Goal: Complete application form

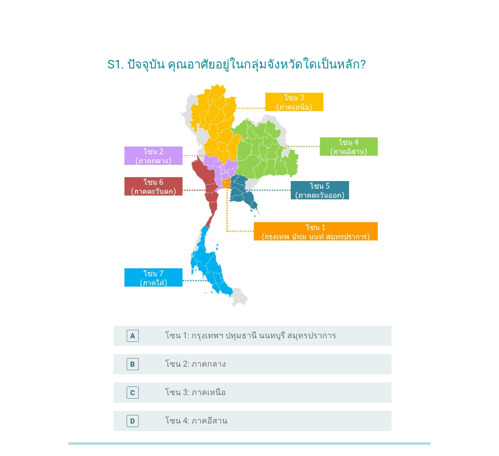
click at [164, 389] on div "C" at bounding box center [144, 392] width 44 height 12
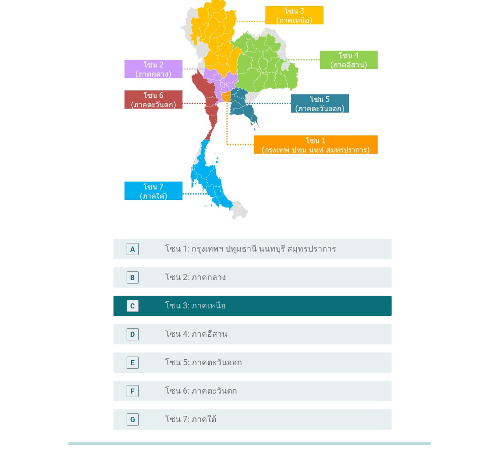
scroll to position [191, 0]
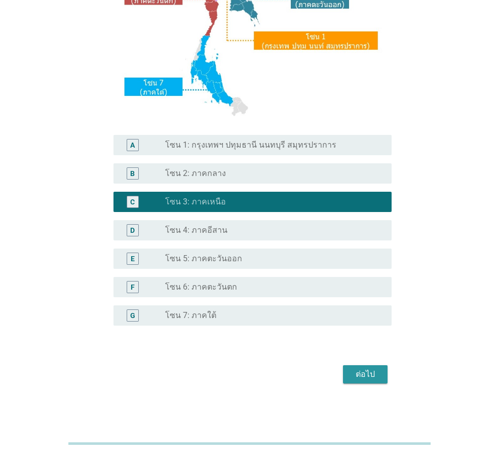
drag, startPoint x: 360, startPoint y: 383, endPoint x: 355, endPoint y: 374, distance: 10.0
click at [360, 382] on button "ต่อไป" at bounding box center [365, 374] width 45 height 18
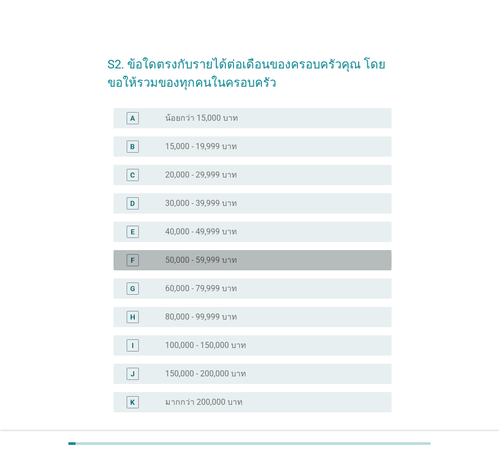
click at [219, 264] on label "50,000 - 59,999 บาท" at bounding box center [201, 260] width 72 height 10
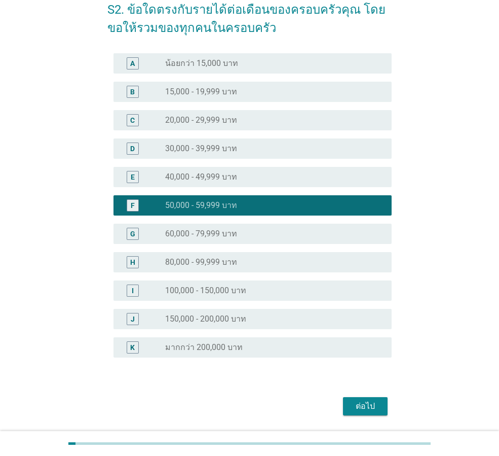
scroll to position [87, 0]
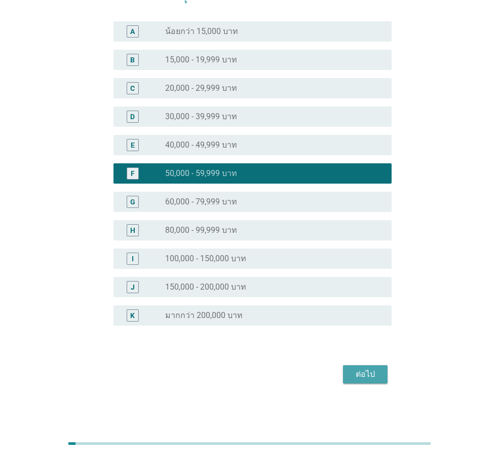
click at [375, 379] on div "ต่อไป" at bounding box center [365, 374] width 28 height 12
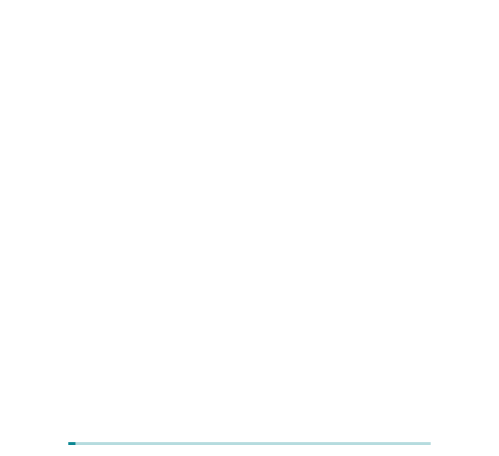
scroll to position [0, 0]
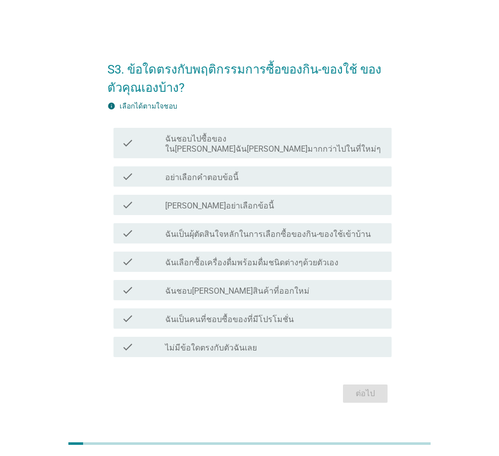
click at [213, 233] on label "ฉันเป็นผุ้ตัดสินใจหลักในการเลือกซื้อของกิน-ของใช้เข้าบ้าน" at bounding box center [268, 234] width 206 height 10
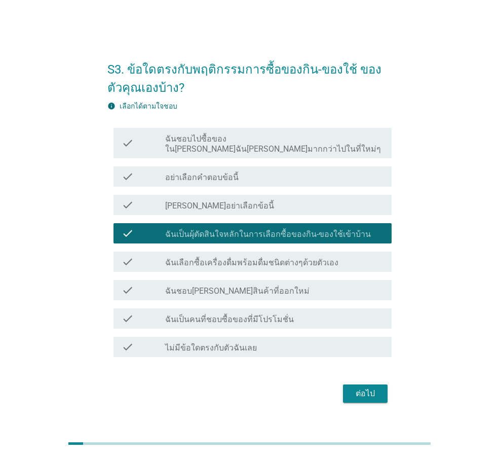
click at [219, 258] on label "ฉันเลือกซื้อเครื่องดื่มพร้อมดื่มชนิดต่างๆด้วยตัวเอง" at bounding box center [251, 263] width 173 height 10
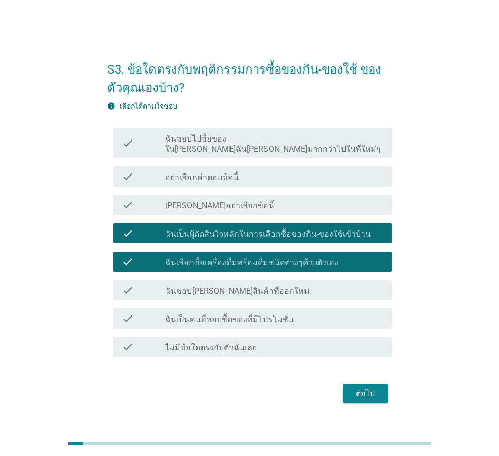
click at [229, 289] on label "ฉันชอบ[PERSON_NAME]สินค้าที่ออกใหม่" at bounding box center [237, 291] width 144 height 10
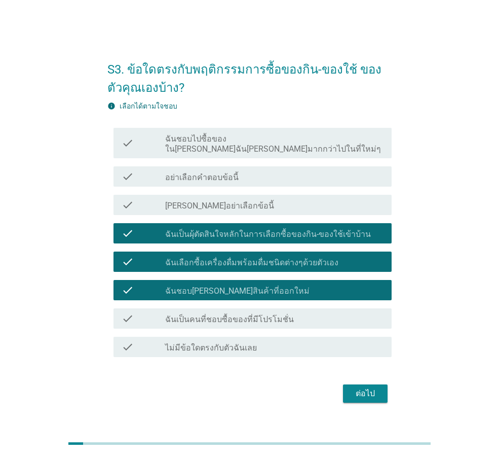
click at [237, 319] on div "check check_box_outline_blank ฉันเป็นคนที่ชอบซื้อของที่มีโปรโมชั่น" at bounding box center [253, 318] width 278 height 20
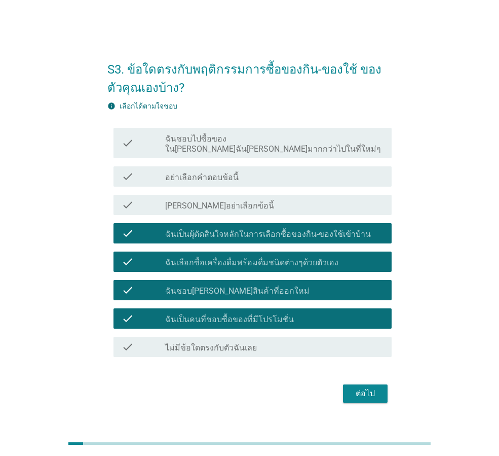
click at [351, 392] on div "ต่อไป" at bounding box center [365, 393] width 28 height 12
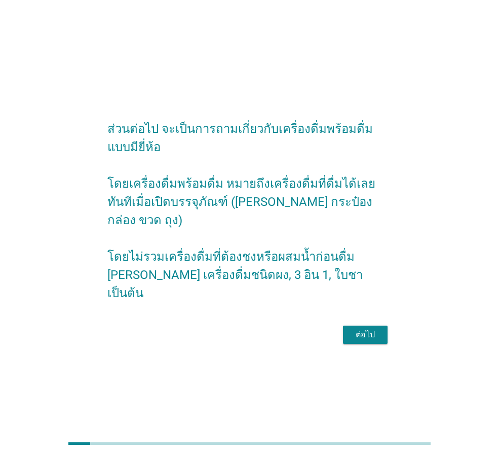
click at [369, 329] on div "ต่อไป" at bounding box center [365, 335] width 28 height 12
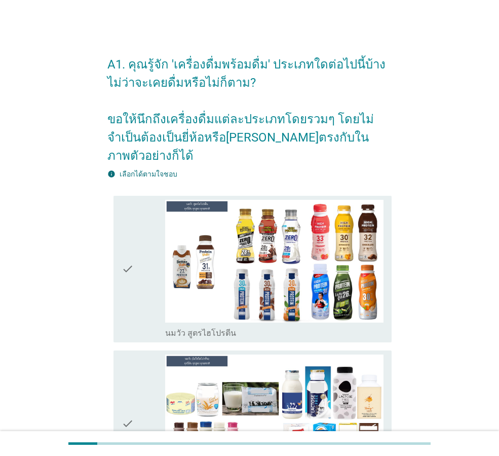
click at [128, 287] on icon "check" at bounding box center [128, 269] width 12 height 138
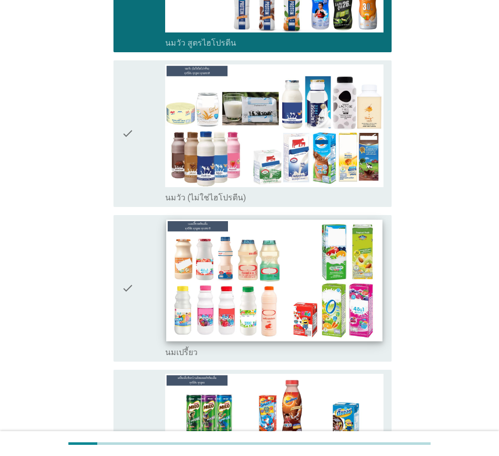
scroll to position [304, 0]
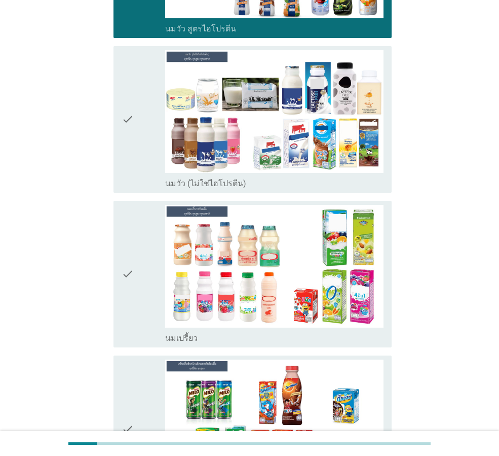
click at [147, 154] on div "check" at bounding box center [144, 119] width 44 height 138
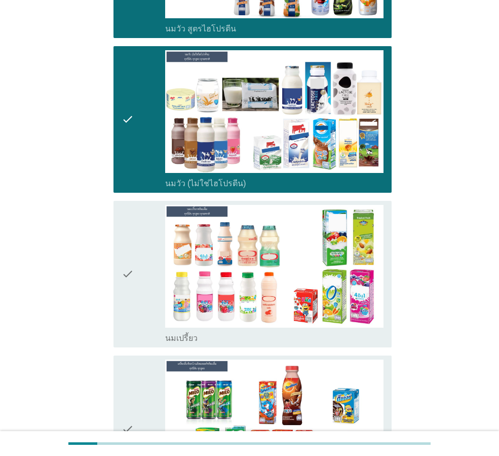
click at [149, 289] on div "check" at bounding box center [144, 274] width 44 height 138
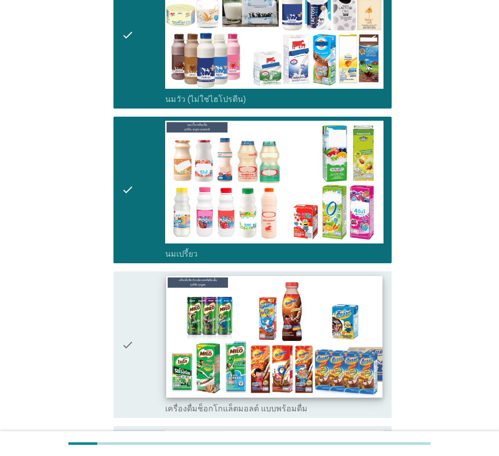
scroll to position [558, 0]
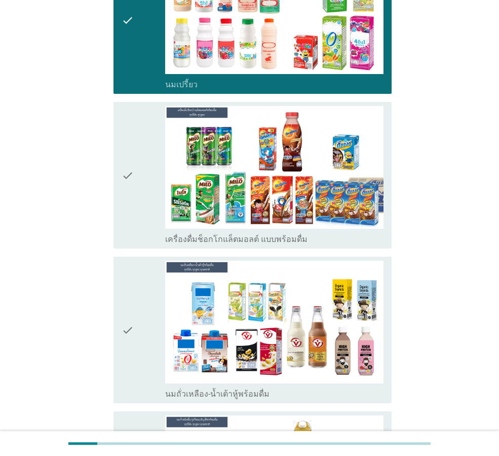
click at [140, 207] on div "check" at bounding box center [144, 175] width 44 height 138
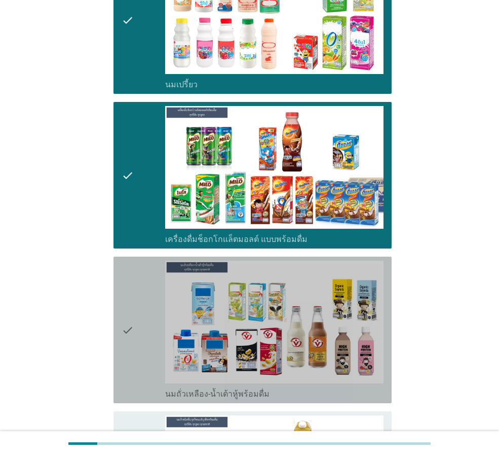
click at [137, 328] on div "check" at bounding box center [144, 330] width 44 height 138
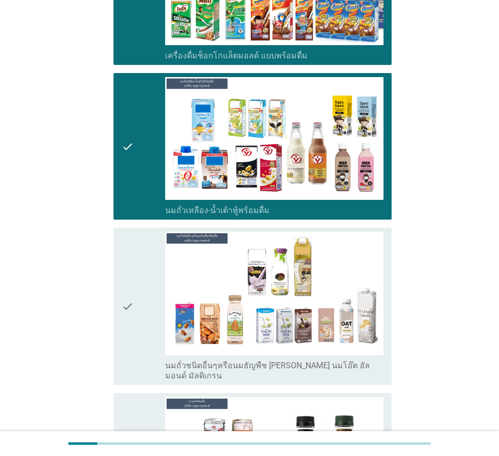
scroll to position [862, 0]
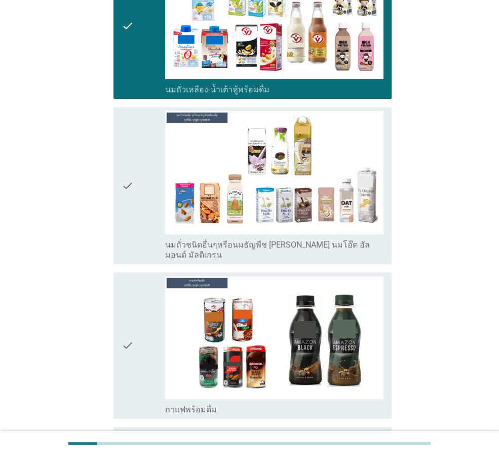
click at [129, 210] on icon "check" at bounding box center [128, 185] width 12 height 149
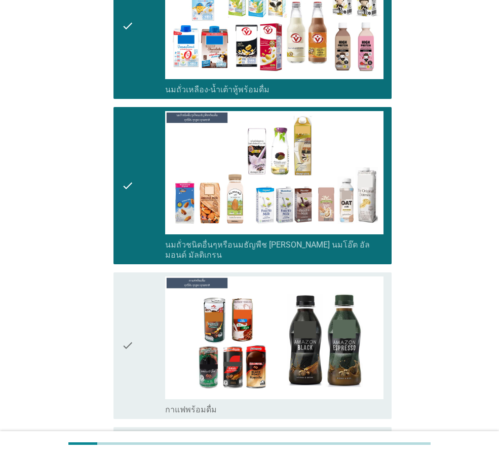
click at [135, 276] on div "check" at bounding box center [144, 345] width 44 height 138
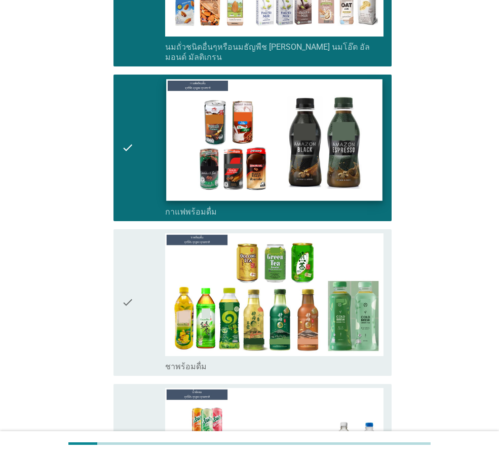
scroll to position [1217, 0]
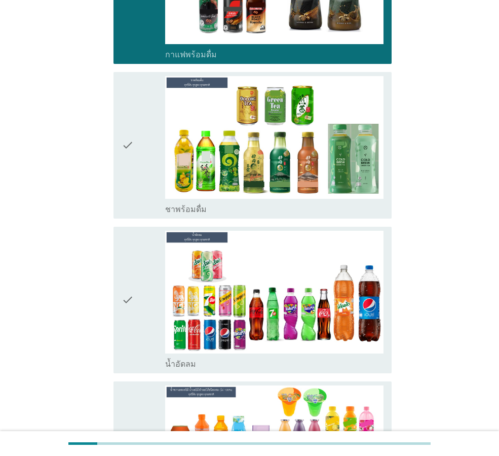
click at [137, 170] on div "check" at bounding box center [144, 145] width 44 height 138
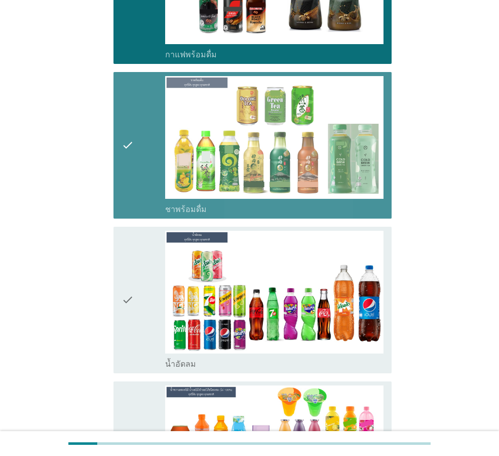
click at [142, 263] on div "check" at bounding box center [144, 300] width 44 height 138
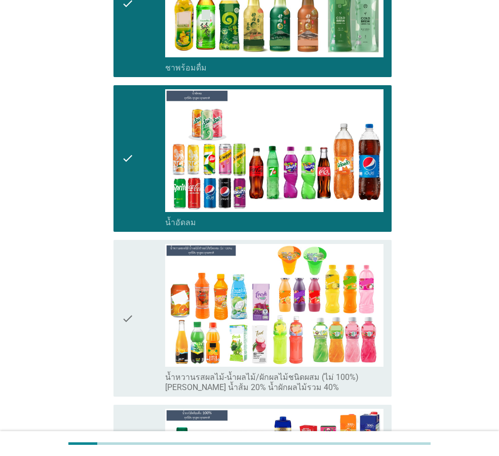
scroll to position [1521, 0]
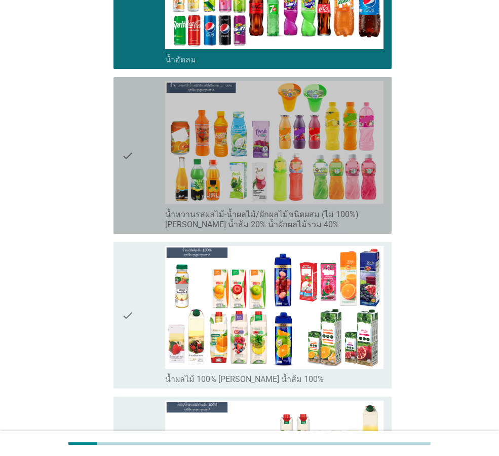
click at [146, 178] on div "check" at bounding box center [144, 155] width 44 height 149
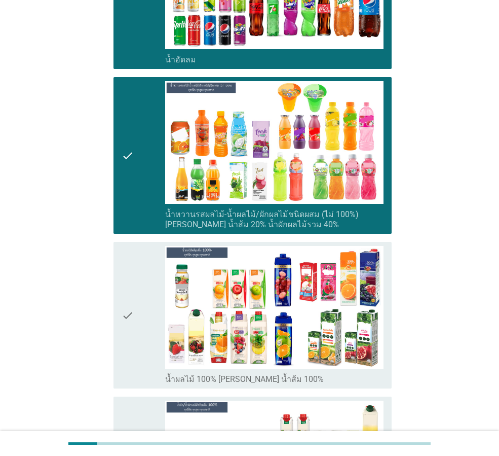
click at [142, 288] on div "check" at bounding box center [144, 315] width 44 height 138
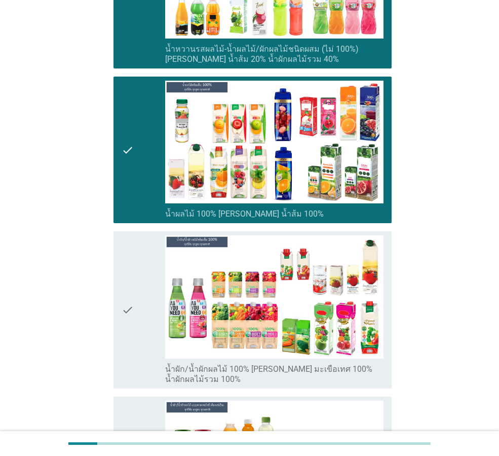
scroll to position [1825, 0]
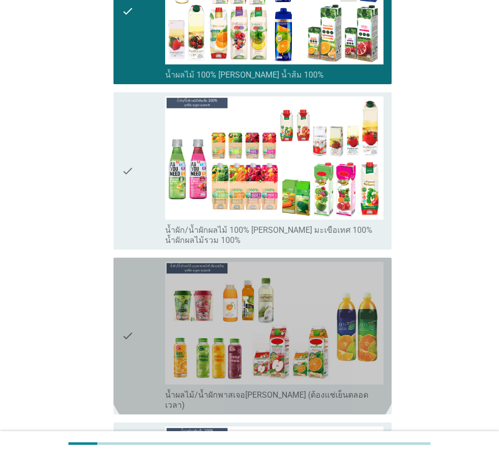
click at [147, 275] on div "check" at bounding box center [144, 336] width 44 height 149
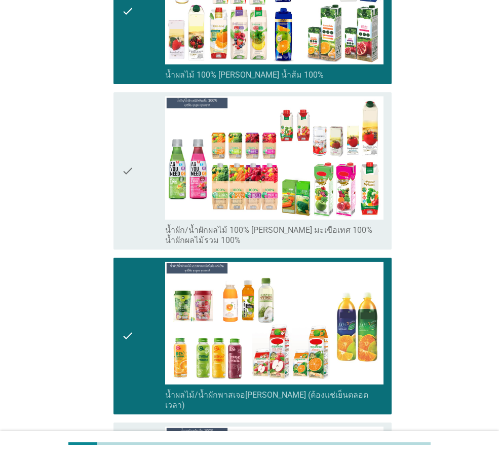
click at [145, 200] on div "check" at bounding box center [144, 170] width 44 height 149
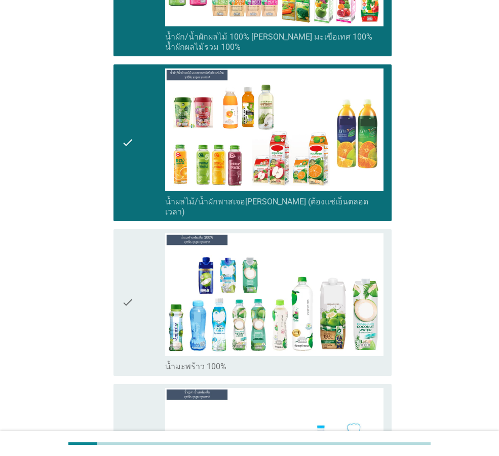
scroll to position [2129, 0]
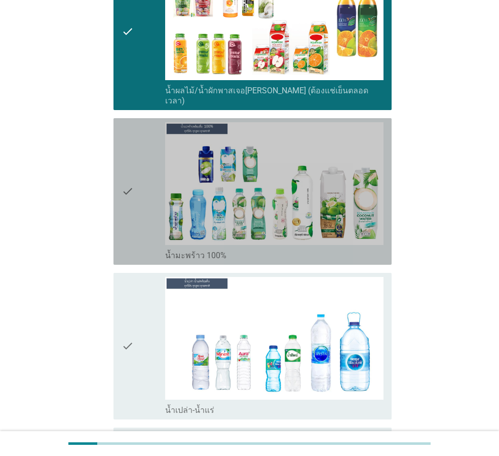
click at [139, 197] on div "check" at bounding box center [144, 191] width 44 height 138
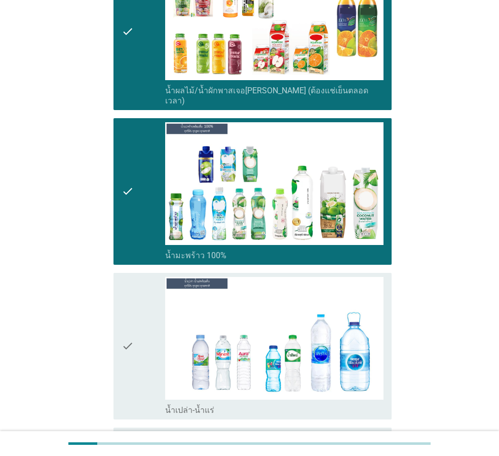
click at [134, 307] on div "check" at bounding box center [144, 346] width 44 height 138
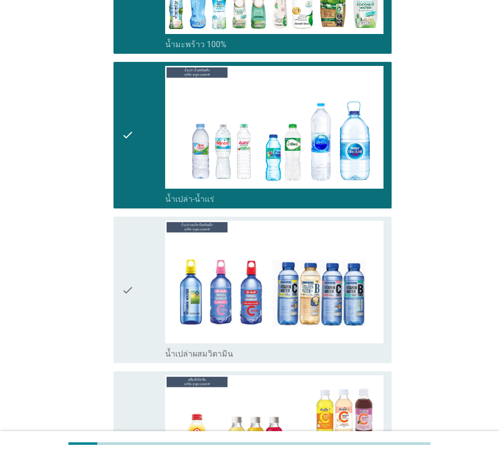
scroll to position [2484, 0]
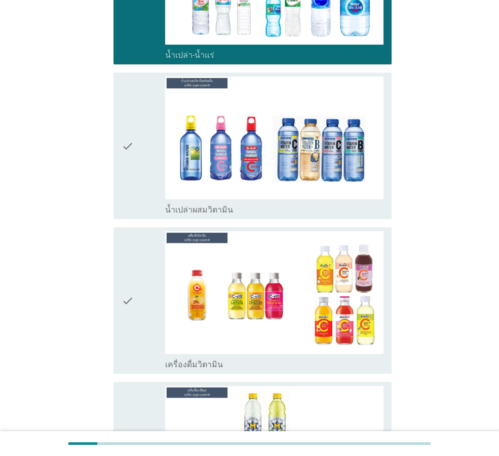
click at [144, 112] on div "check" at bounding box center [144, 146] width 44 height 138
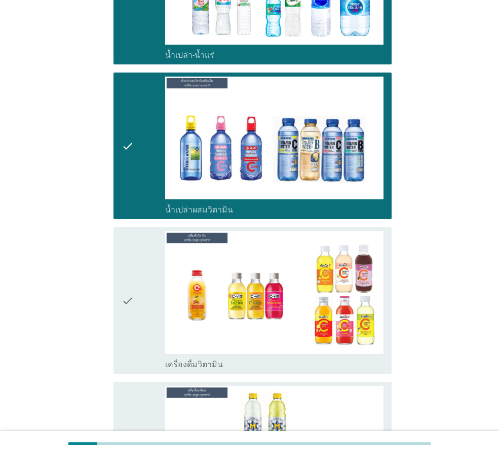
click at [138, 231] on div "check" at bounding box center [144, 300] width 44 height 138
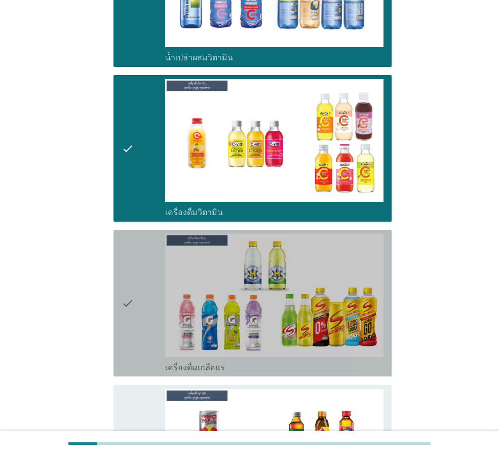
click at [141, 257] on div "check" at bounding box center [144, 303] width 44 height 138
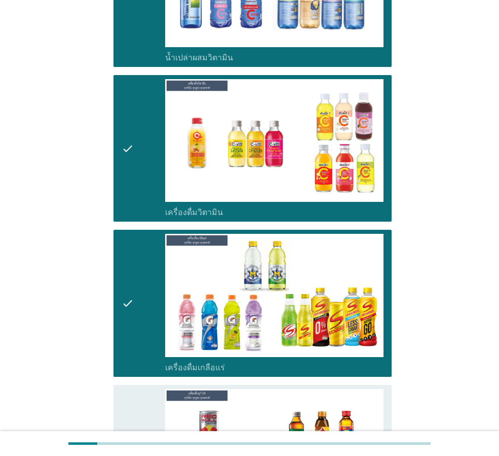
scroll to position [2991, 0]
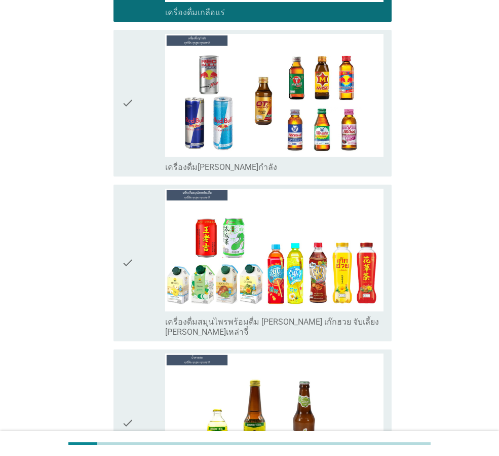
click at [140, 79] on div "check" at bounding box center [144, 103] width 44 height 138
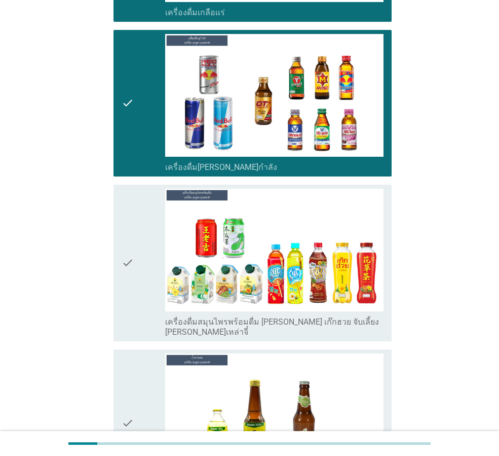
click at [139, 211] on div "check" at bounding box center [144, 263] width 44 height 149
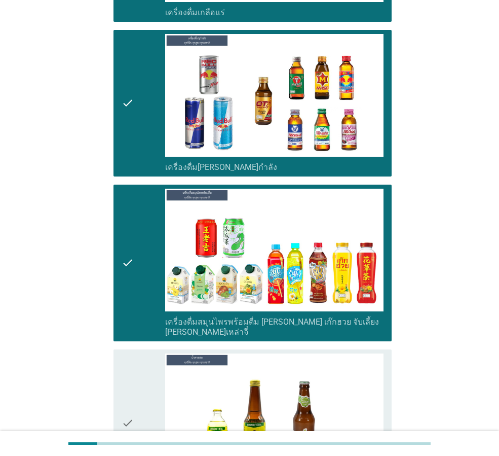
scroll to position [3245, 0]
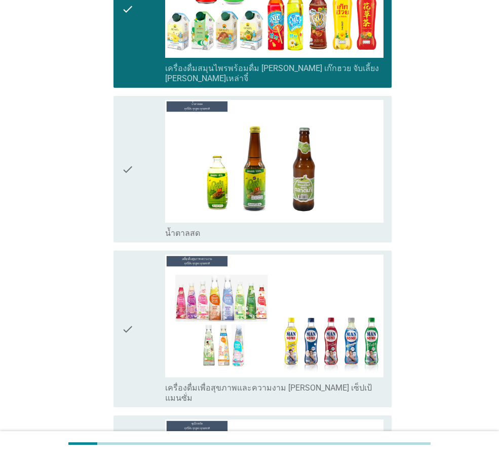
click at [137, 169] on div "check" at bounding box center [144, 169] width 44 height 138
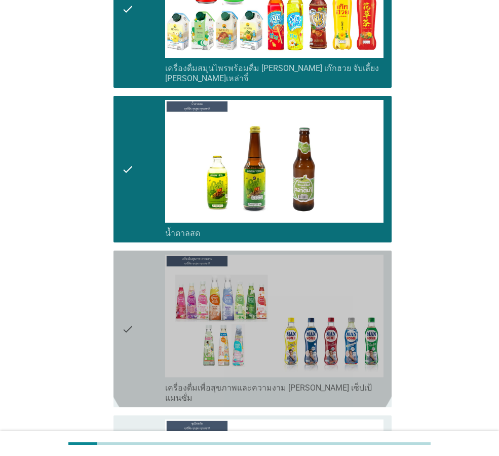
click at [142, 255] on div "check" at bounding box center [144, 329] width 44 height 149
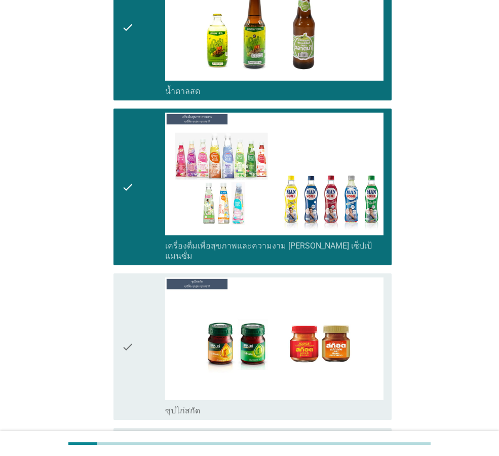
scroll to position [3498, 0]
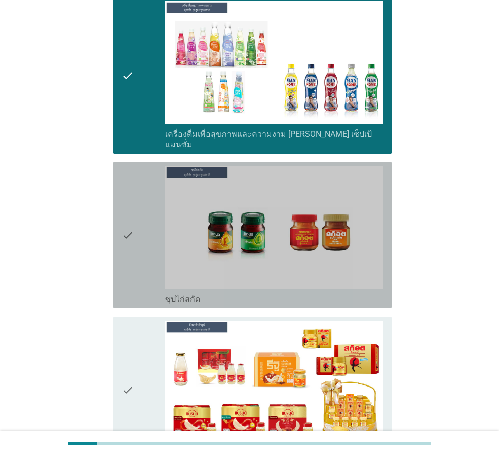
click at [149, 196] on div "check" at bounding box center [144, 235] width 44 height 138
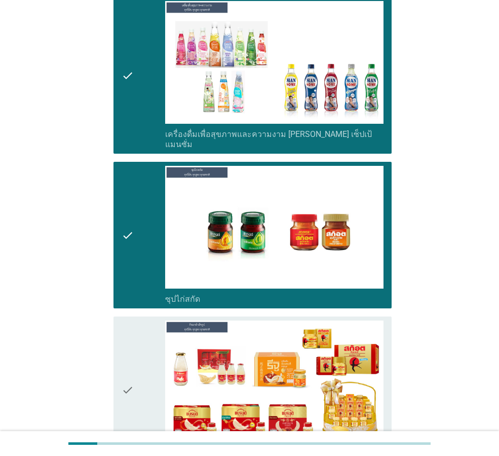
click at [150, 320] on div "check" at bounding box center [144, 389] width 44 height 138
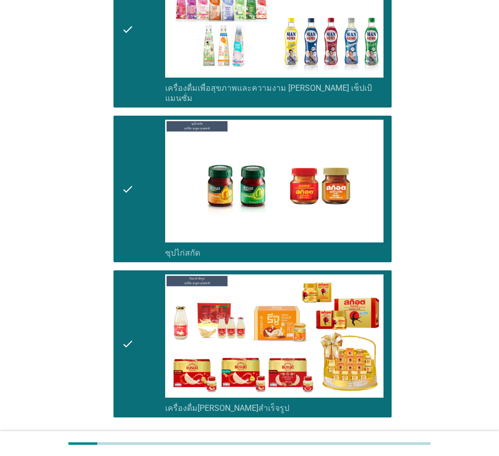
scroll to position [3565, 0]
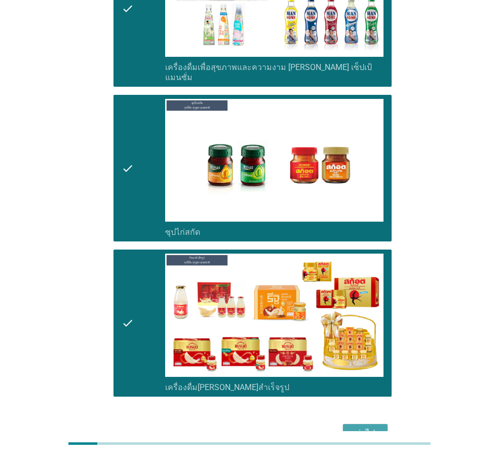
click at [379, 427] on div "ต่อไป" at bounding box center [365, 433] width 28 height 12
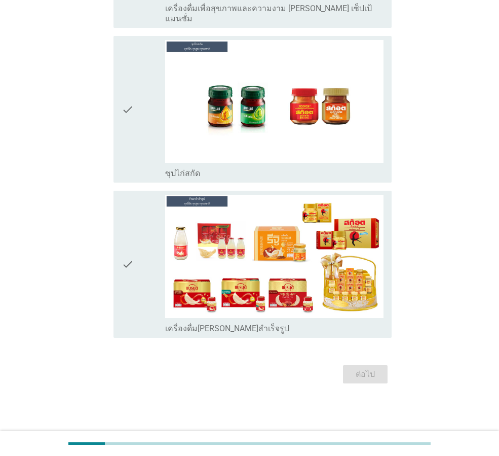
scroll to position [0, 0]
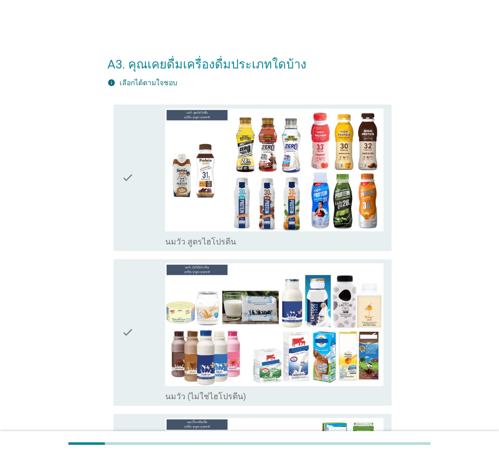
click at [153, 224] on div "check" at bounding box center [144, 177] width 44 height 138
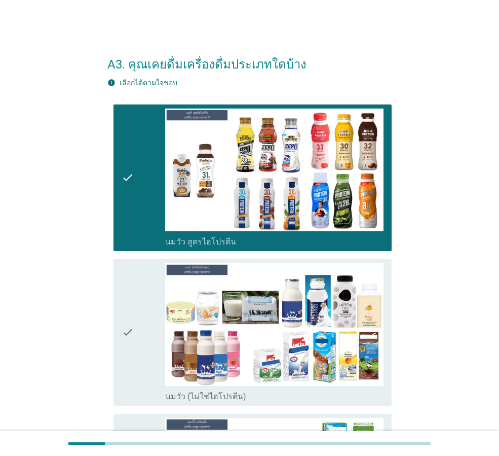
click at [135, 329] on div "check" at bounding box center [144, 332] width 44 height 138
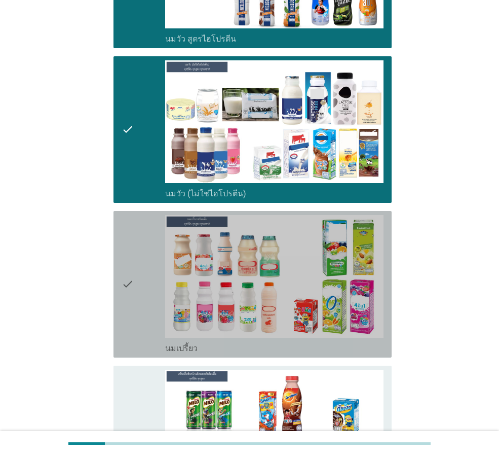
click at [129, 310] on icon "check" at bounding box center [128, 284] width 12 height 138
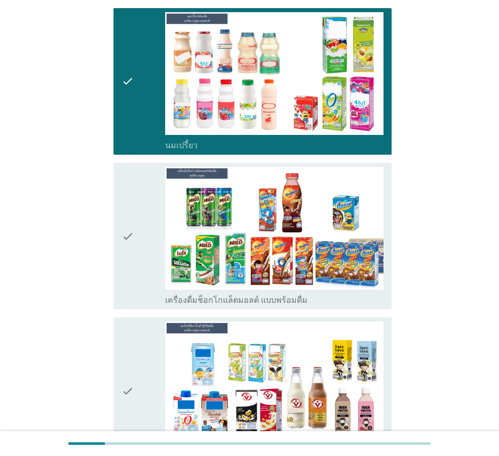
click at [134, 286] on icon "check" at bounding box center [128, 236] width 12 height 138
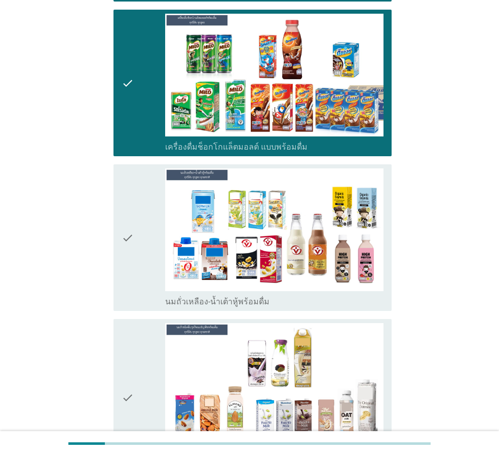
scroll to position [659, 0]
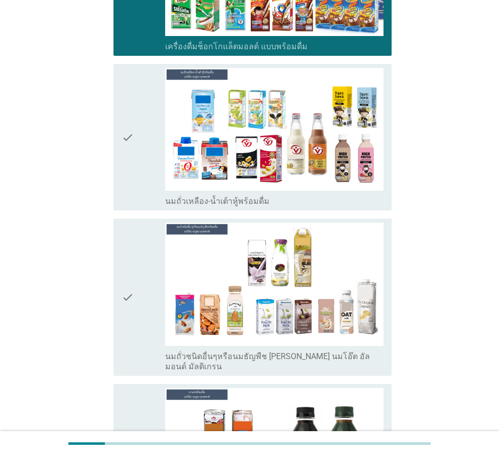
click at [139, 188] on div "check" at bounding box center [144, 137] width 44 height 138
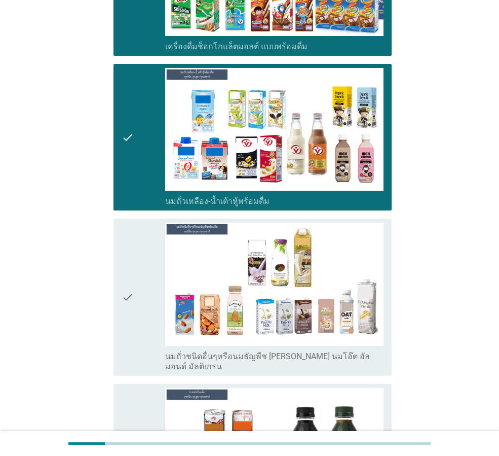
click at [138, 282] on div "check" at bounding box center [144, 297] width 44 height 149
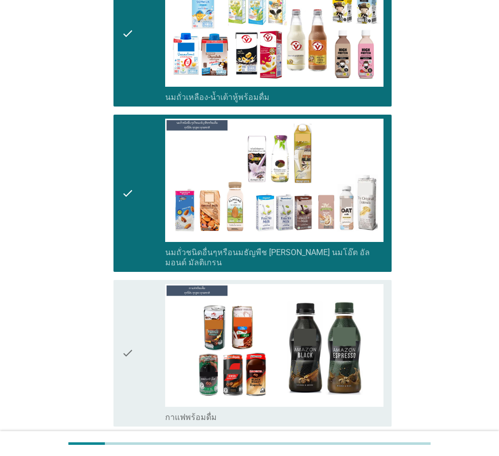
scroll to position [862, 0]
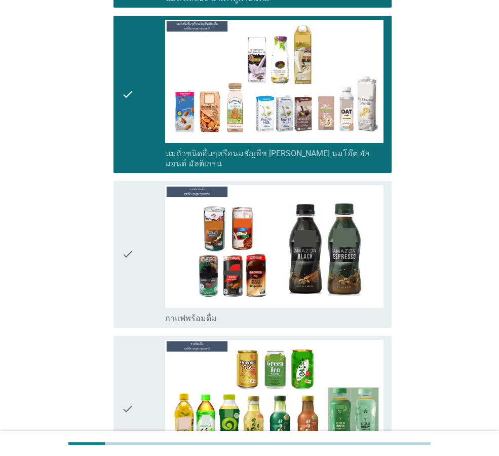
click at [143, 262] on div "check" at bounding box center [144, 254] width 44 height 138
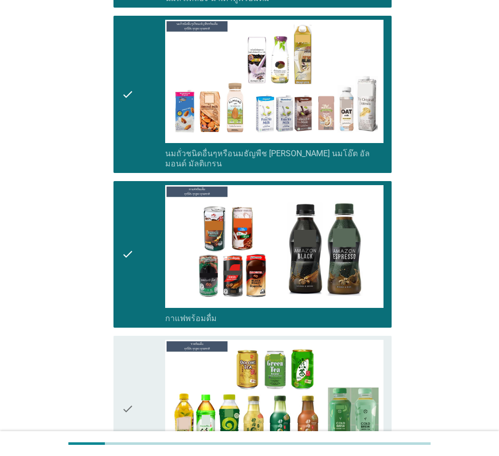
click at [132, 353] on icon "check" at bounding box center [128, 409] width 12 height 138
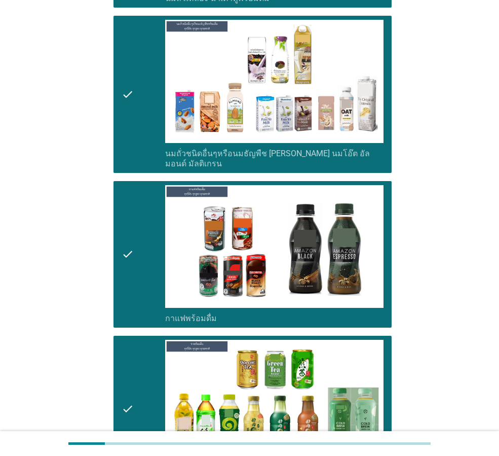
scroll to position [1166, 0]
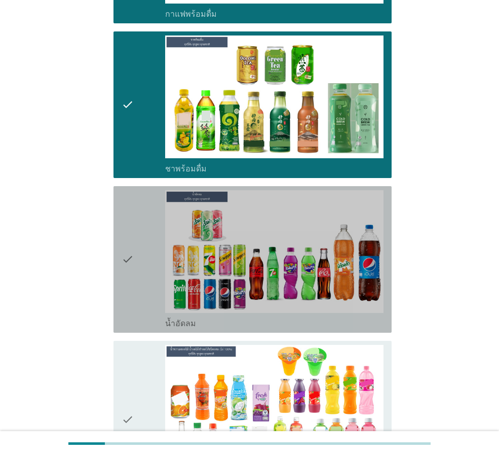
click at [145, 299] on div "check" at bounding box center [144, 259] width 44 height 138
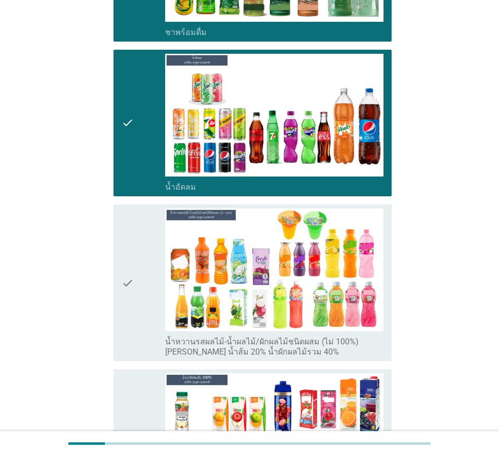
scroll to position [1420, 0]
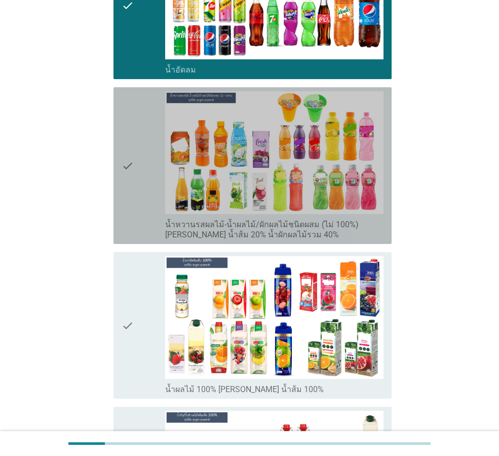
click at [156, 209] on div "check" at bounding box center [144, 165] width 44 height 149
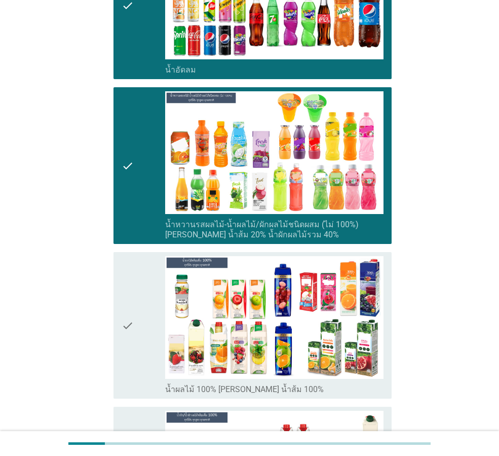
click at [148, 279] on div "check" at bounding box center [144, 325] width 44 height 138
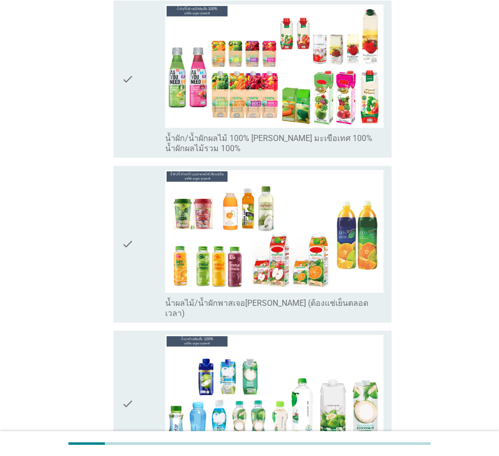
scroll to position [1825, 0]
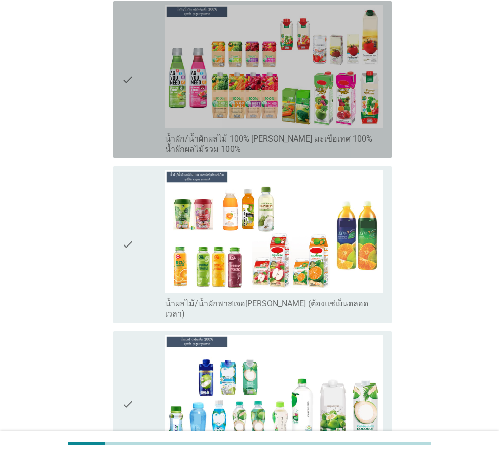
click at [147, 111] on div "check" at bounding box center [144, 79] width 44 height 149
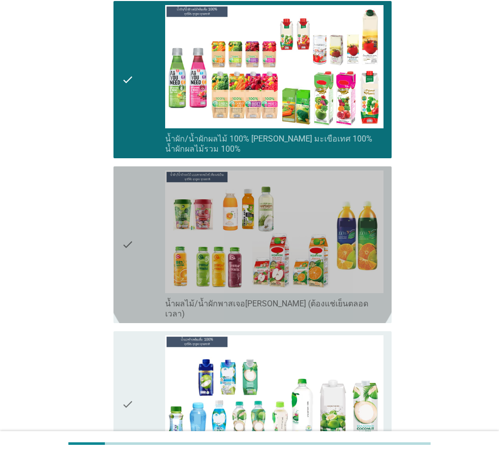
click at [146, 189] on div "check" at bounding box center [144, 244] width 44 height 149
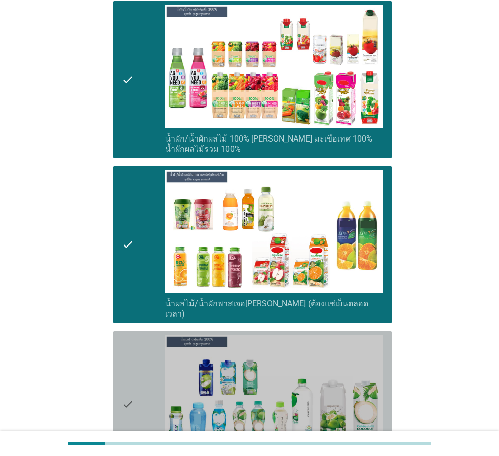
click at [143, 335] on div "check" at bounding box center [144, 404] width 44 height 138
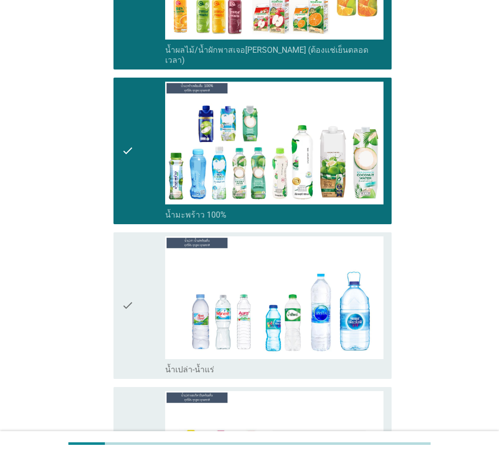
scroll to position [2281, 0]
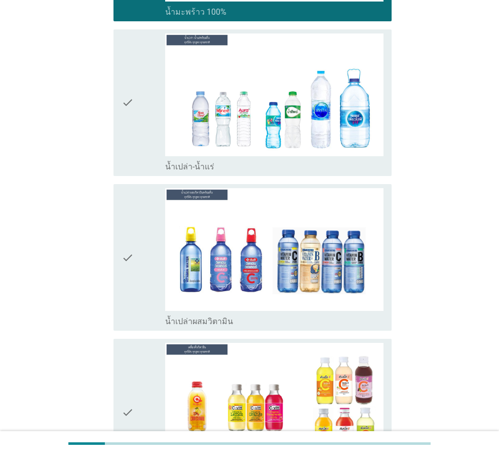
click at [145, 131] on div "check" at bounding box center [144, 102] width 44 height 138
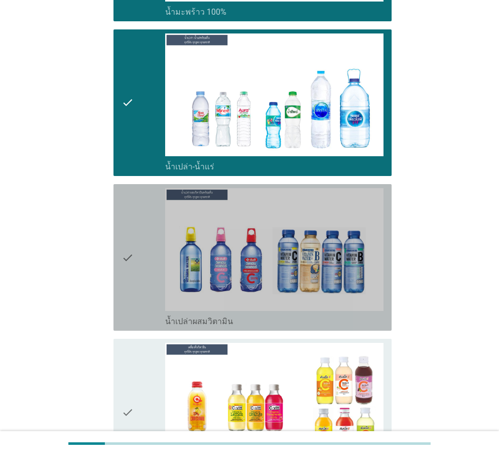
click at [152, 220] on div "check" at bounding box center [144, 257] width 44 height 138
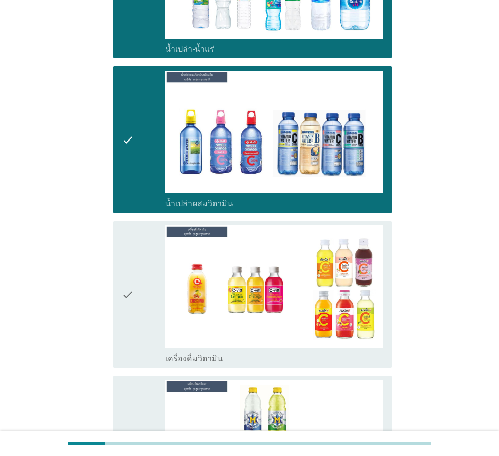
scroll to position [2484, 0]
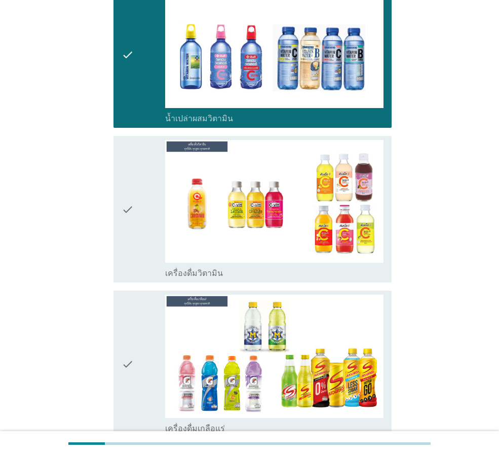
click at [146, 243] on div "check" at bounding box center [144, 209] width 44 height 138
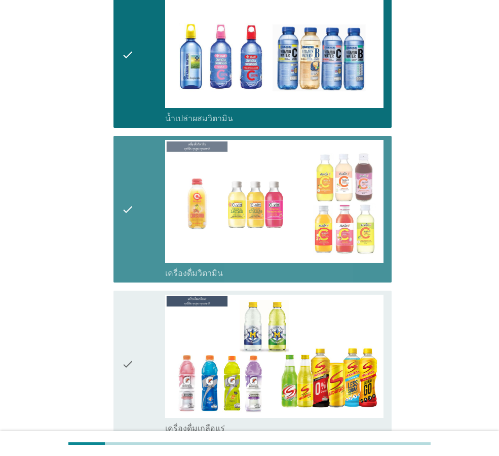
click at [143, 304] on div "check" at bounding box center [144, 364] width 44 height 138
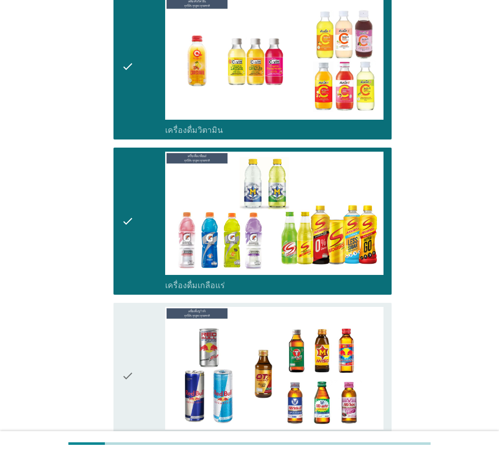
scroll to position [2738, 0]
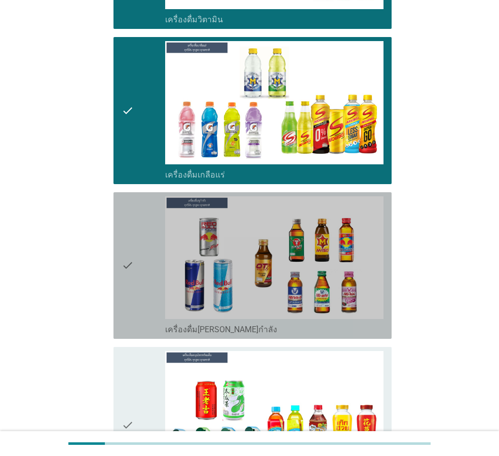
click at [140, 290] on div "check" at bounding box center [144, 265] width 44 height 138
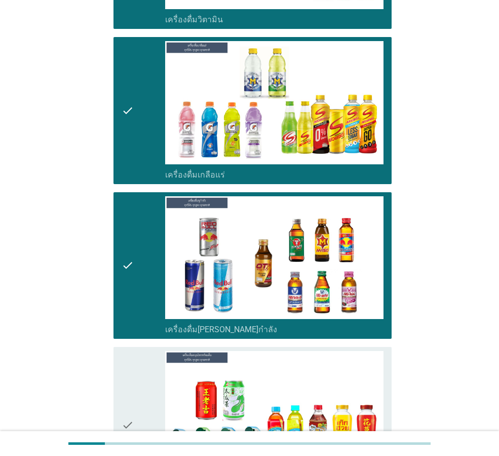
click at [140, 365] on div "check" at bounding box center [144, 425] width 44 height 149
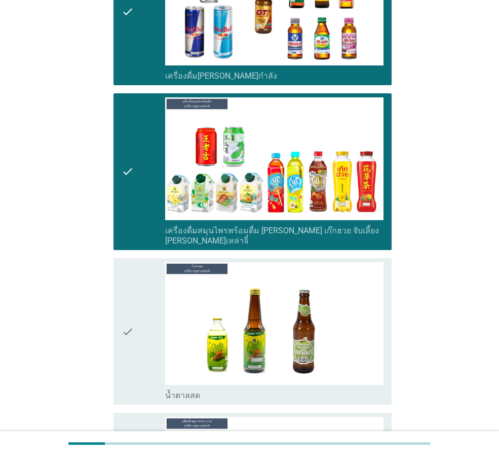
click at [136, 322] on div "check" at bounding box center [144, 331] width 44 height 138
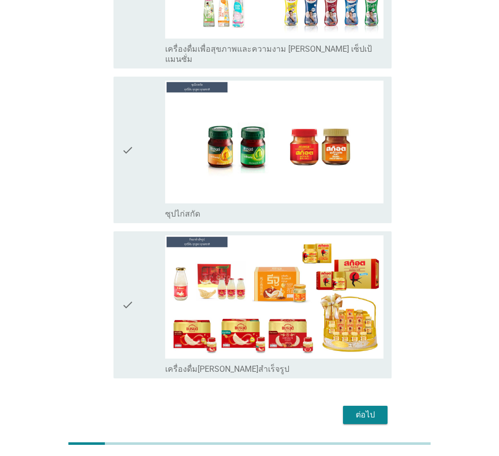
scroll to position [3289, 0]
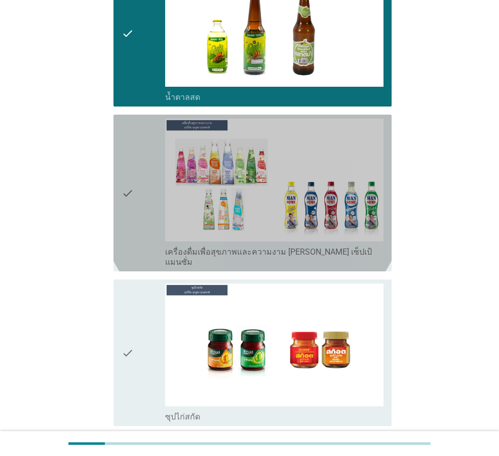
click at [138, 189] on div "check" at bounding box center [144, 193] width 44 height 149
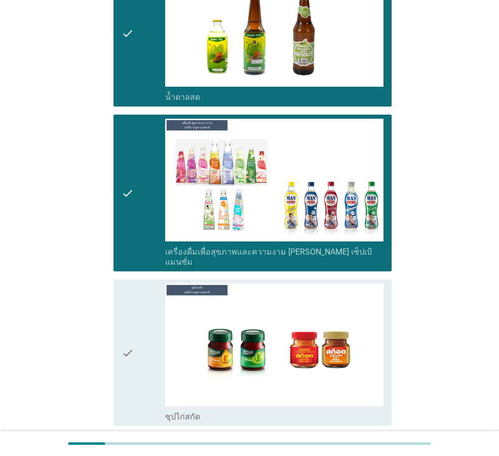
click at [144, 283] on div "check" at bounding box center [144, 352] width 44 height 138
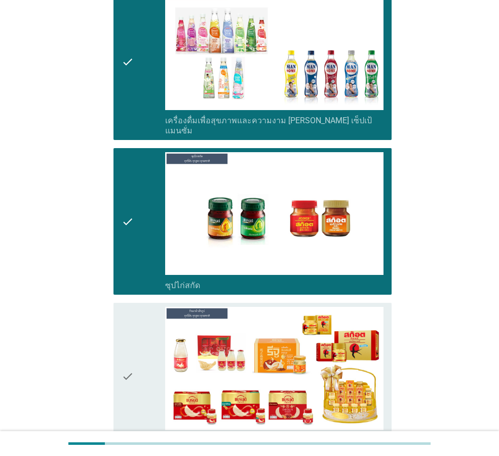
scroll to position [3492, 0]
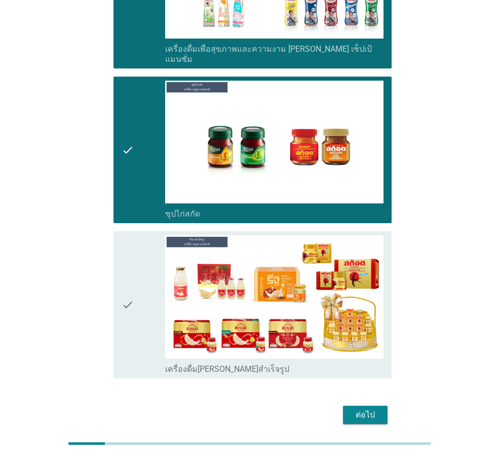
click at [153, 307] on div "check" at bounding box center [144, 304] width 44 height 138
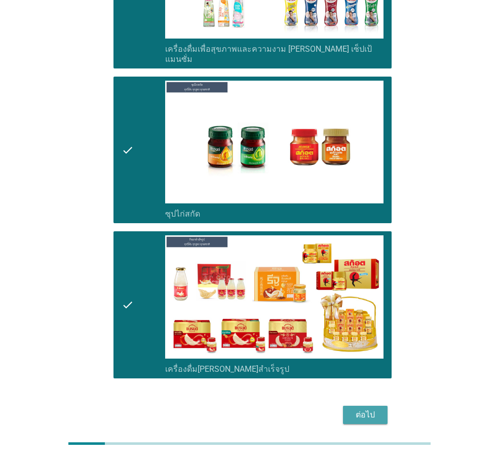
click at [357, 409] on div "ต่อไป" at bounding box center [365, 415] width 28 height 12
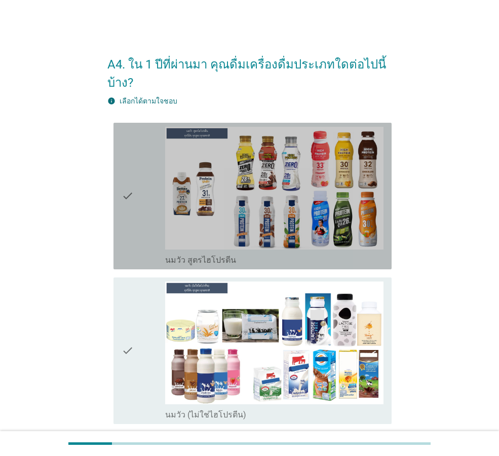
click at [149, 240] on div "check" at bounding box center [144, 196] width 44 height 138
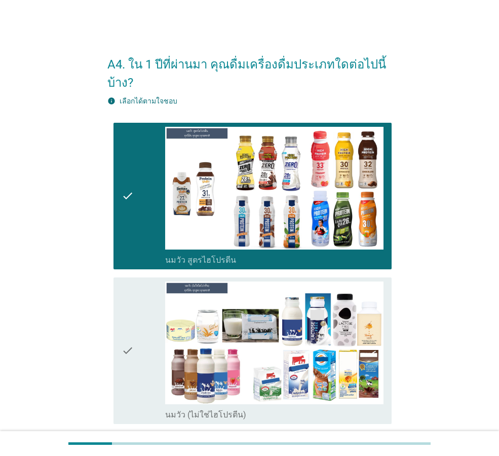
scroll to position [253, 0]
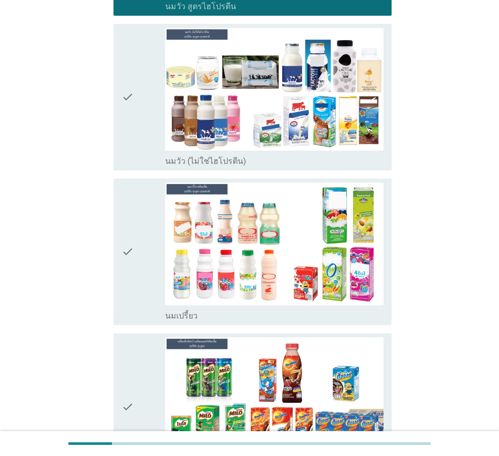
click at [133, 138] on icon "check" at bounding box center [128, 97] width 12 height 138
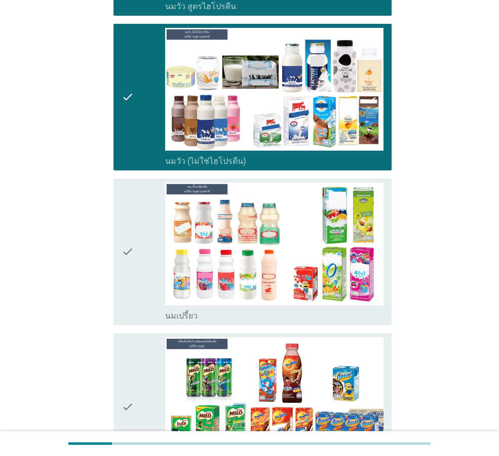
click at [149, 264] on div "check" at bounding box center [144, 252] width 44 height 138
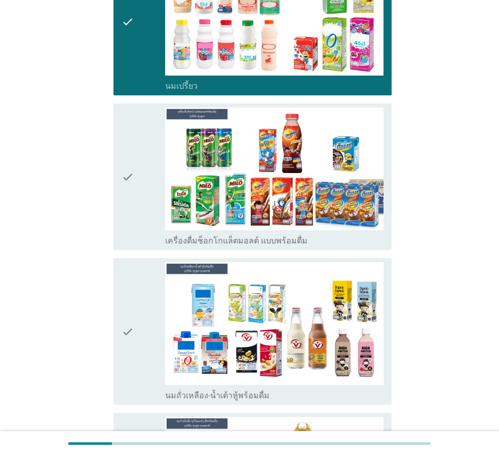
scroll to position [507, 0]
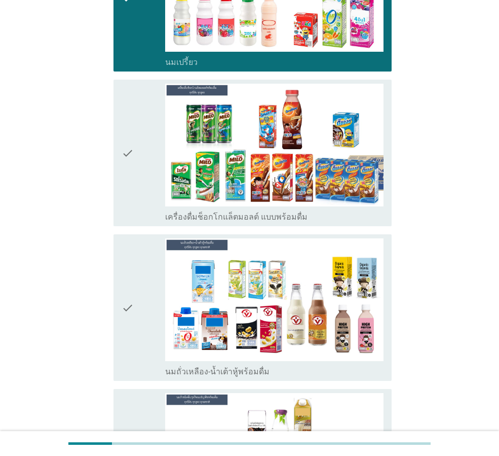
click at [142, 175] on div "check" at bounding box center [144, 153] width 44 height 138
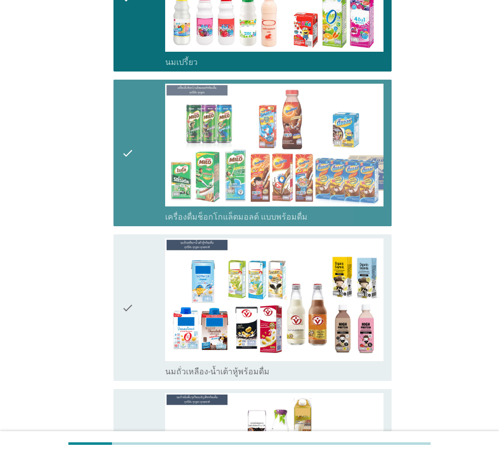
click at [145, 284] on div "check" at bounding box center [144, 307] width 44 height 138
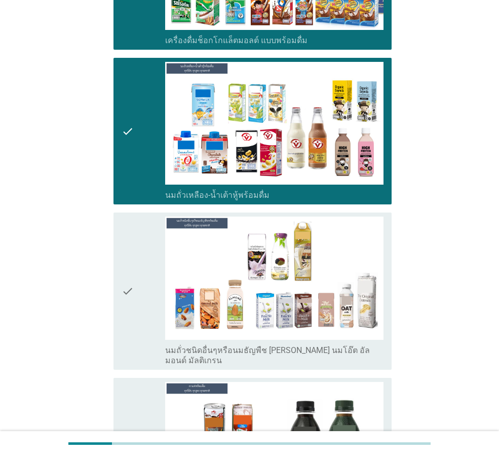
scroll to position [811, 0]
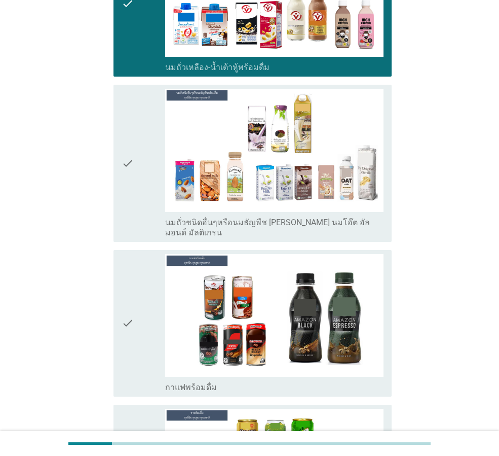
click at [131, 191] on icon "check" at bounding box center [128, 163] width 12 height 149
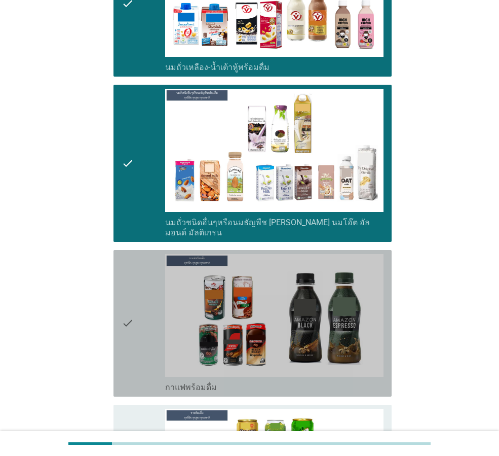
click at [140, 283] on div "check" at bounding box center [144, 323] width 44 height 138
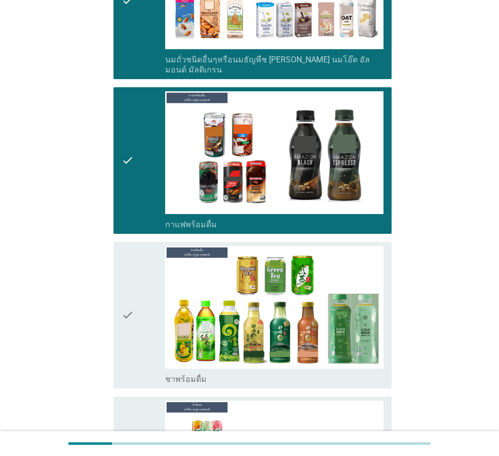
scroll to position [1065, 0]
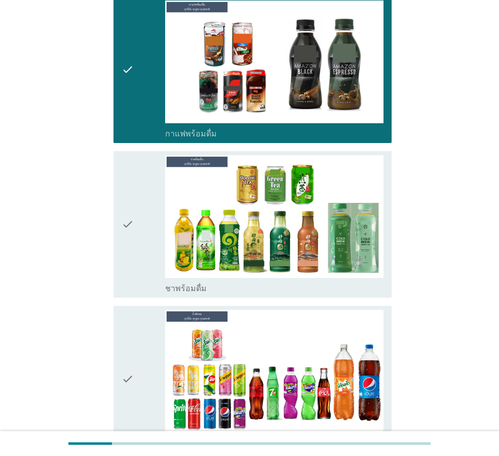
click at [142, 248] on div "check" at bounding box center [144, 224] width 44 height 138
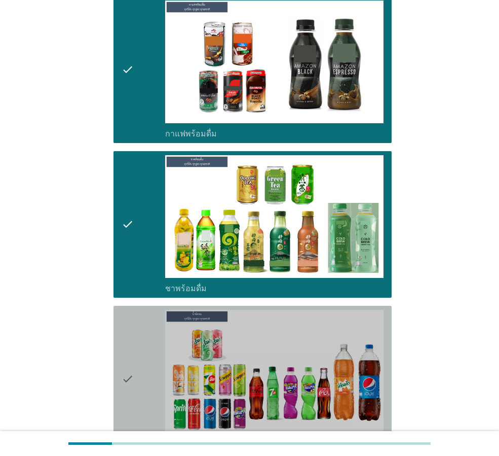
click at [137, 343] on div "check" at bounding box center [144, 379] width 44 height 138
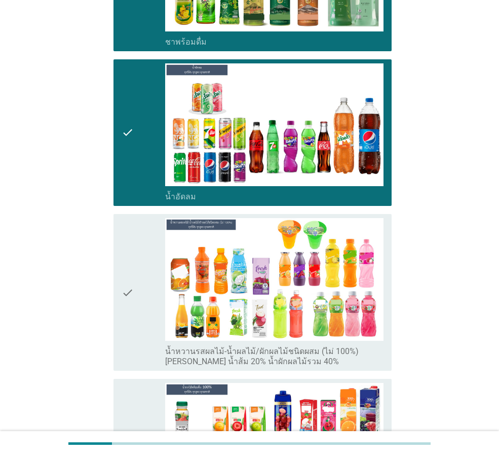
scroll to position [1369, 0]
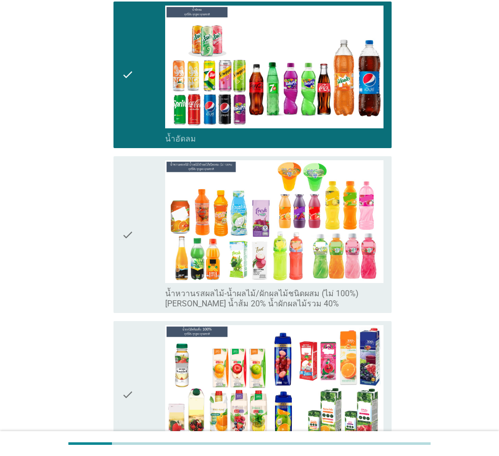
click at [138, 260] on div "check" at bounding box center [144, 234] width 44 height 149
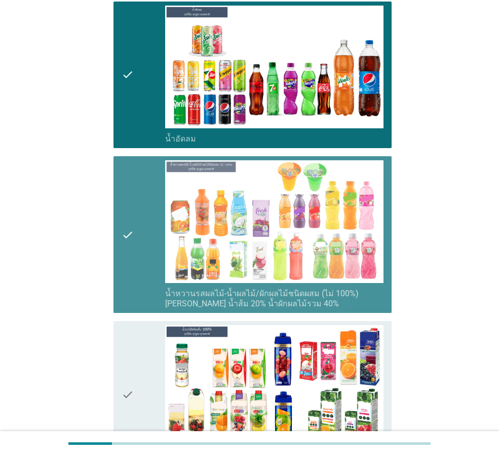
click at [148, 350] on div "check" at bounding box center [144, 394] width 44 height 138
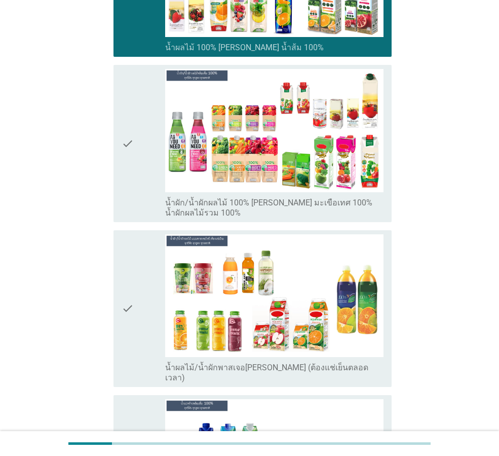
scroll to position [1876, 0]
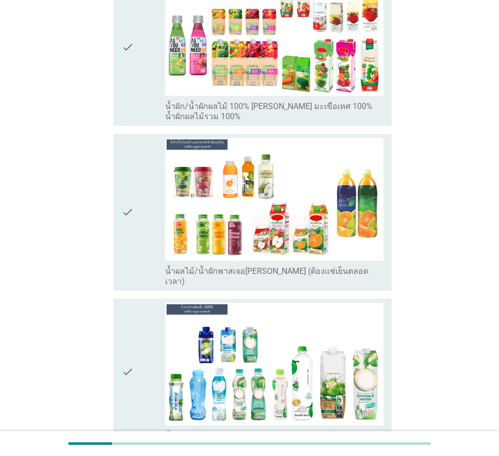
drag, startPoint x: 153, startPoint y: 85, endPoint x: 164, endPoint y: 157, distance: 72.8
click at [154, 86] on div "check" at bounding box center [144, 47] width 44 height 149
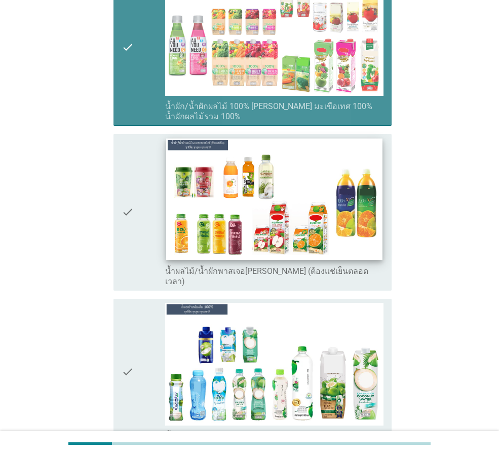
click at [167, 210] on img at bounding box center [274, 199] width 216 height 122
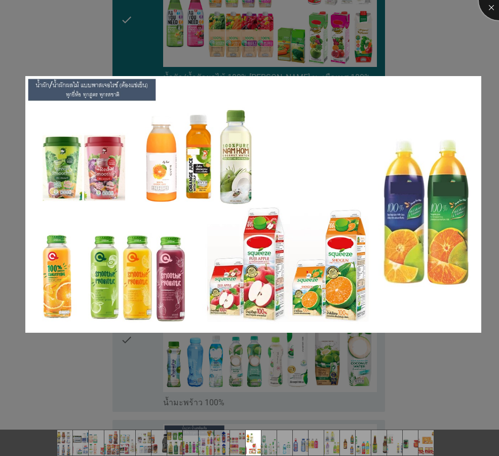
click at [491, 7] on div at bounding box center [499, 0] width 41 height 41
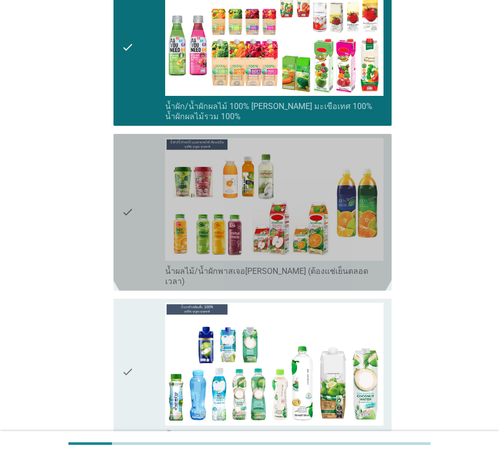
click at [145, 227] on div "check" at bounding box center [144, 212] width 44 height 149
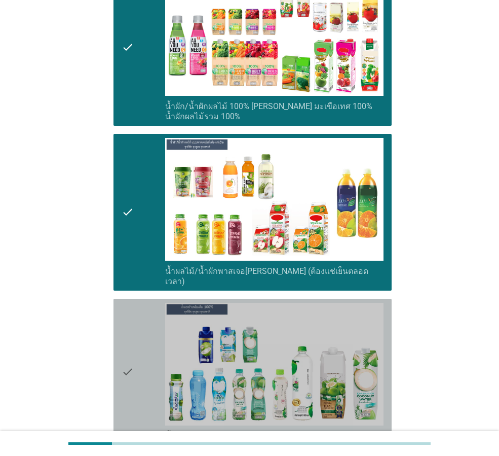
click at [154, 334] on div "check" at bounding box center [144, 372] width 44 height 138
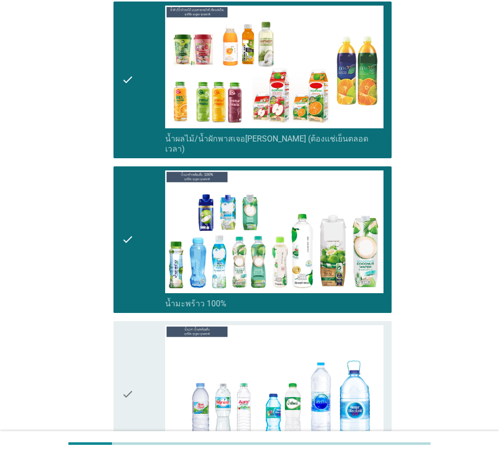
scroll to position [2129, 0]
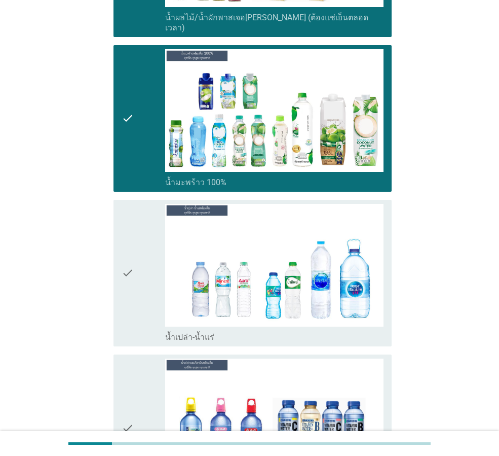
click at [147, 243] on div "check" at bounding box center [144, 273] width 44 height 138
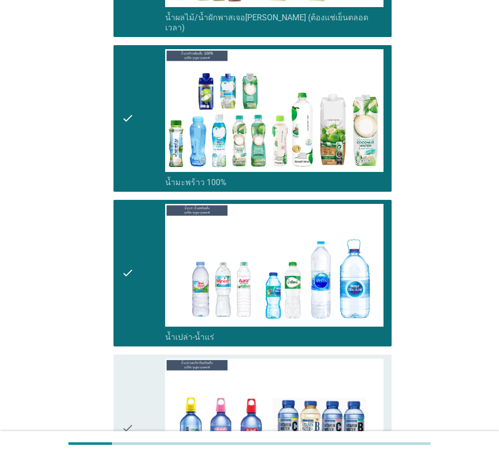
click at [157, 385] on div "check" at bounding box center [144, 427] width 44 height 138
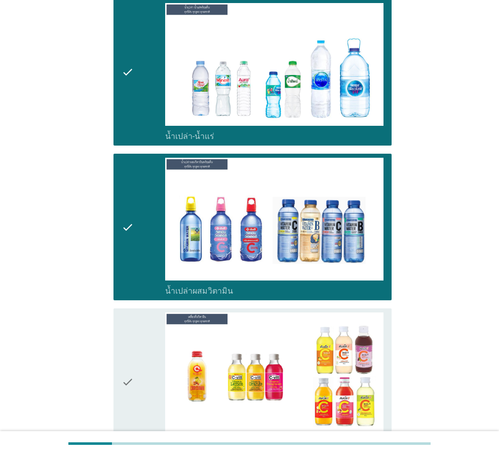
scroll to position [2433, 0]
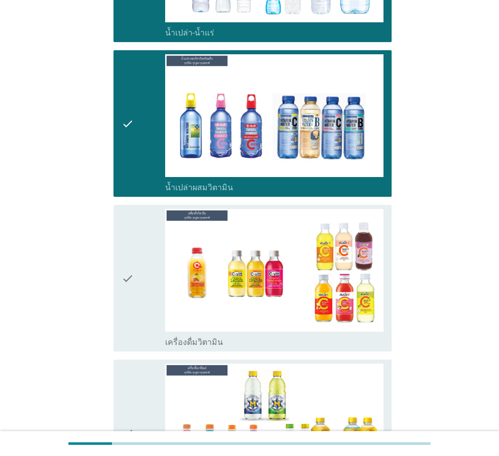
click at [138, 256] on div "check" at bounding box center [144, 278] width 44 height 138
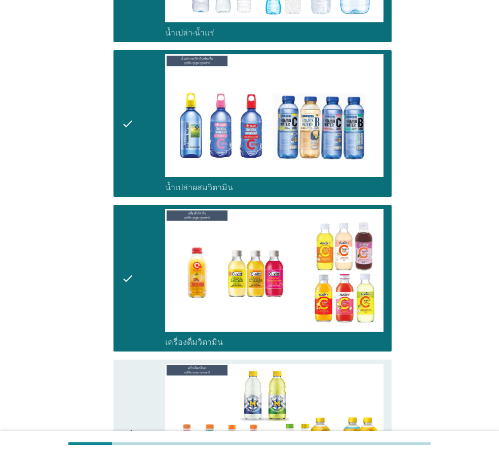
click at [139, 370] on div "check" at bounding box center [144, 433] width 44 height 138
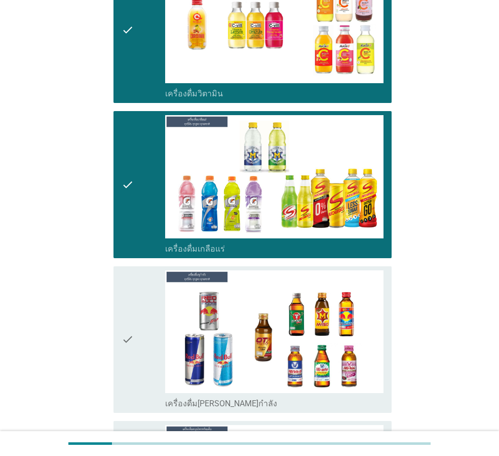
scroll to position [2738, 0]
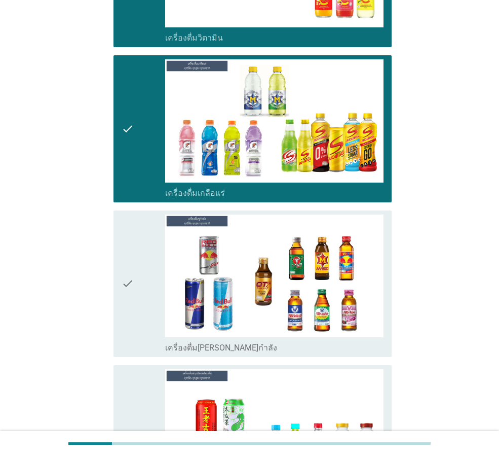
click at [141, 285] on div "check" at bounding box center [144, 283] width 44 height 138
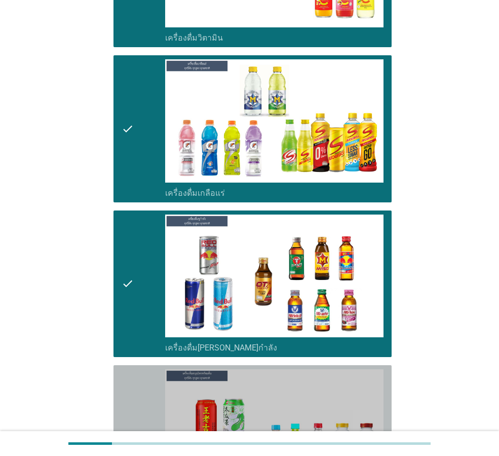
click at [136, 369] on div "check" at bounding box center [144, 443] width 44 height 149
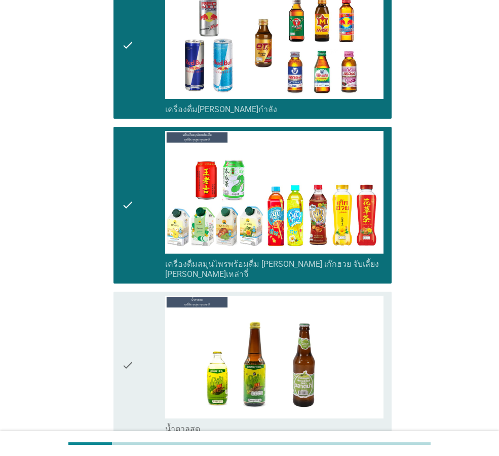
scroll to position [3042, 0]
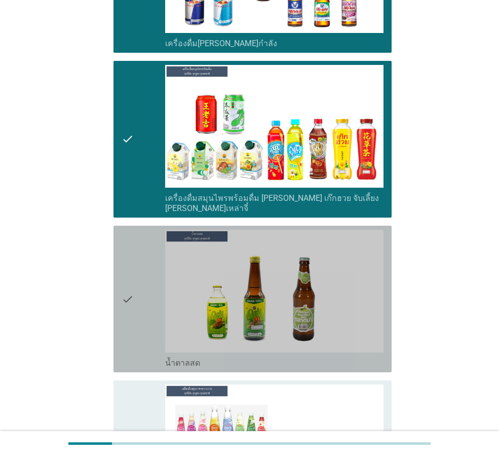
click at [134, 308] on icon "check" at bounding box center [128, 299] width 12 height 138
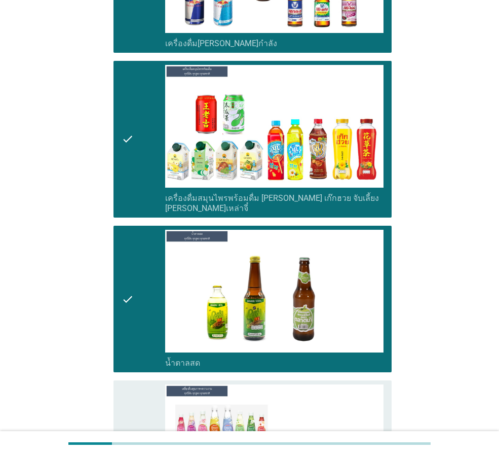
click at [138, 384] on div "check" at bounding box center [144, 458] width 44 height 149
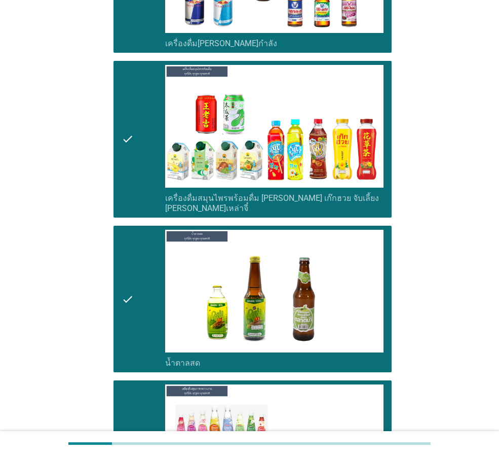
scroll to position [3397, 0]
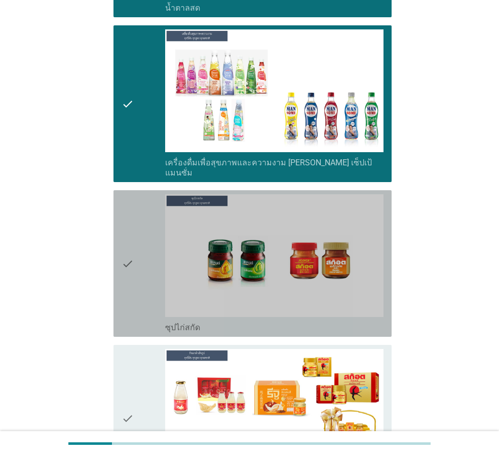
click at [143, 274] on div "check" at bounding box center [144, 263] width 44 height 138
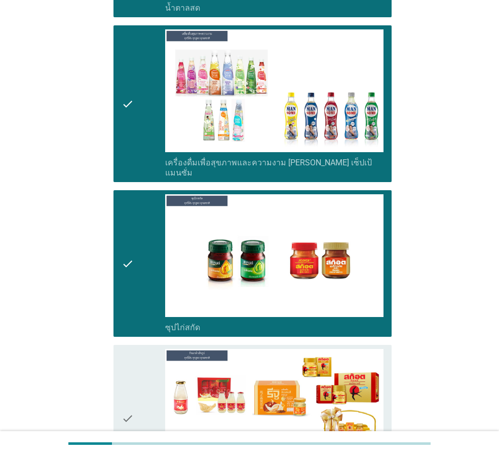
click at [144, 349] on div "check" at bounding box center [144, 418] width 44 height 138
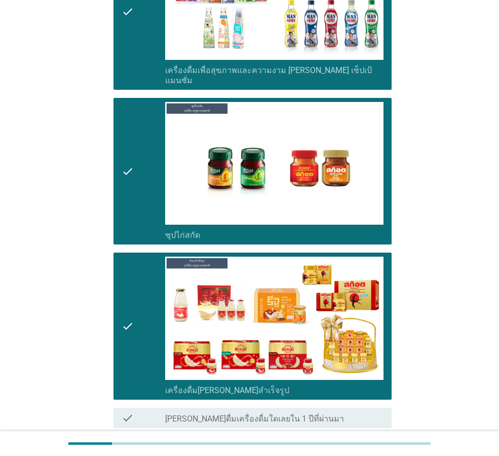
scroll to position [3539, 0]
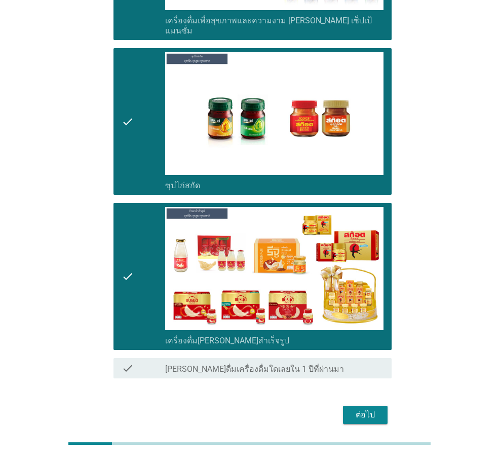
click at [372, 406] on button "ต่อไป" at bounding box center [365, 415] width 45 height 18
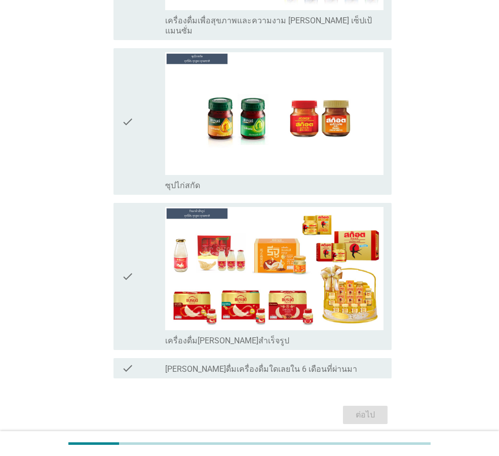
scroll to position [0, 0]
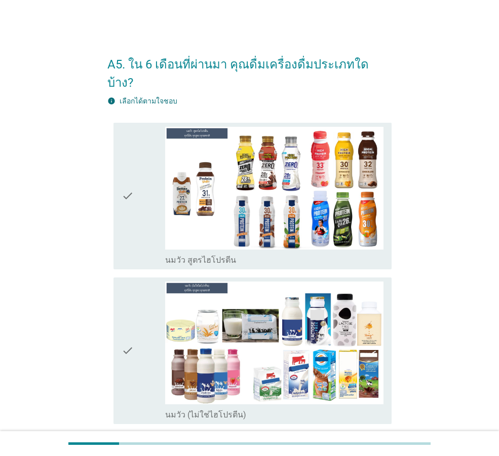
click at [130, 219] on icon "check" at bounding box center [128, 196] width 12 height 138
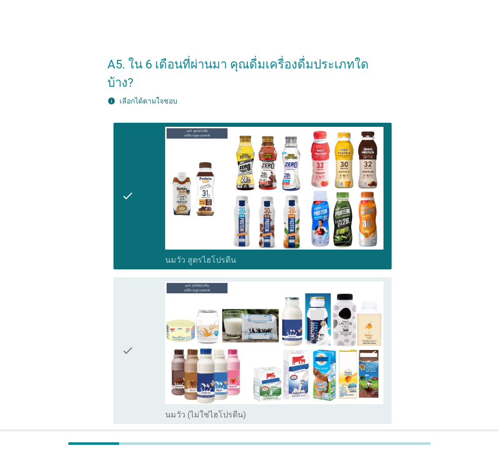
click at [128, 281] on icon "check" at bounding box center [128, 350] width 12 height 138
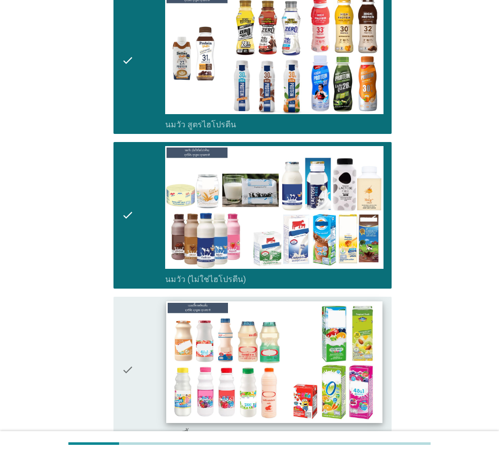
scroll to position [253, 0]
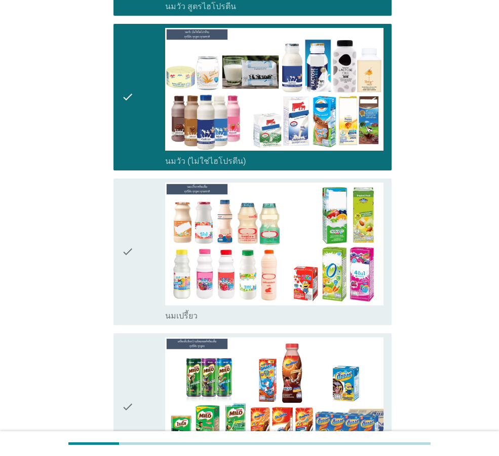
click at [150, 294] on div "check" at bounding box center [144, 252] width 44 height 138
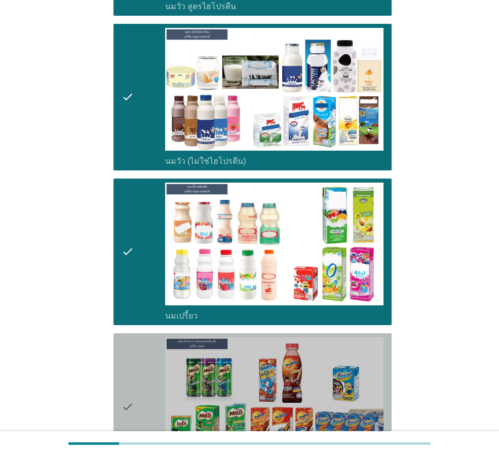
click at [144, 337] on div "check" at bounding box center [144, 406] width 44 height 138
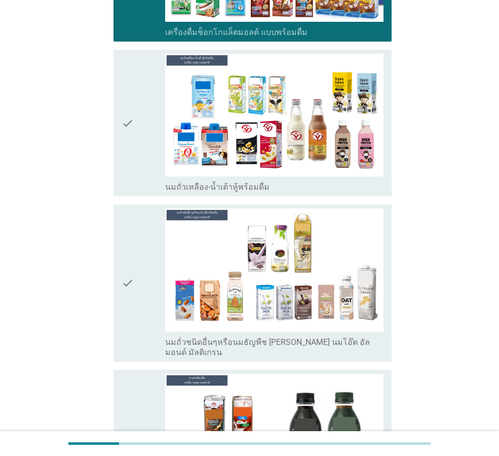
scroll to position [710, 0]
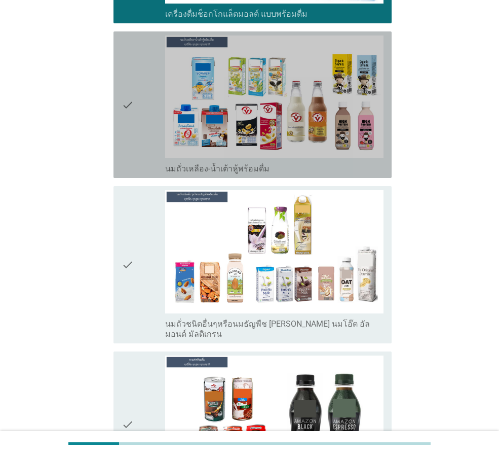
click at [138, 138] on div "check" at bounding box center [144, 104] width 44 height 138
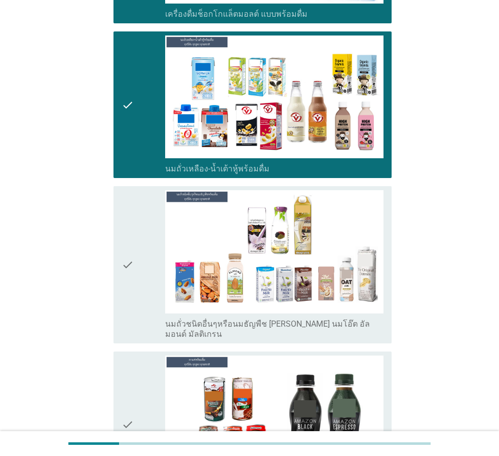
click at [137, 204] on div "check" at bounding box center [144, 264] width 44 height 149
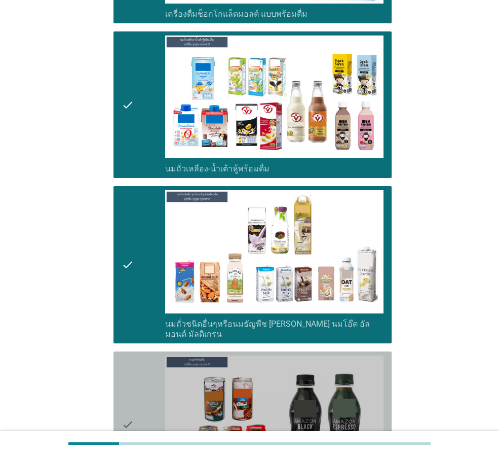
click at [128, 355] on icon "check" at bounding box center [128, 424] width 12 height 138
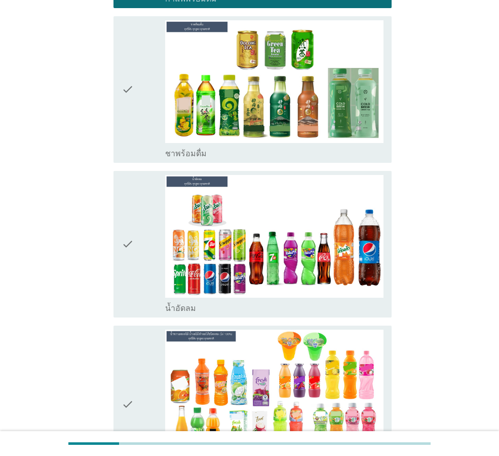
scroll to position [1217, 0]
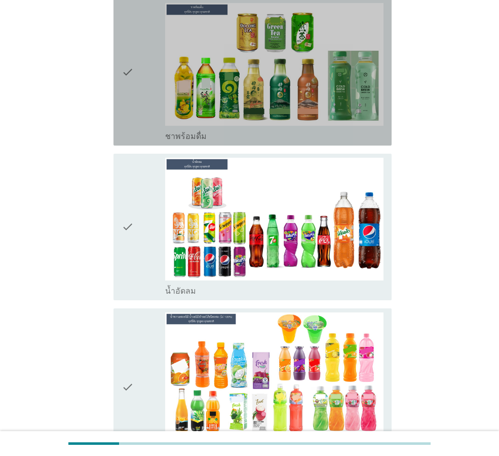
click at [142, 79] on div "check" at bounding box center [144, 72] width 44 height 138
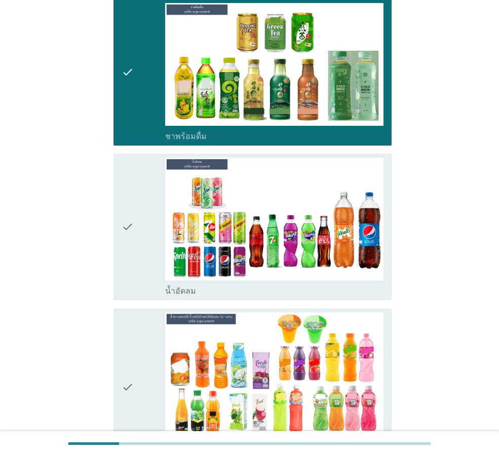
click at [149, 158] on div "check" at bounding box center [144, 227] width 44 height 138
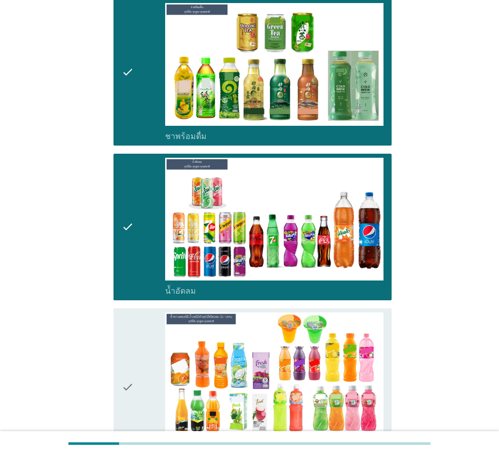
click at [144, 270] on div "check check_box_outline_blank น้ำอัดลม" at bounding box center [253, 227] width 278 height 147
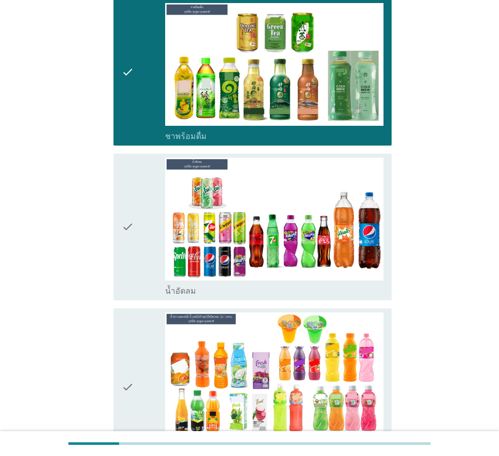
click at [143, 264] on div "check" at bounding box center [144, 227] width 44 height 138
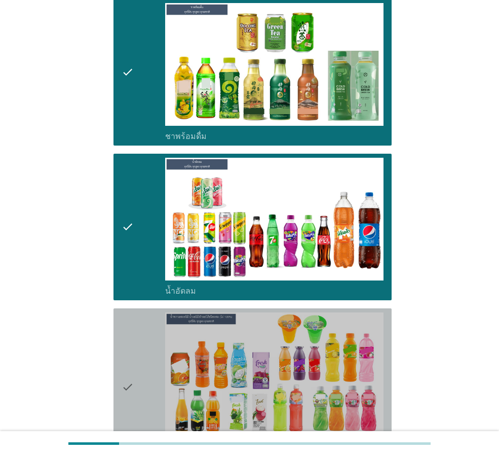
click at [128, 319] on icon "check" at bounding box center [128, 386] width 12 height 149
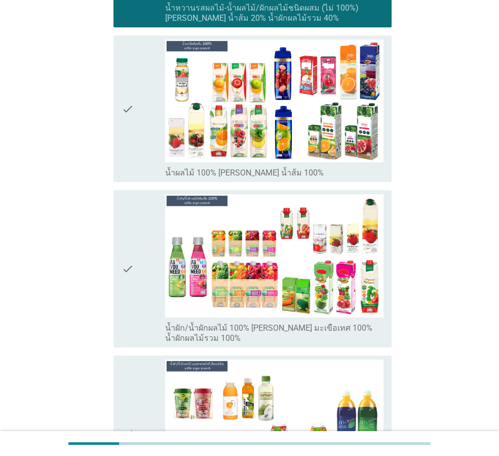
scroll to position [1673, 0]
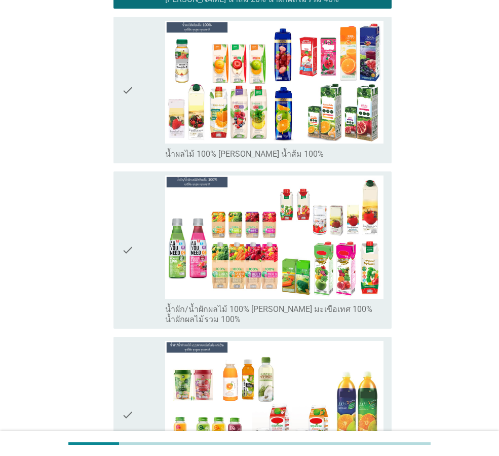
click at [138, 109] on div "check" at bounding box center [144, 90] width 44 height 138
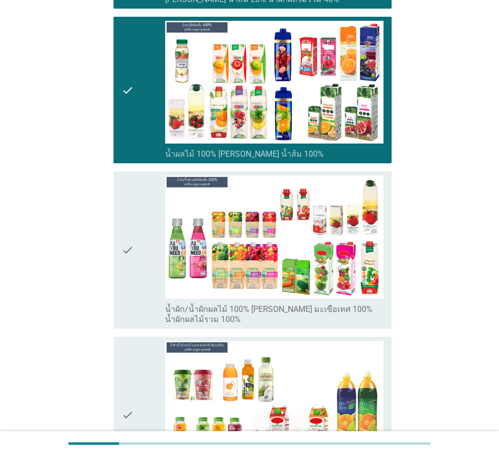
click at [133, 182] on icon "check" at bounding box center [128, 249] width 12 height 149
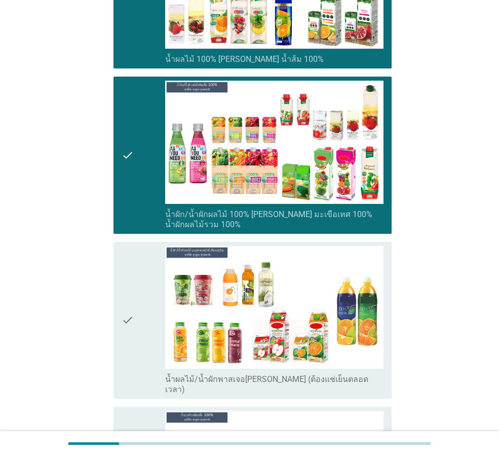
scroll to position [1876, 0]
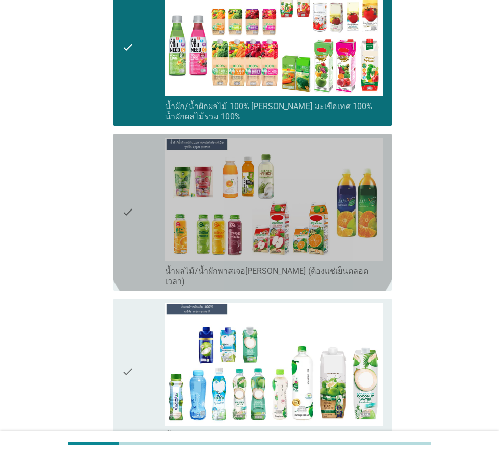
click at [130, 196] on icon "check" at bounding box center [128, 212] width 12 height 149
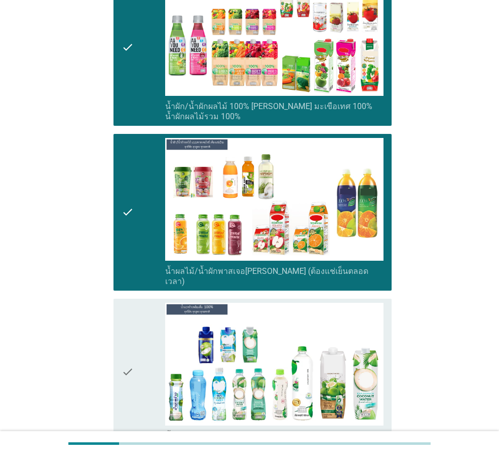
click at [119, 299] on div "check check_box_outline_blank น้ำมะพร้าว 100%" at bounding box center [253, 372] width 278 height 147
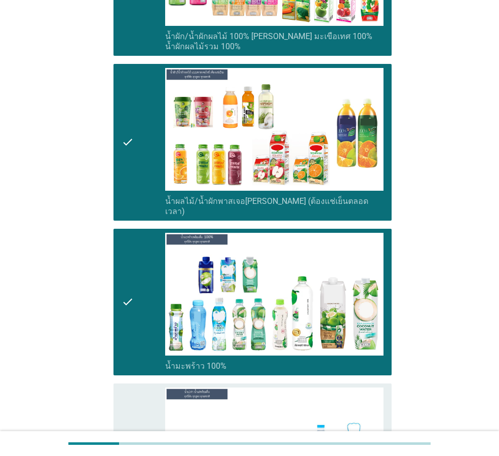
scroll to position [2180, 0]
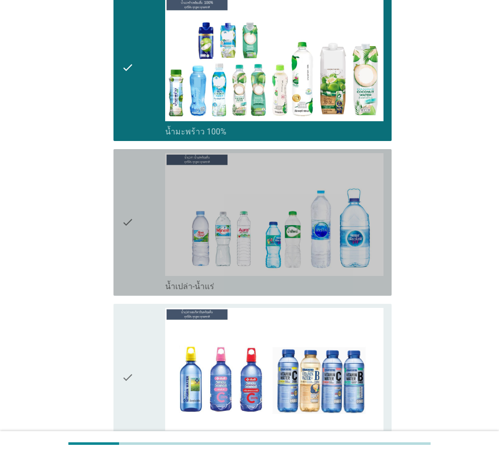
drag, startPoint x: 135, startPoint y: 177, endPoint x: 139, endPoint y: 269, distance: 92.4
click at [135, 177] on div "check" at bounding box center [144, 222] width 44 height 138
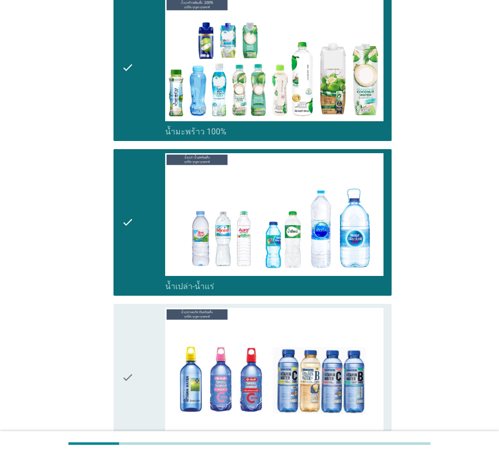
click at [137, 308] on div "check" at bounding box center [144, 377] width 44 height 138
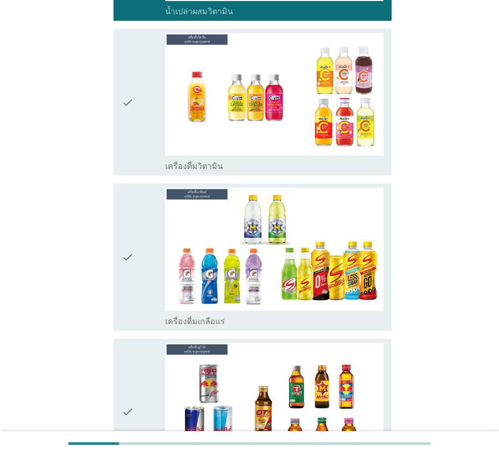
scroll to position [2636, 0]
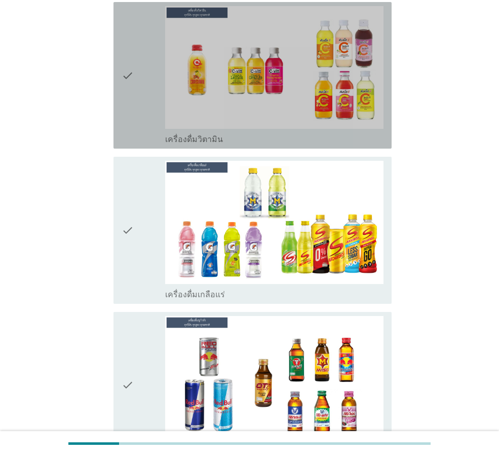
click at [131, 95] on icon "check" at bounding box center [128, 75] width 12 height 138
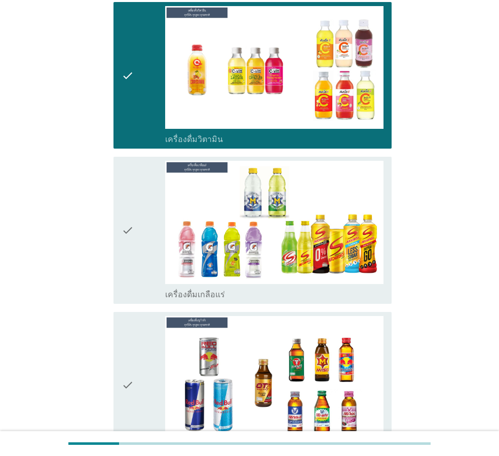
click at [144, 175] on div "check" at bounding box center [144, 230] width 44 height 138
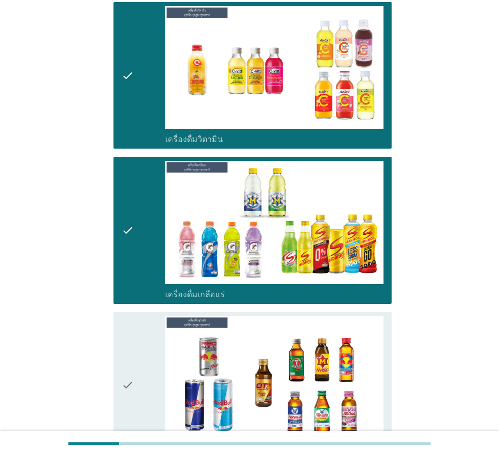
click at [138, 312] on div "check check_box_outline_blank เครื่องดื่ม[PERSON_NAME]กำลัง" at bounding box center [253, 385] width 278 height 147
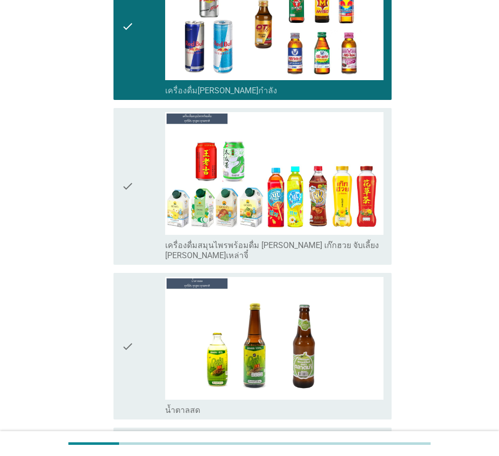
scroll to position [3143, 0]
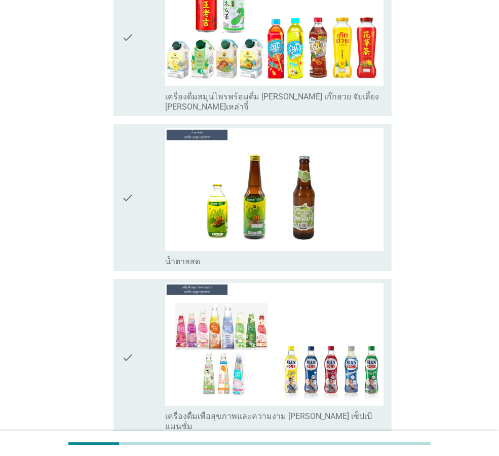
click at [128, 29] on icon "check" at bounding box center [128, 37] width 12 height 149
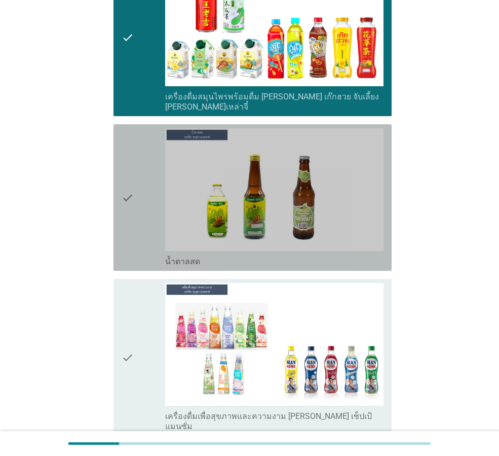
click at [150, 128] on div "check" at bounding box center [144, 197] width 44 height 138
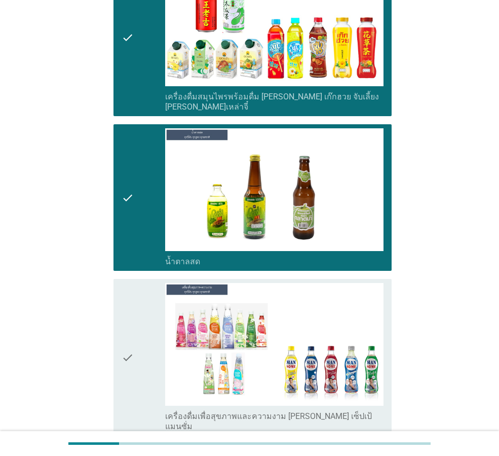
click at [147, 283] on div "check" at bounding box center [144, 357] width 44 height 149
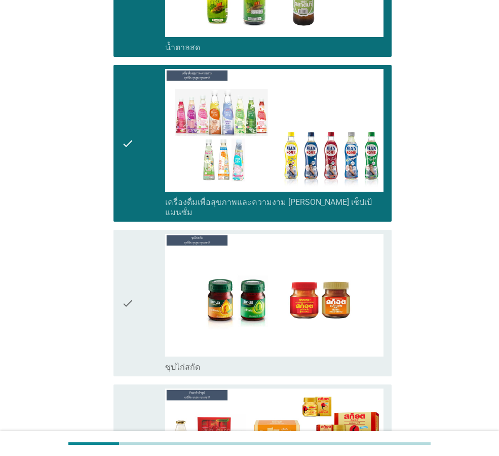
scroll to position [3397, 0]
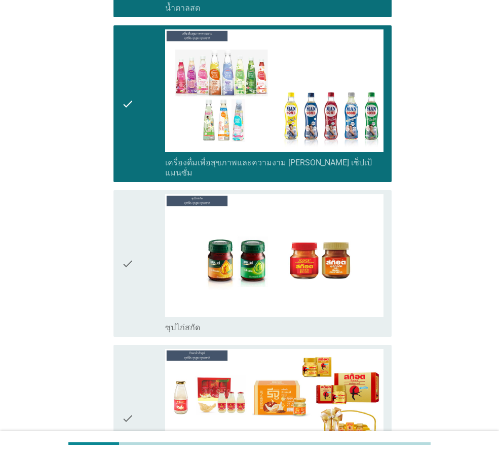
click at [134, 230] on icon "check" at bounding box center [128, 263] width 12 height 138
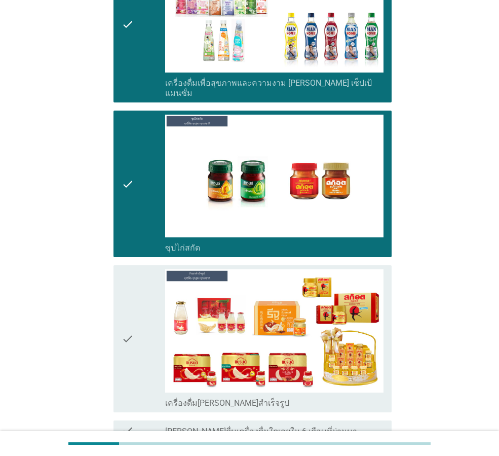
scroll to position [3520, 0]
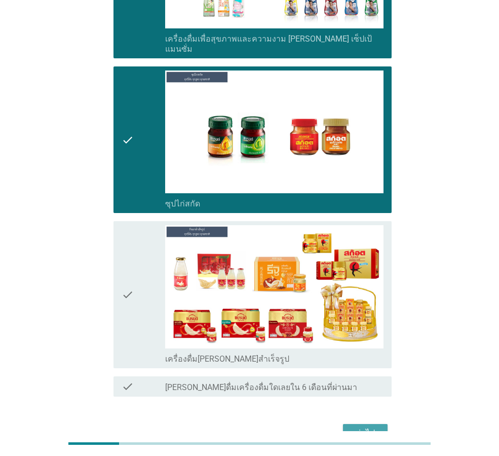
click at [359, 424] on button "ต่อไป" at bounding box center [365, 433] width 45 height 18
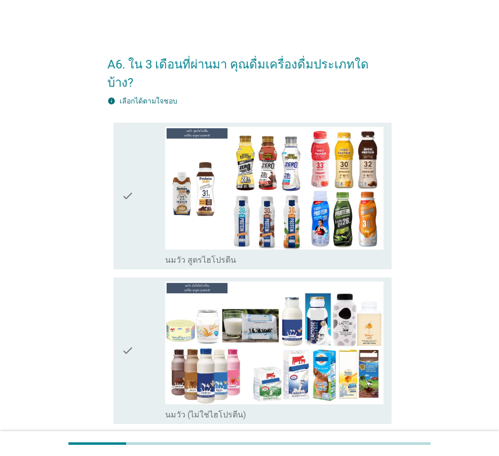
click at [148, 192] on div "check" at bounding box center [144, 196] width 44 height 138
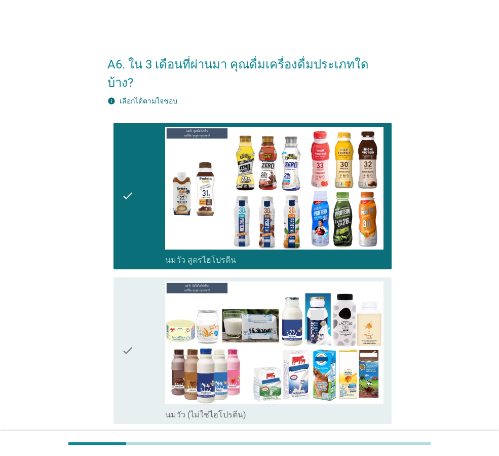
click at [140, 310] on div "check" at bounding box center [144, 350] width 44 height 138
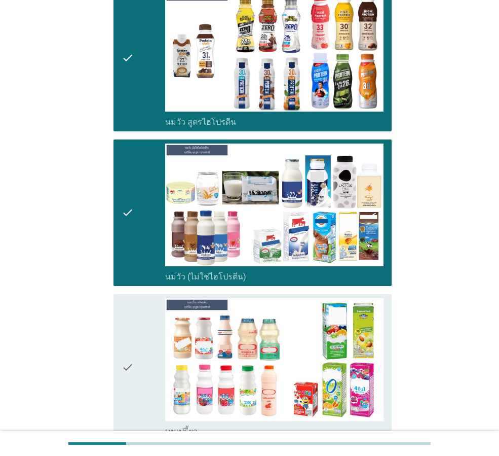
scroll to position [253, 0]
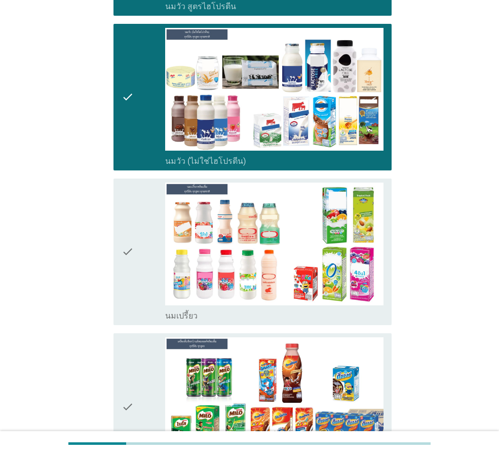
click at [130, 277] on icon "check" at bounding box center [128, 252] width 12 height 138
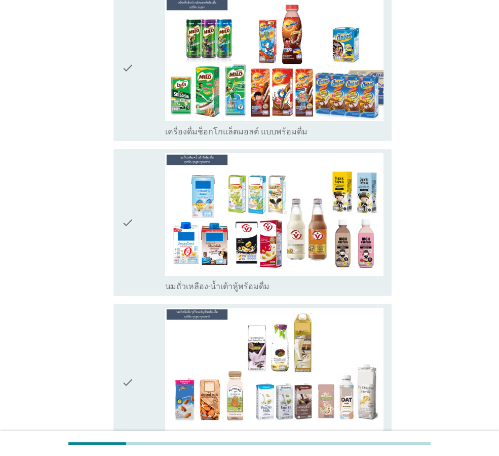
scroll to position [608, 0]
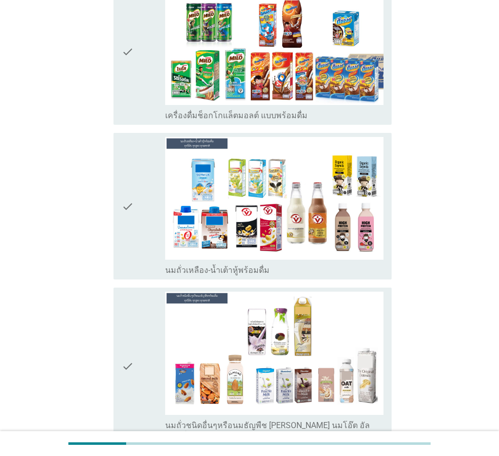
click at [152, 69] on div "check" at bounding box center [144, 51] width 44 height 138
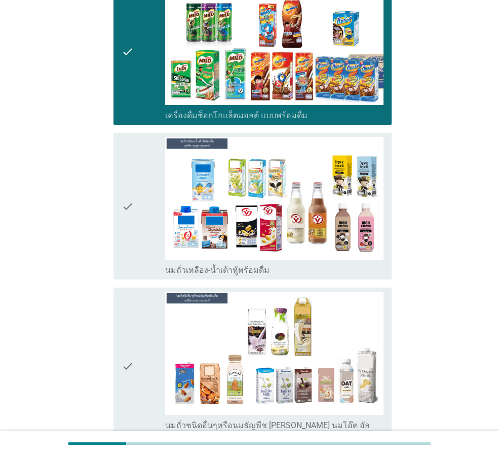
click at [147, 139] on div "check" at bounding box center [144, 206] width 44 height 138
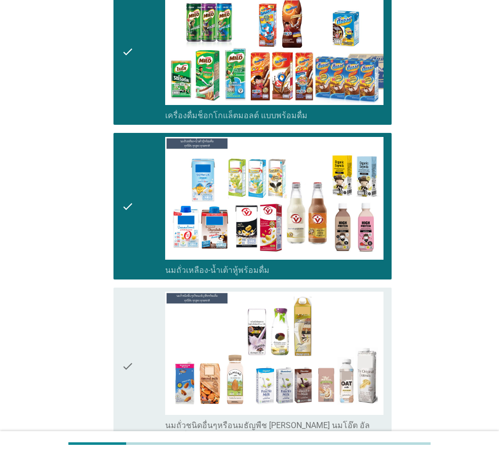
click at [140, 292] on div "check" at bounding box center [144, 366] width 44 height 149
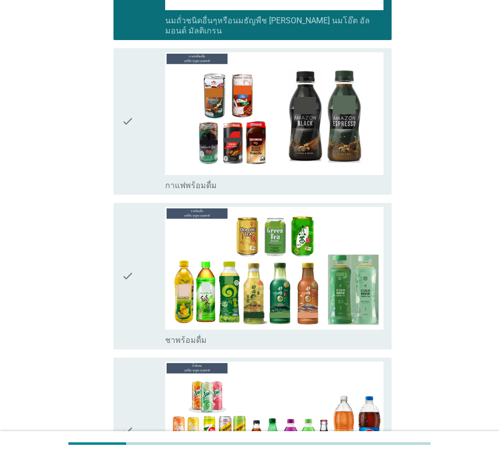
scroll to position [1014, 0]
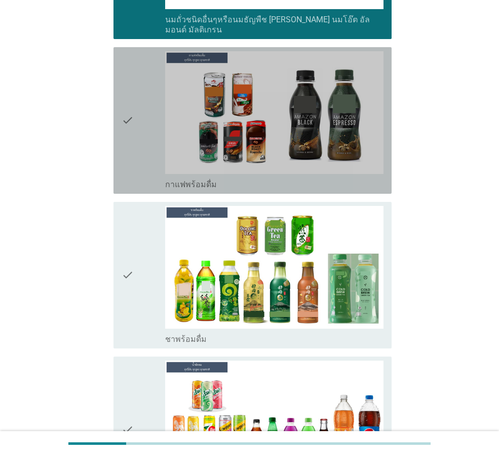
click at [142, 113] on div "check" at bounding box center [144, 120] width 44 height 138
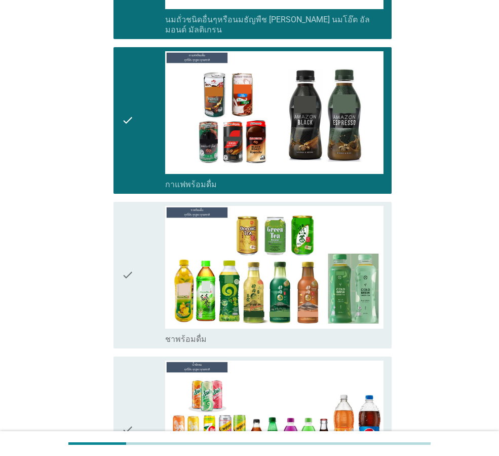
click at [141, 212] on div "check" at bounding box center [144, 275] width 44 height 138
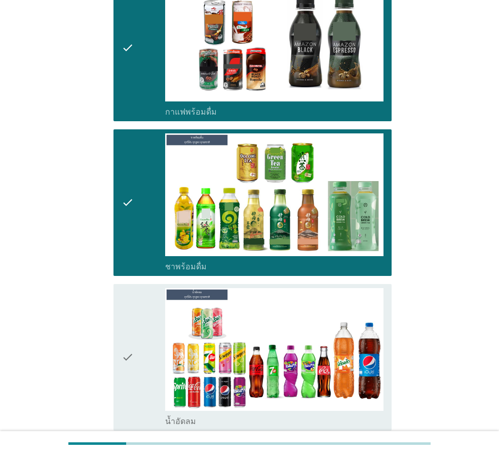
scroll to position [1267, 0]
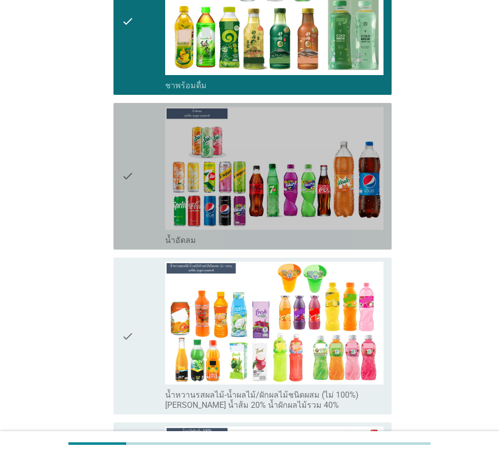
click at [152, 190] on div "check" at bounding box center [144, 176] width 44 height 138
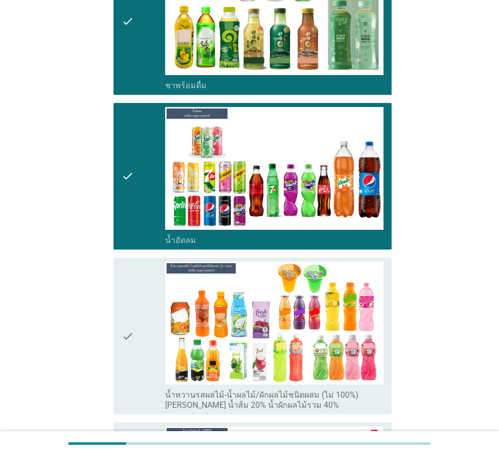
click at [132, 275] on icon "check" at bounding box center [128, 336] width 12 height 149
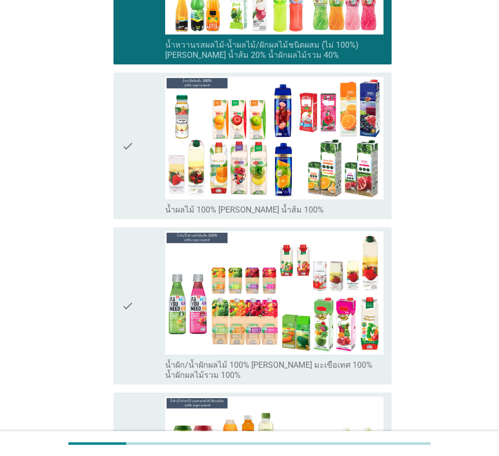
scroll to position [1724, 0]
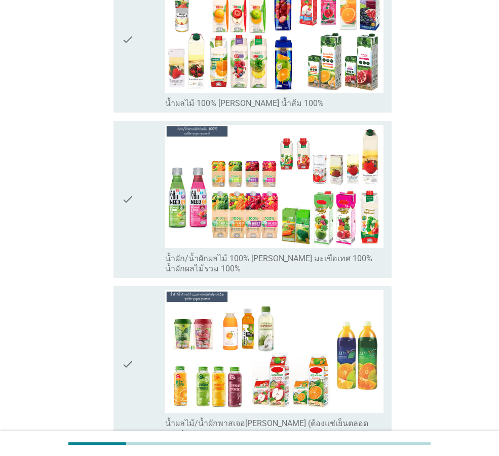
click at [150, 58] on div "check" at bounding box center [144, 39] width 44 height 138
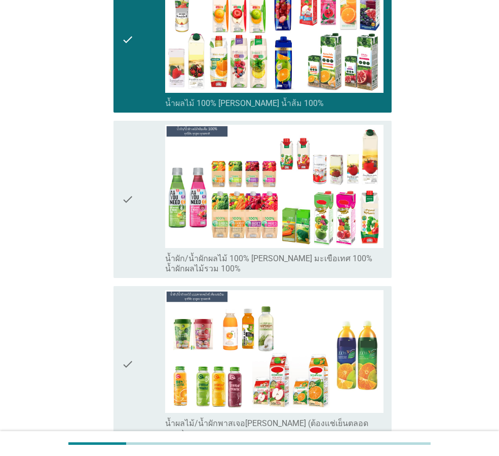
click at [137, 198] on div "check" at bounding box center [144, 199] width 44 height 149
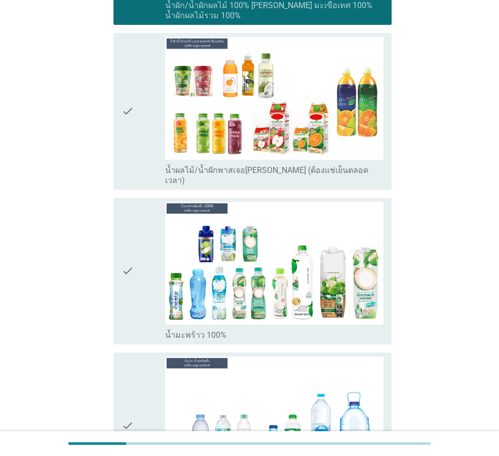
scroll to position [1977, 0]
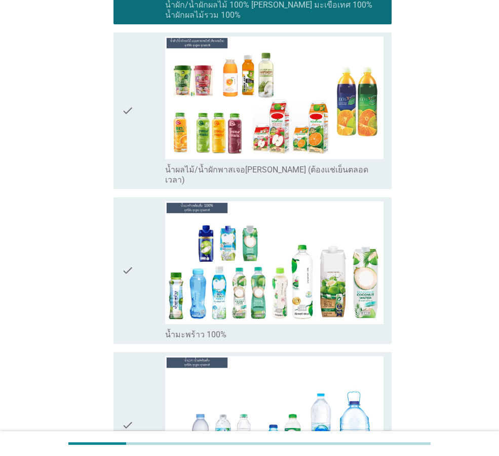
click at [147, 128] on div "check" at bounding box center [144, 111] width 44 height 149
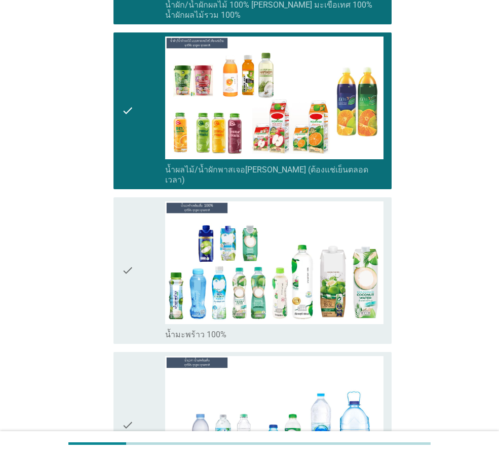
click at [149, 201] on div "check" at bounding box center [144, 270] width 44 height 138
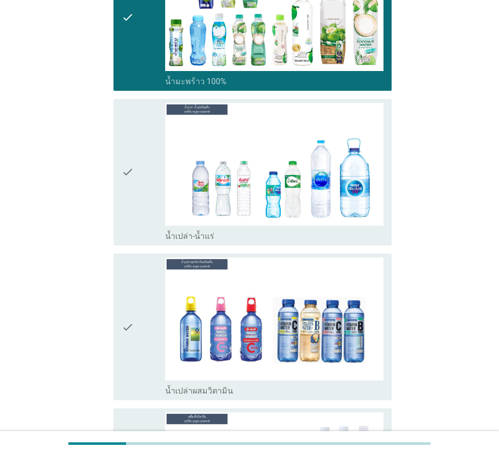
scroll to position [2231, 0]
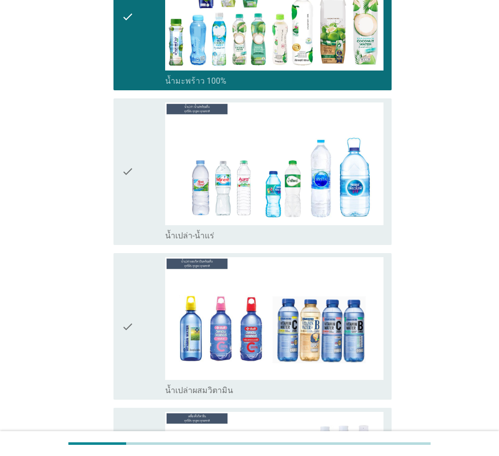
click at [136, 174] on div "check" at bounding box center [144, 171] width 44 height 138
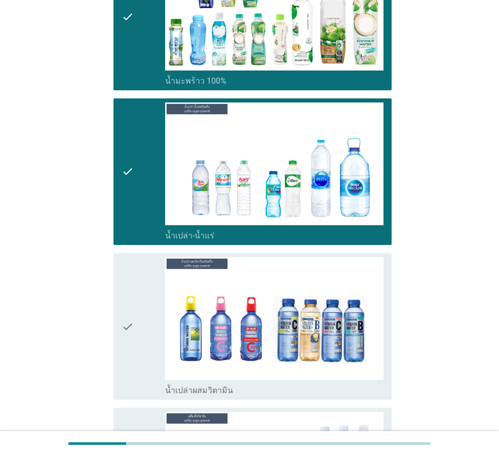
click at [139, 257] on div "check" at bounding box center [144, 326] width 44 height 138
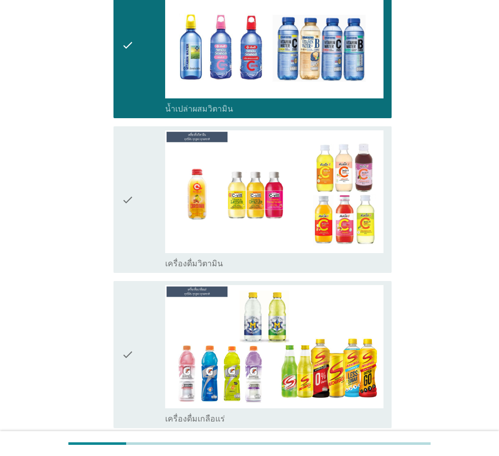
scroll to position [2535, 0]
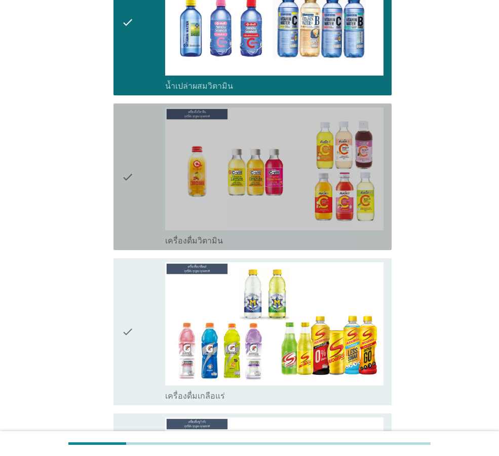
click at [140, 178] on div "check" at bounding box center [144, 176] width 44 height 138
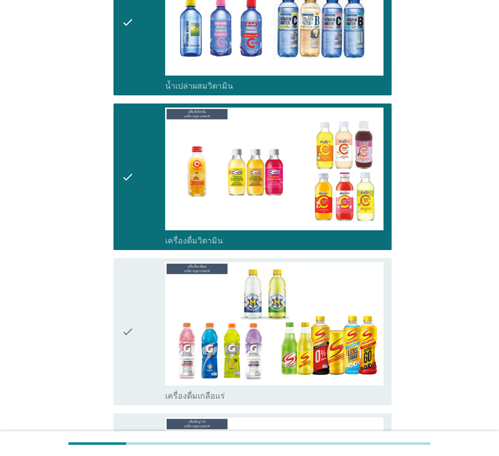
scroll to position [2738, 0]
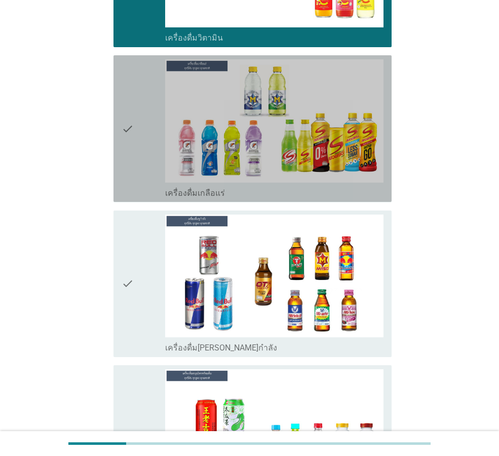
click at [156, 134] on div "check" at bounding box center [144, 128] width 44 height 138
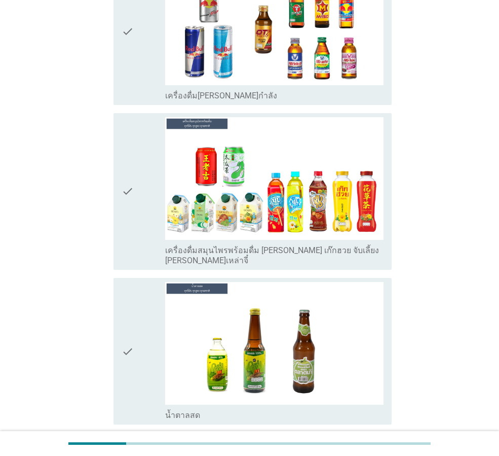
scroll to position [2991, 0]
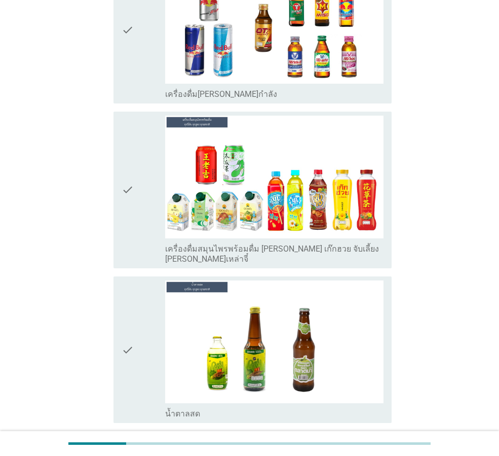
click at [155, 142] on div "check" at bounding box center [144, 190] width 44 height 149
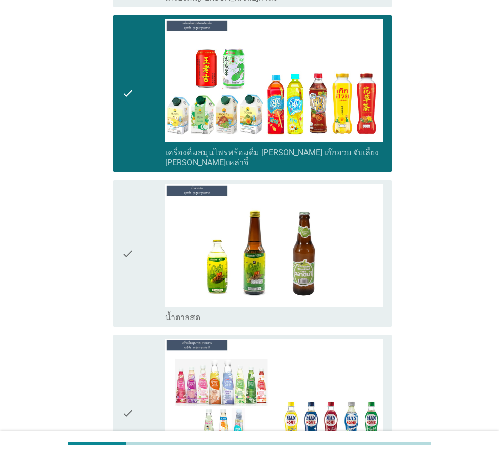
scroll to position [3194, 0]
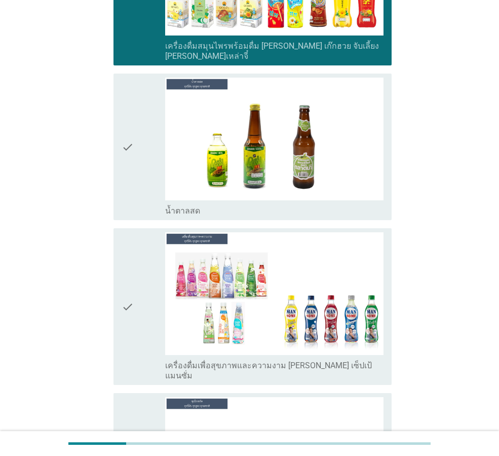
click at [142, 141] on div "check" at bounding box center [144, 147] width 44 height 138
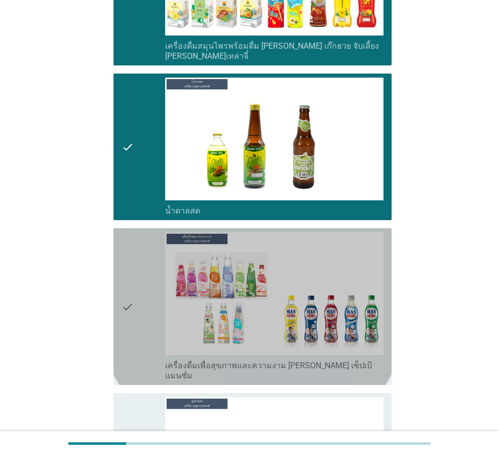
click at [142, 232] on div "check" at bounding box center [144, 306] width 44 height 149
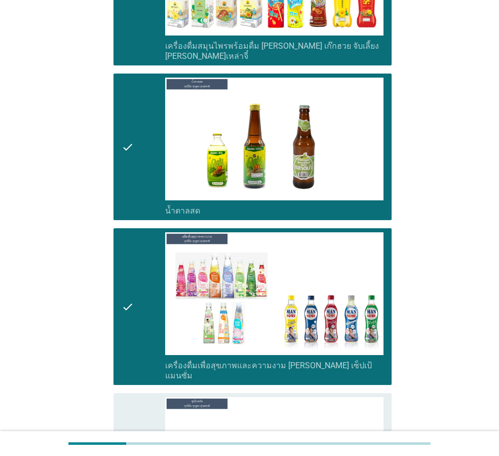
scroll to position [3366, 0]
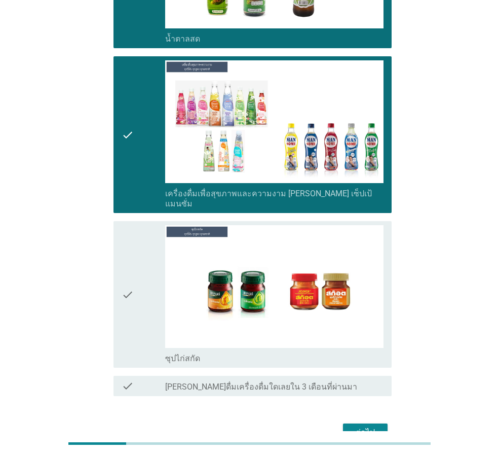
click at [157, 290] on div "check" at bounding box center [144, 294] width 44 height 138
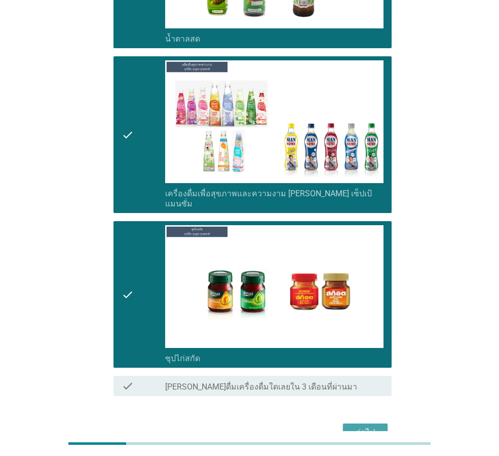
click at [363, 426] on div "ต่อไป" at bounding box center [365, 432] width 28 height 12
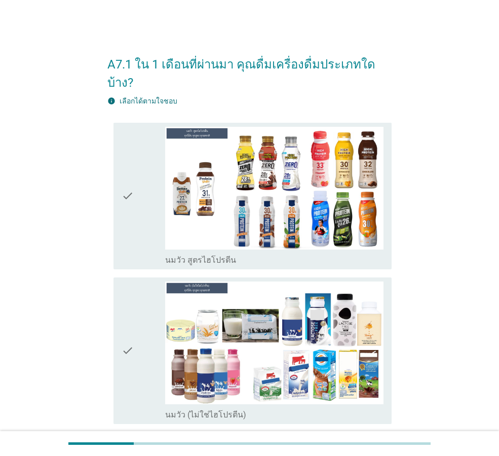
click at [140, 220] on div "check" at bounding box center [144, 196] width 44 height 138
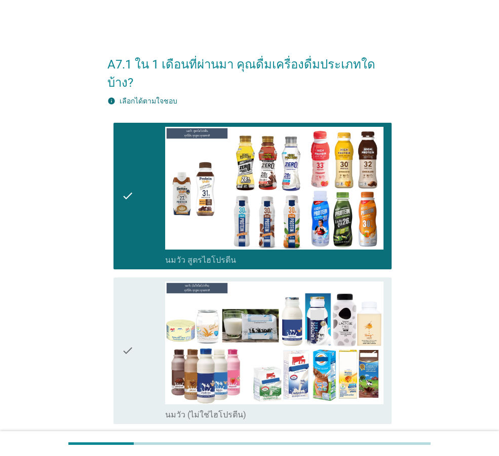
click at [149, 240] on div "check" at bounding box center [144, 196] width 44 height 138
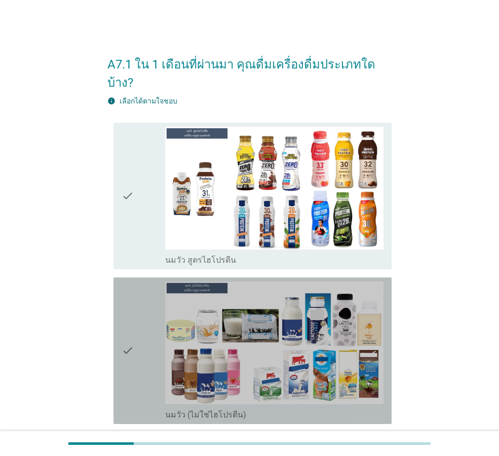
click at [148, 300] on div "check" at bounding box center [144, 350] width 44 height 138
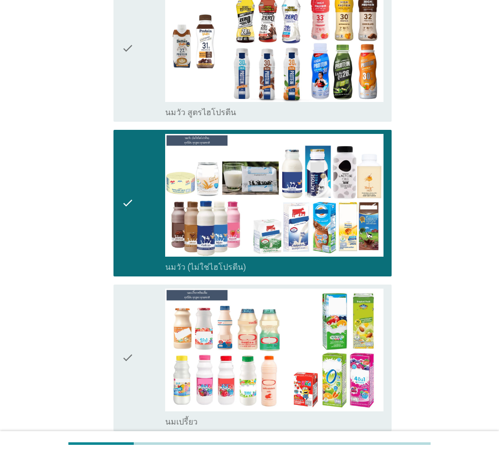
scroll to position [253, 0]
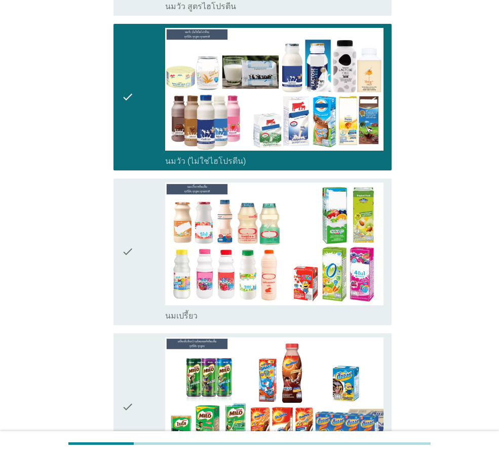
click at [142, 277] on div "check" at bounding box center [144, 252] width 44 height 138
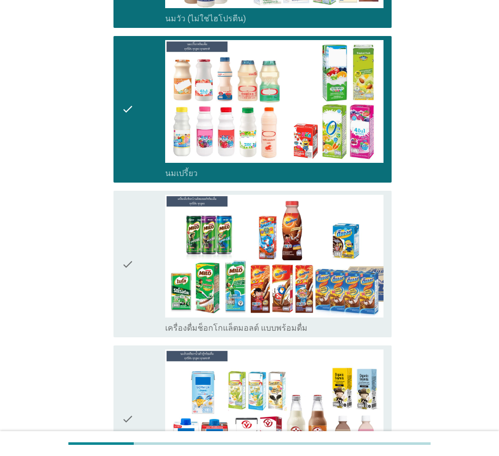
scroll to position [456, 0]
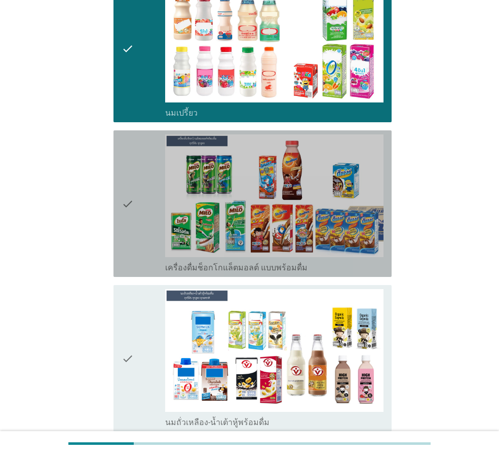
click at [151, 225] on div "check" at bounding box center [144, 203] width 44 height 138
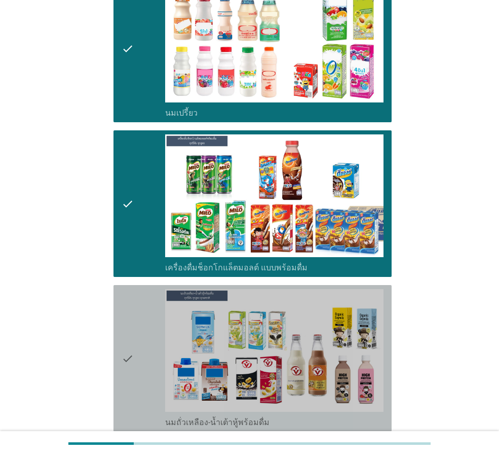
click at [147, 306] on div "check" at bounding box center [144, 358] width 44 height 138
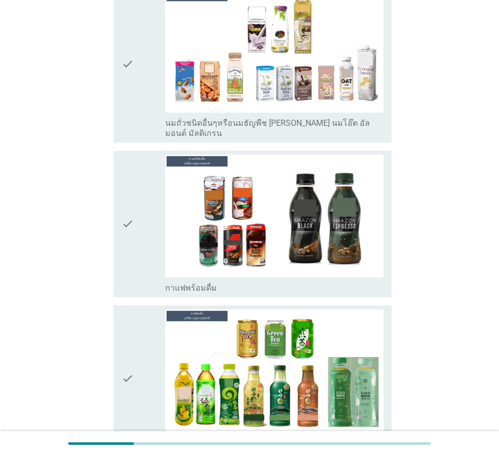
scroll to position [913, 0]
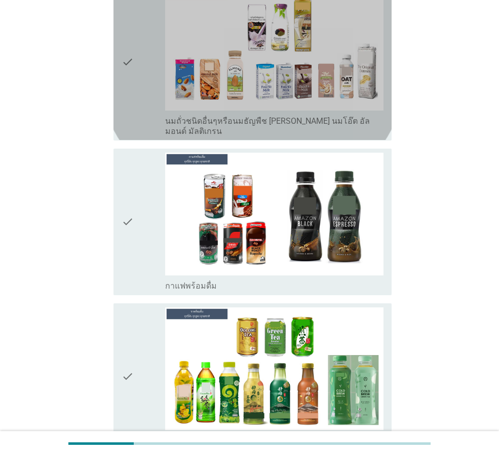
click at [152, 103] on div "check" at bounding box center [144, 61] width 44 height 149
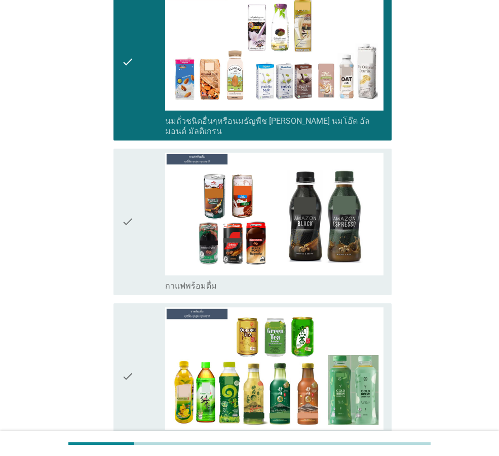
click at [160, 237] on div "check" at bounding box center [144, 222] width 44 height 138
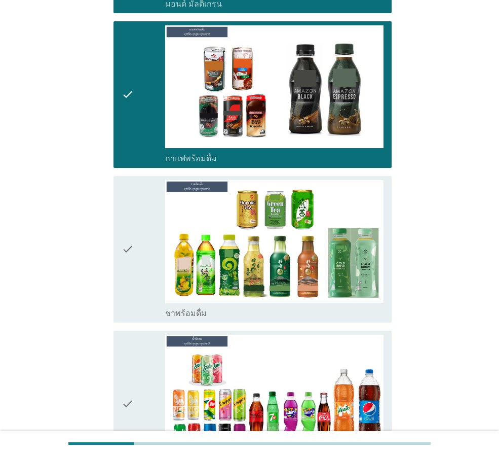
scroll to position [1166, 0]
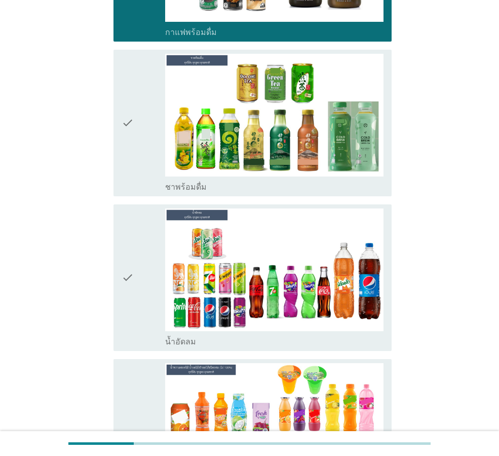
click at [140, 148] on div "check" at bounding box center [144, 123] width 44 height 138
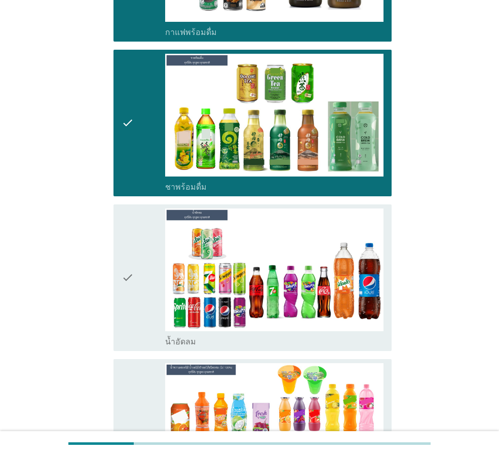
click at [150, 278] on div "check" at bounding box center [144, 277] width 44 height 138
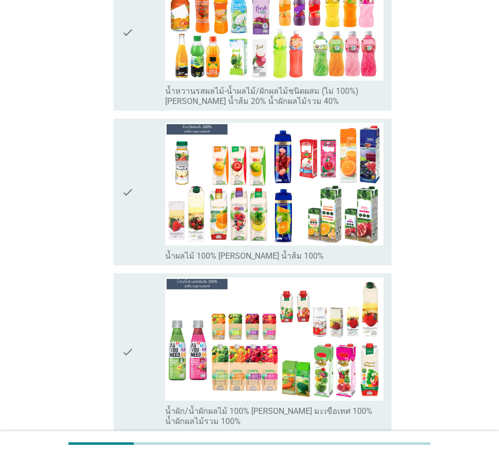
scroll to position [1572, 0]
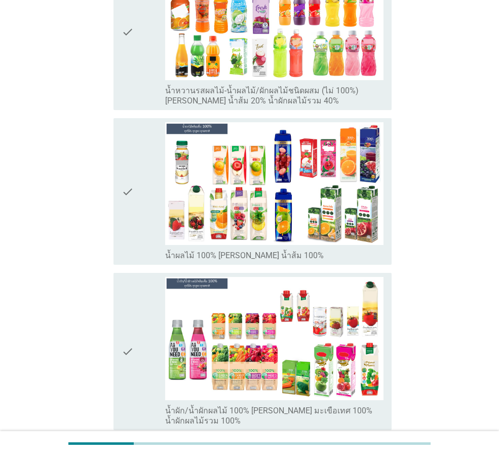
click at [149, 222] on div "check" at bounding box center [144, 191] width 44 height 138
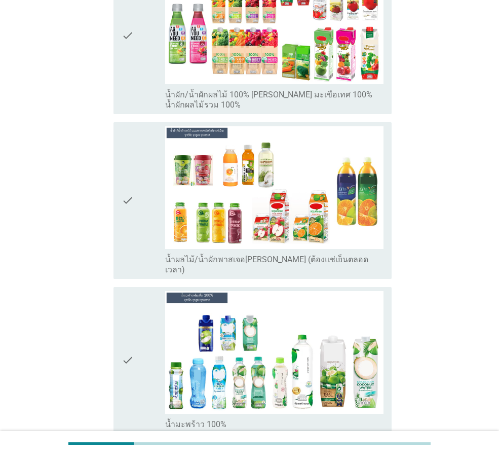
scroll to position [1927, 0]
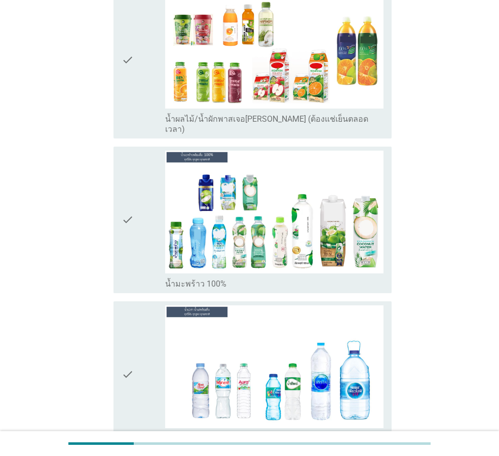
click at [158, 214] on div "check" at bounding box center [144, 220] width 44 height 138
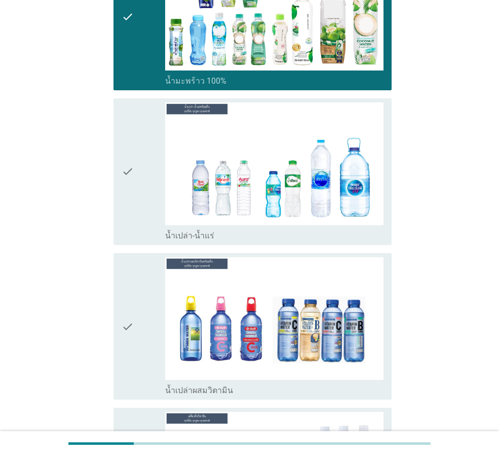
click at [155, 192] on div "check" at bounding box center [144, 171] width 44 height 138
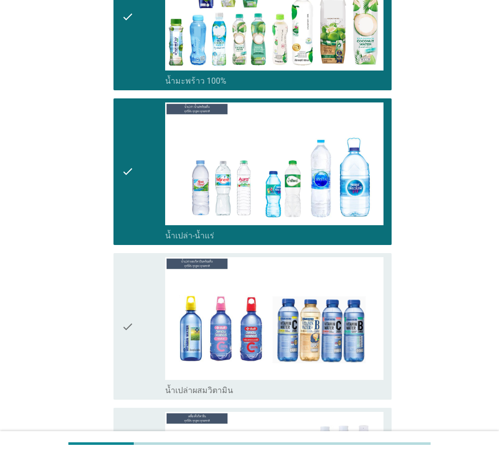
scroll to position [2433, 0]
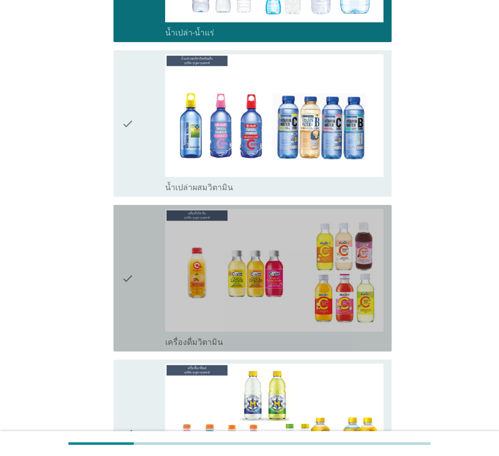
click at [143, 254] on div "check" at bounding box center [144, 278] width 44 height 138
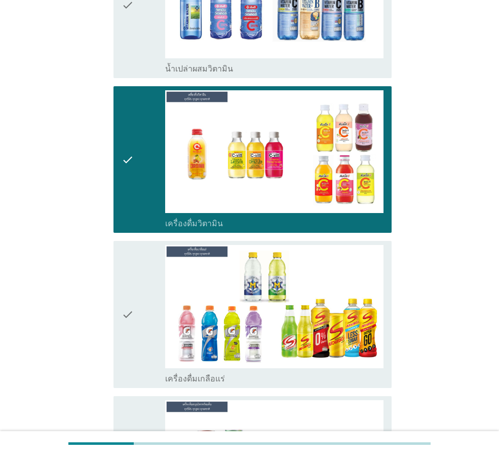
scroll to position [2636, 0]
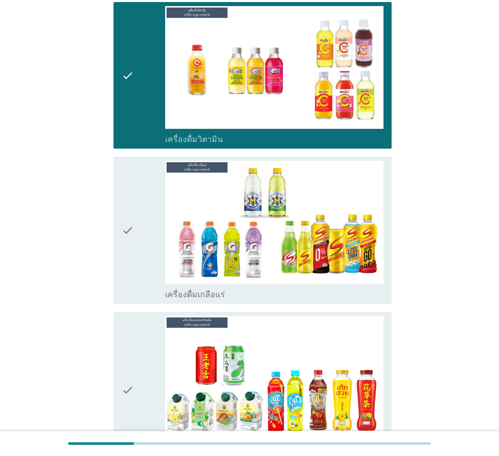
click at [137, 207] on div "check" at bounding box center [144, 230] width 44 height 138
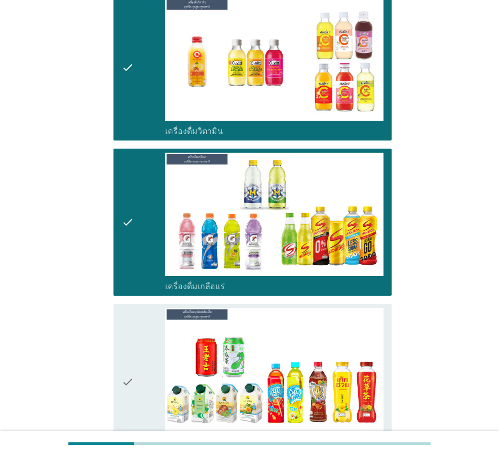
scroll to position [2890, 0]
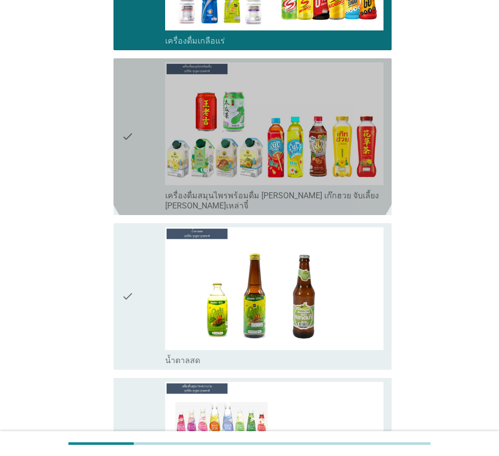
click at [147, 117] on div "check" at bounding box center [144, 136] width 44 height 149
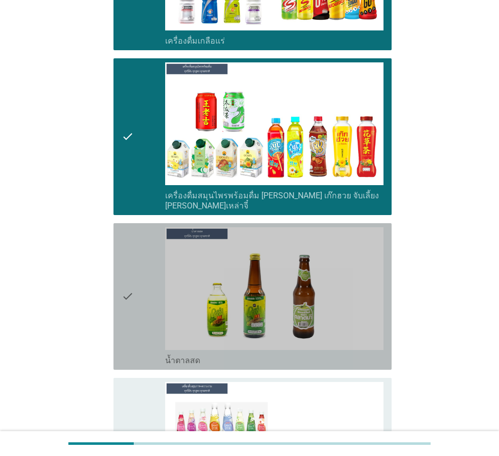
click at [160, 297] on div "check" at bounding box center [144, 296] width 44 height 138
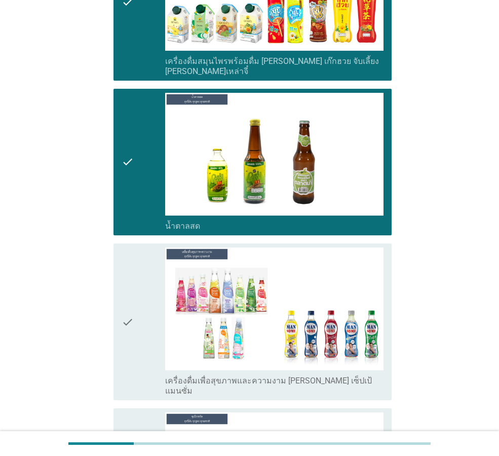
scroll to position [3143, 0]
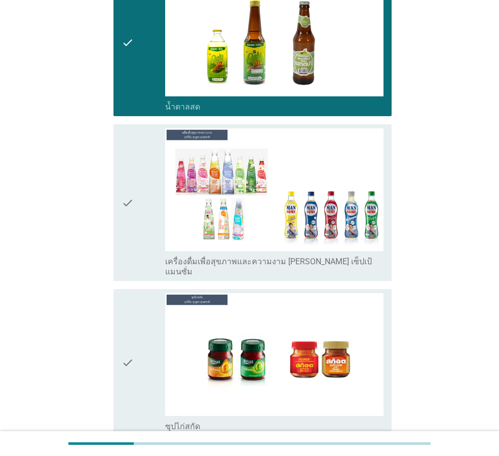
click at [154, 198] on div "check" at bounding box center [144, 202] width 44 height 149
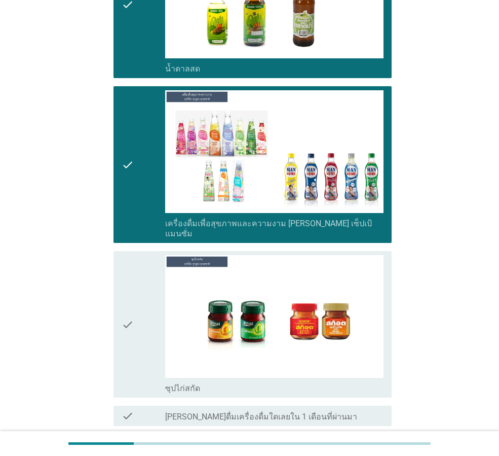
scroll to position [3211, 0]
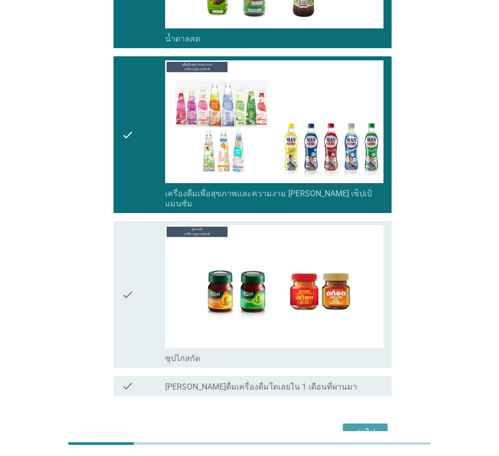
click at [347, 423] on button "ต่อไป" at bounding box center [365, 432] width 45 height 18
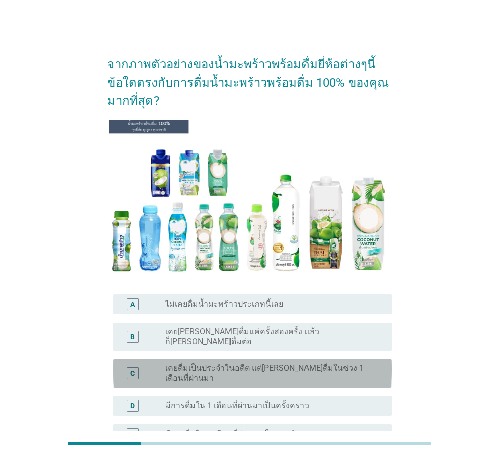
click at [217, 363] on label "เคยดื่มเป็นประจำในอดีต แต่[PERSON_NAME]ดื่มในช่วง 1 เดือนที่ผ่านมา" at bounding box center [270, 373] width 210 height 20
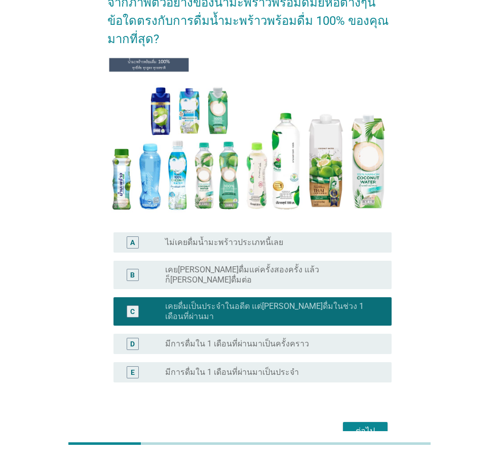
scroll to position [102, 0]
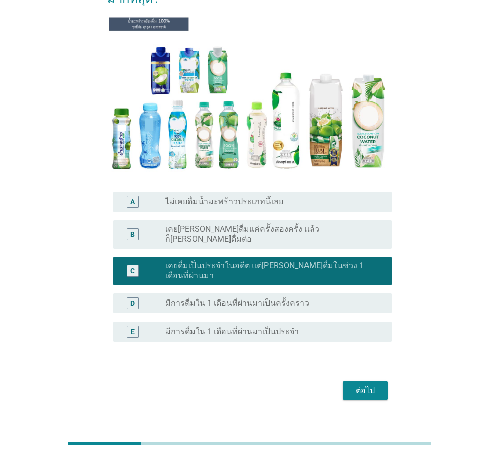
click at [354, 384] on div "ต่อไป" at bounding box center [365, 390] width 28 height 12
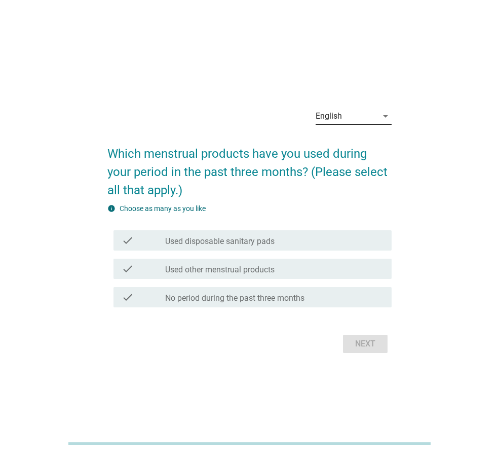
click at [385, 114] on icon "arrow_drop_down" at bounding box center [386, 116] width 12 height 12
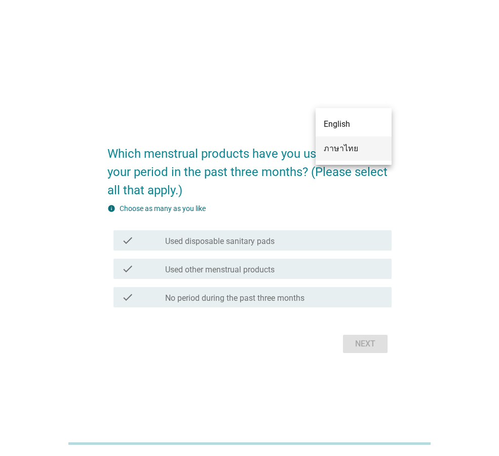
click at [354, 144] on div "ภาษาไทย" at bounding box center [354, 148] width 60 height 12
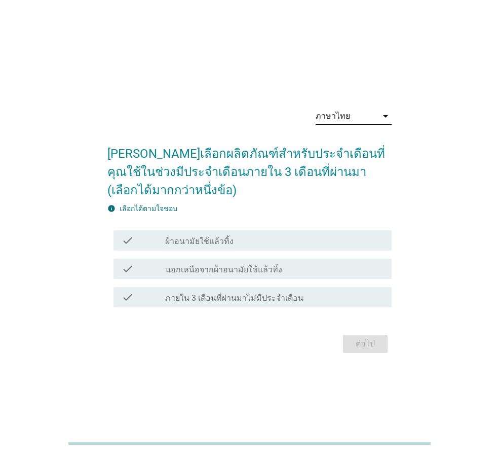
click at [240, 243] on div "check_box_outline_blank ผ้าอนามัยใช้แล้วทิ้ง" at bounding box center [274, 240] width 219 height 12
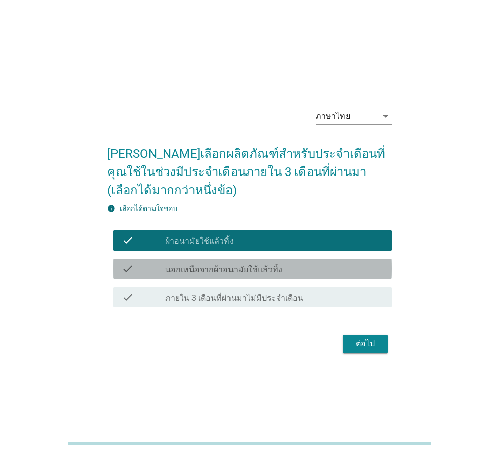
click at [260, 271] on label "นอกเหนือจากผ้าอนามัยใช้แล้วทิ้ง" at bounding box center [223, 270] width 117 height 10
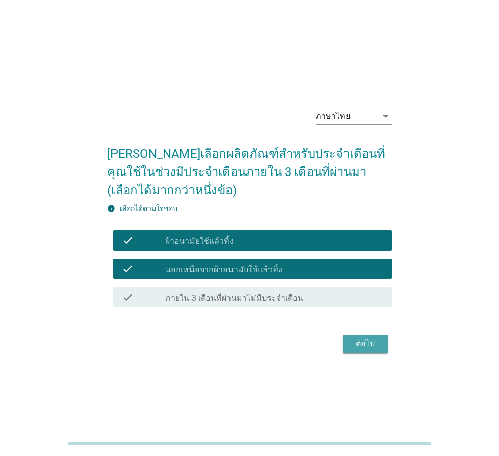
click at [370, 350] on button "ต่อไป" at bounding box center [365, 344] width 45 height 18
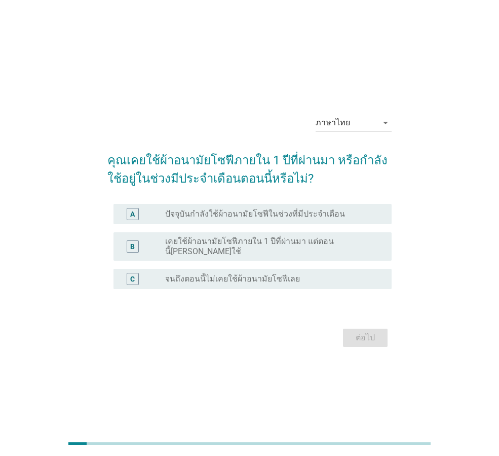
click at [181, 219] on label "ปัจจุบันกำลังใช้ผ้าอนามัยโซฟีในช่วงที่มีประจำเดือน" at bounding box center [255, 214] width 180 height 10
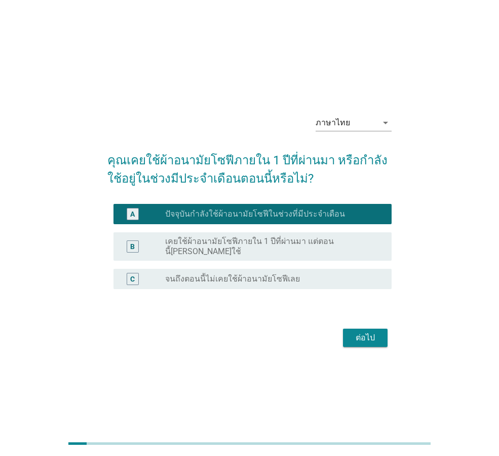
click at [365, 334] on div "ต่อไป" at bounding box center [365, 338] width 28 height 12
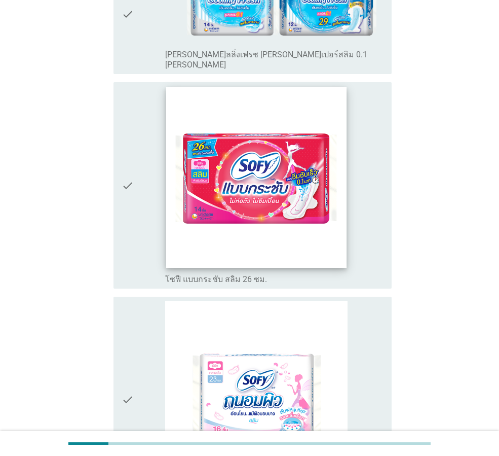
click at [219, 164] on img at bounding box center [256, 177] width 180 height 180
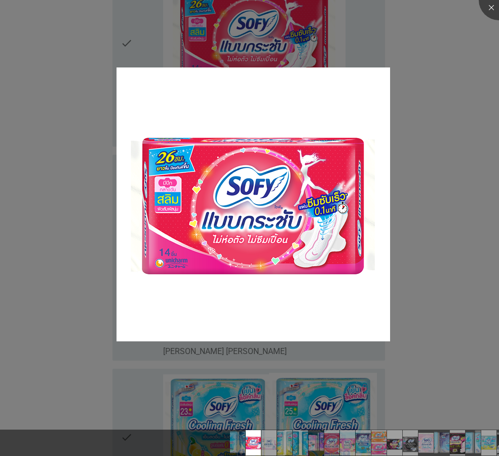
scroll to position [456, 0]
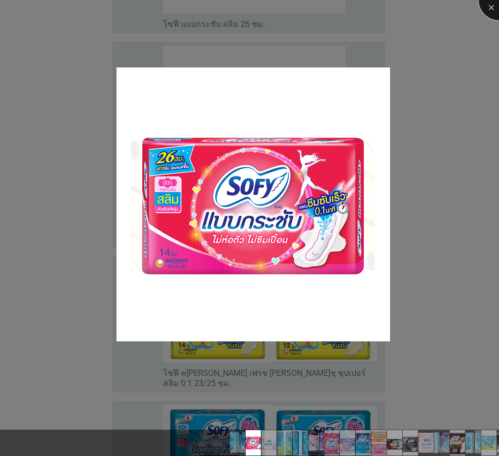
click at [490, 9] on div at bounding box center [499, 0] width 41 height 41
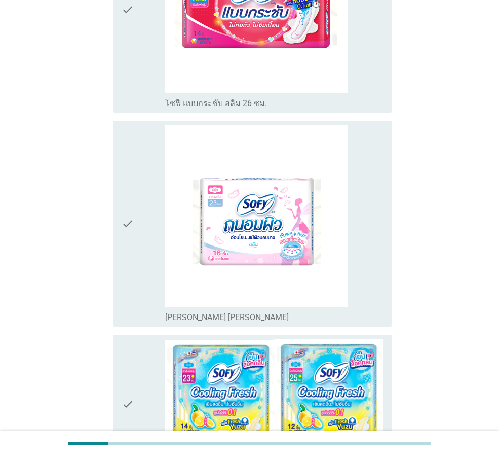
scroll to position [253, 0]
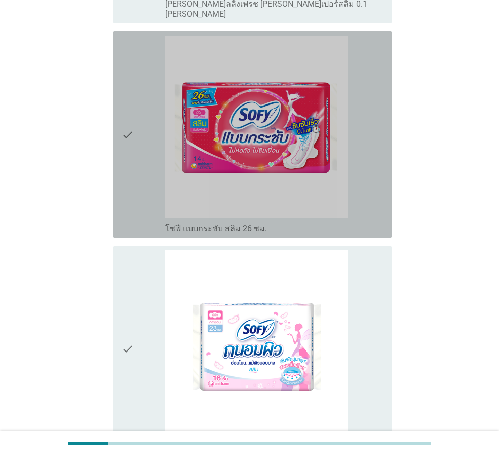
click at [132, 193] on icon "check" at bounding box center [128, 134] width 12 height 198
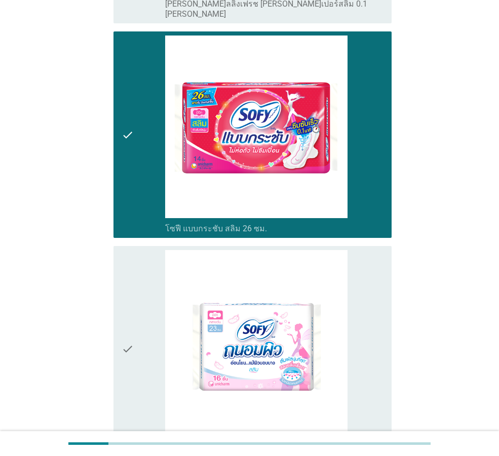
click at [135, 273] on div "check" at bounding box center [144, 349] width 44 height 198
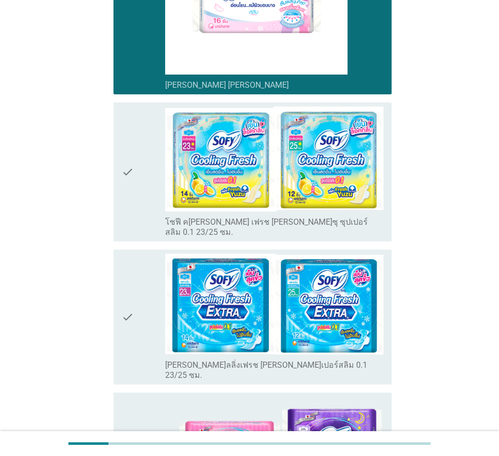
scroll to position [760, 0]
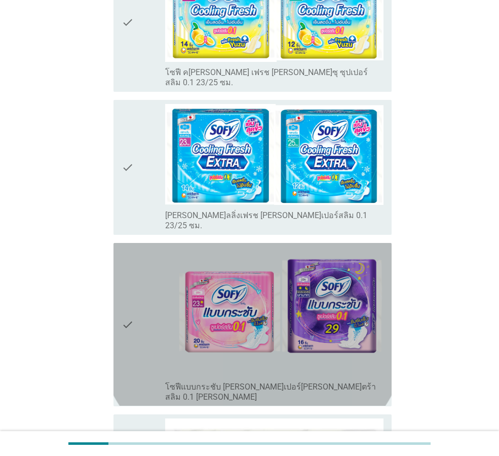
click at [135, 273] on div "check" at bounding box center [144, 324] width 44 height 155
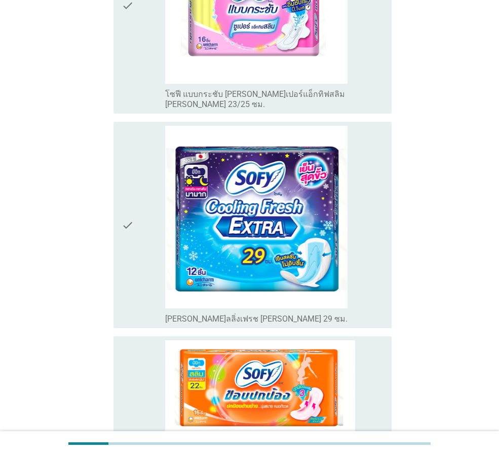
scroll to position [1470, 0]
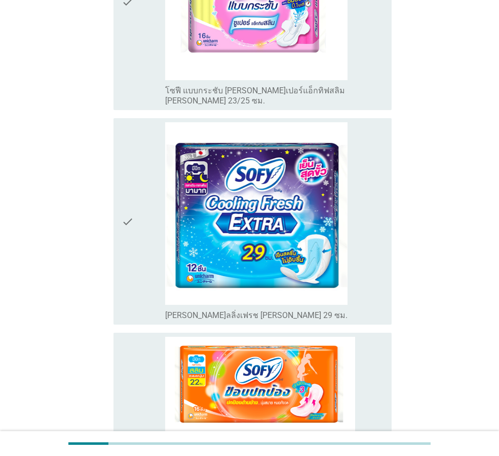
click at [130, 236] on icon "check" at bounding box center [128, 221] width 12 height 198
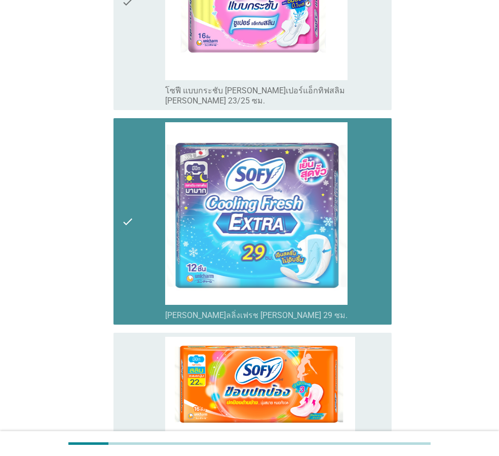
click at [130, 236] on icon "check" at bounding box center [128, 221] width 12 height 198
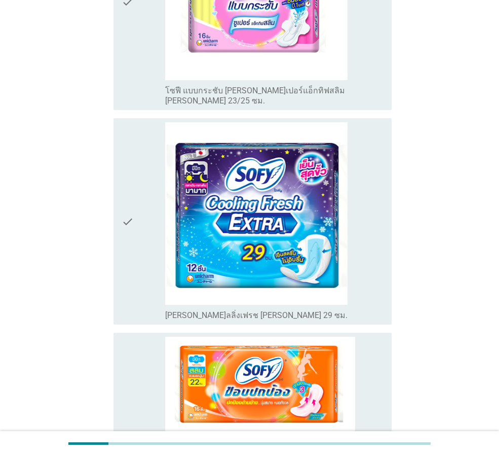
scroll to position [1724, 0]
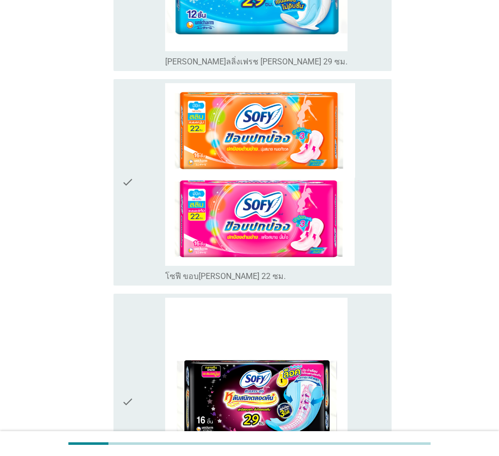
click at [139, 299] on div "check" at bounding box center [144, 402] width 44 height 208
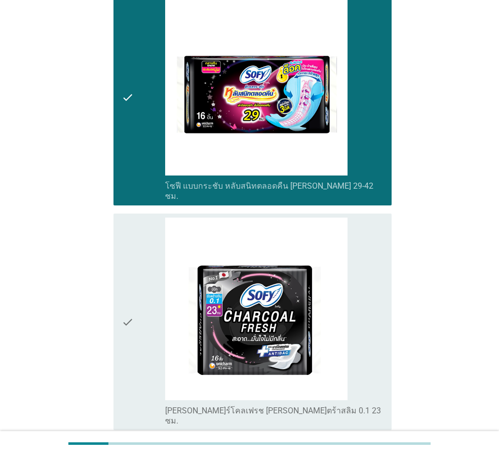
scroll to position [2281, 0]
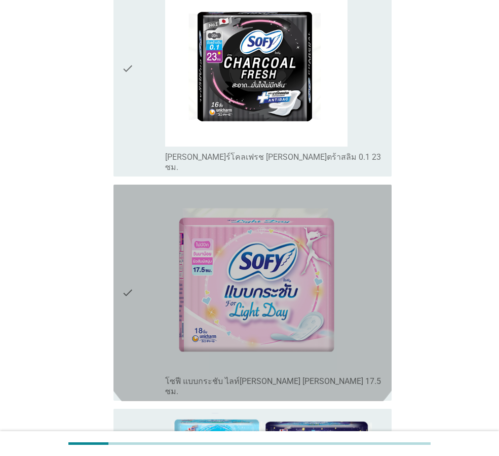
click at [139, 282] on div "check" at bounding box center [144, 293] width 44 height 208
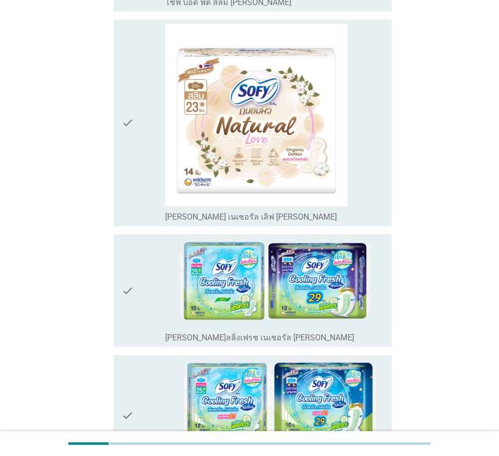
scroll to position [3802, 0]
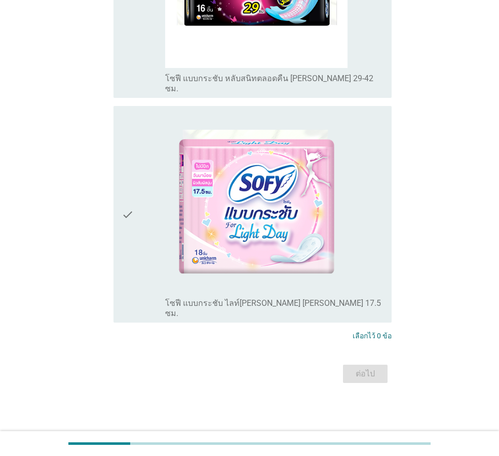
scroll to position [0, 0]
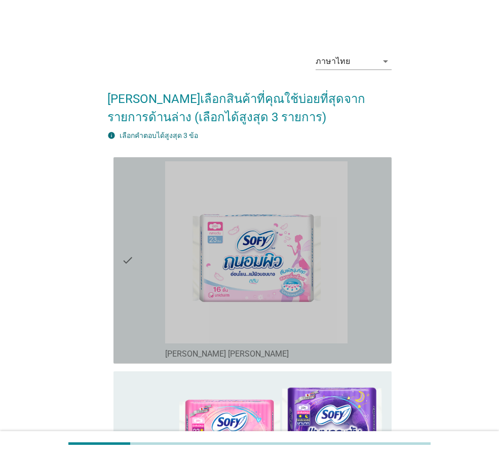
click at [125, 340] on icon "check" at bounding box center [128, 260] width 12 height 198
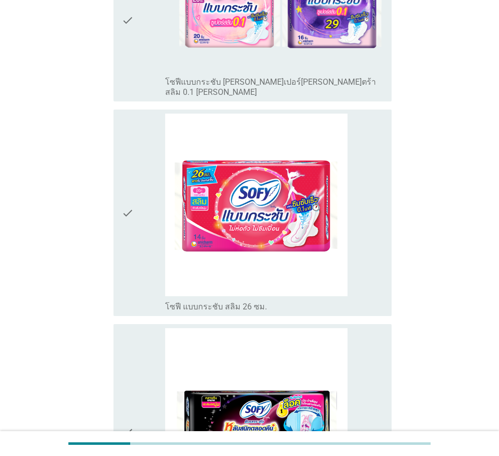
scroll to position [558, 0]
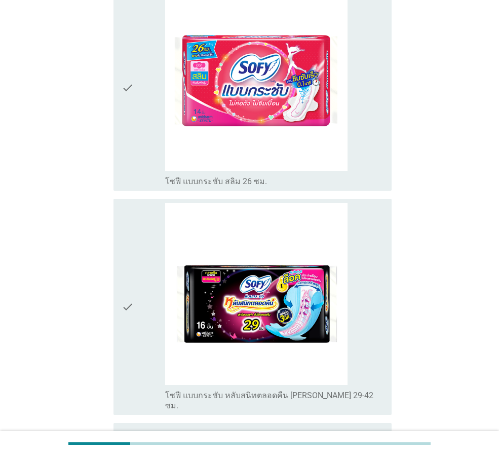
click at [127, 337] on icon "check" at bounding box center [128, 307] width 12 height 208
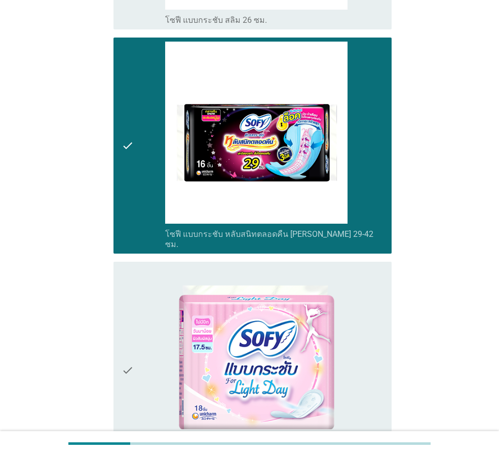
scroll to position [811, 0]
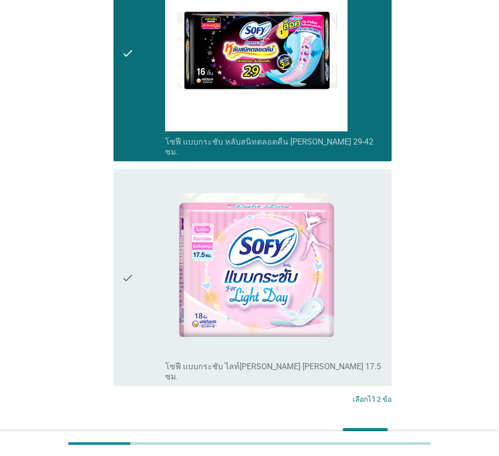
click at [127, 320] on icon "check" at bounding box center [128, 277] width 12 height 208
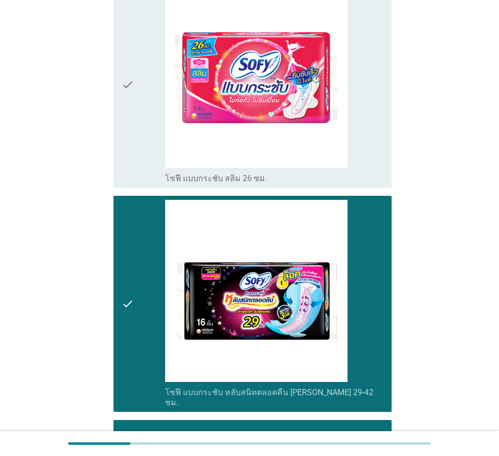
scroll to position [844, 0]
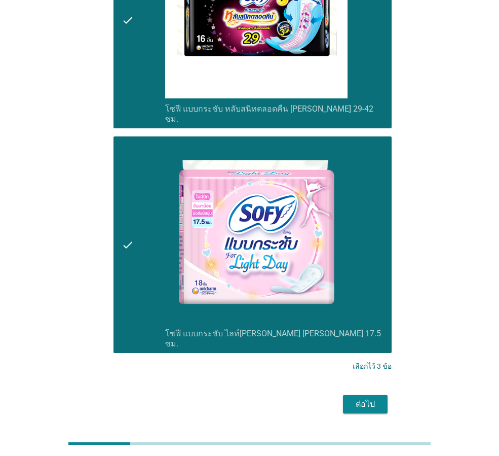
click at [356, 398] on div "ต่อไป" at bounding box center [365, 404] width 28 height 12
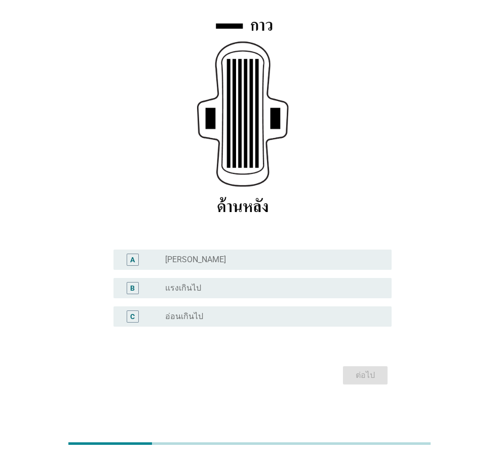
scroll to position [148, 0]
click at [184, 263] on div "radio_button_unchecked ปกติ" at bounding box center [270, 258] width 210 height 10
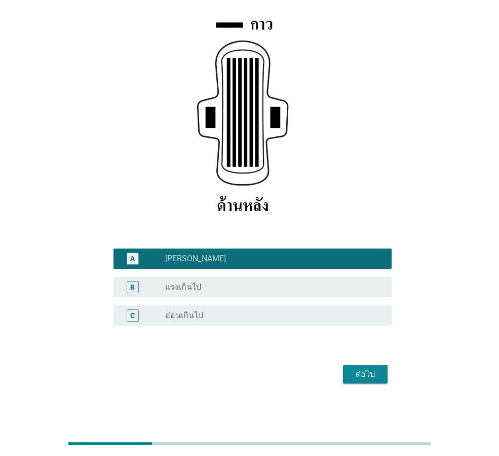
click at [350, 375] on button "ต่อไป" at bounding box center [365, 374] width 45 height 18
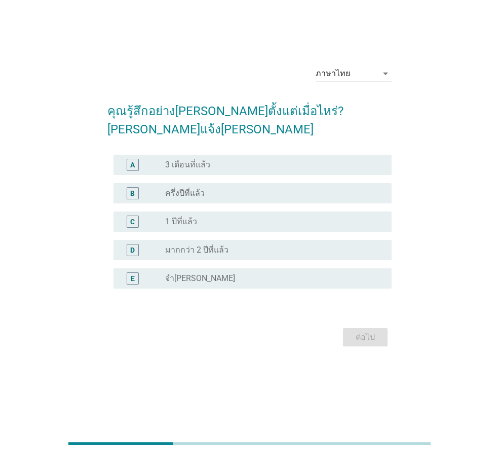
scroll to position [0, 0]
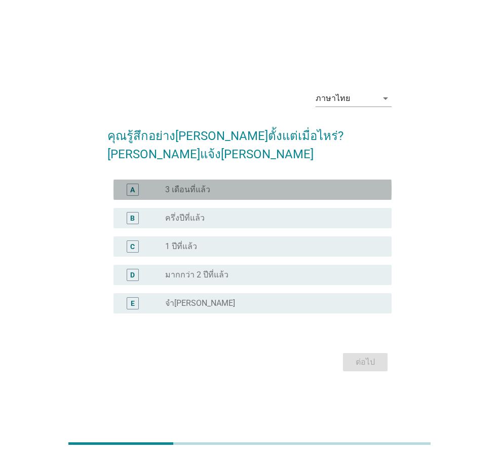
click at [202, 185] on label "3 เดือนที่แล้ว" at bounding box center [187, 190] width 45 height 10
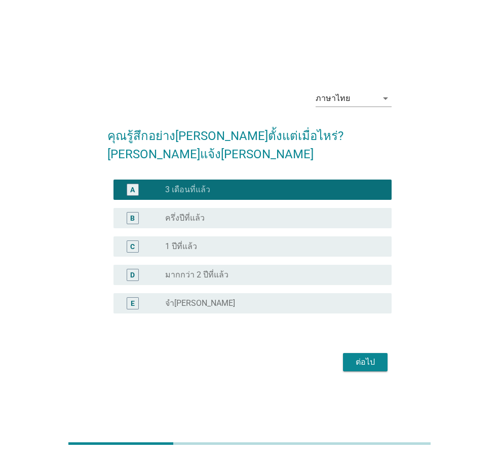
click at [372, 356] on div "ต่อไป" at bounding box center [365, 362] width 28 height 12
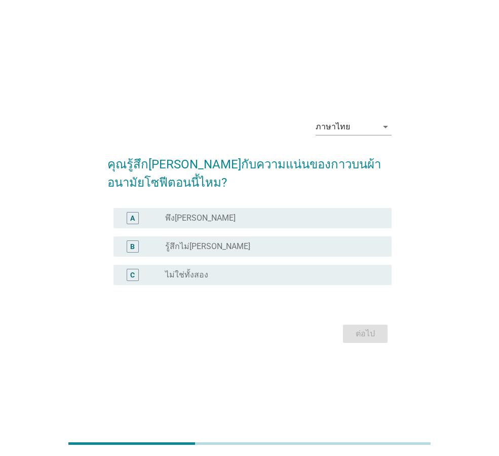
click at [153, 221] on div "A" at bounding box center [144, 218] width 44 height 12
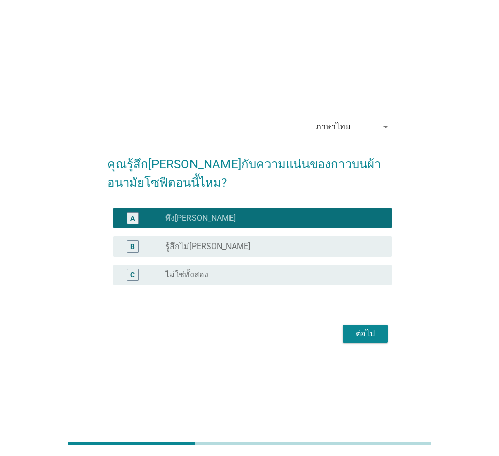
click at [354, 332] on div "ต่อไป" at bounding box center [365, 334] width 28 height 12
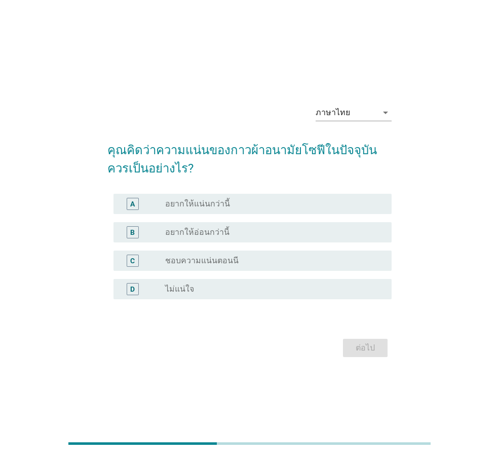
click at [187, 256] on label "ชอบความแน่นตอนนี" at bounding box center [202, 261] width 74 height 10
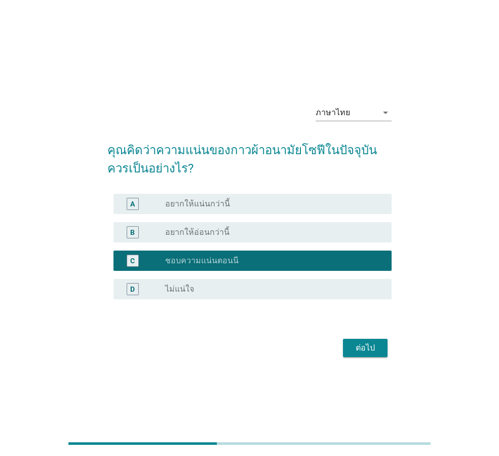
click at [372, 347] on div "ต่อไป" at bounding box center [365, 348] width 28 height 12
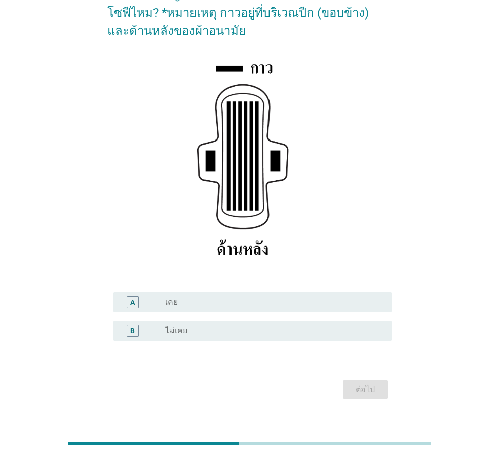
scroll to position [120, 0]
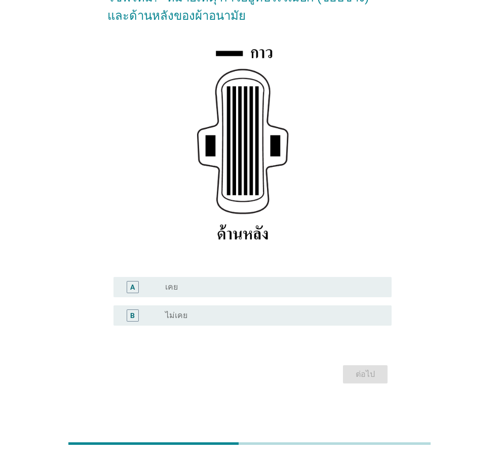
click at [290, 316] on div "radio_button_unchecked ไม่เคย" at bounding box center [270, 315] width 210 height 10
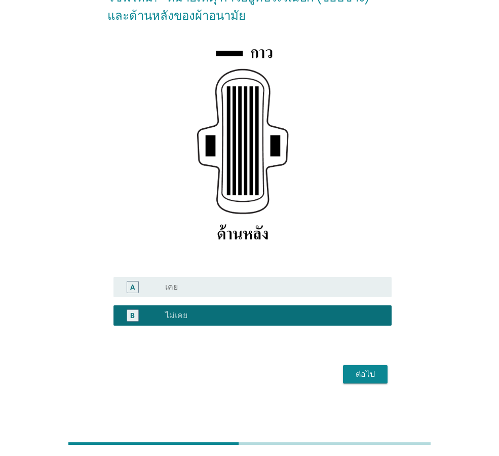
click at [374, 377] on div "ต่อไป" at bounding box center [365, 374] width 28 height 12
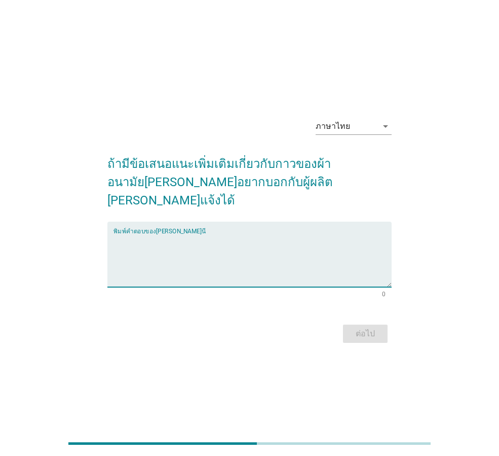
click at [163, 250] on textarea "พิมพ์คำตอบของคุณ ที่นี่" at bounding box center [253, 260] width 278 height 53
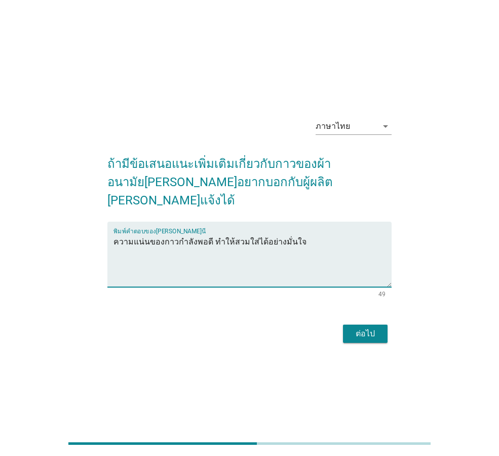
type textarea "ความแน่นของกาวกำลังพอดี ทำให้สวมใส่ได้อย่างมั่นใจ"
click at [364, 328] on div "ต่อไป" at bounding box center [365, 334] width 28 height 12
